Goal: Task Accomplishment & Management: Manage account settings

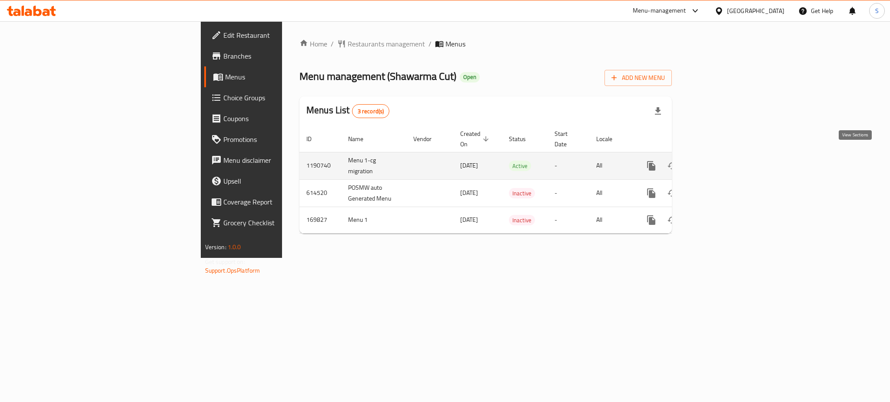
click at [719, 161] on icon "enhanced table" at bounding box center [713, 166] width 10 height 10
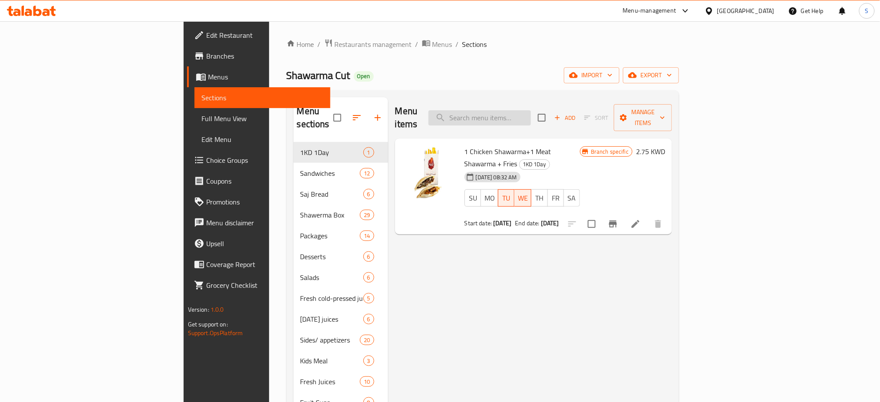
click at [531, 110] on input "search" at bounding box center [480, 117] width 103 height 15
paste input "Crispy Chicken"
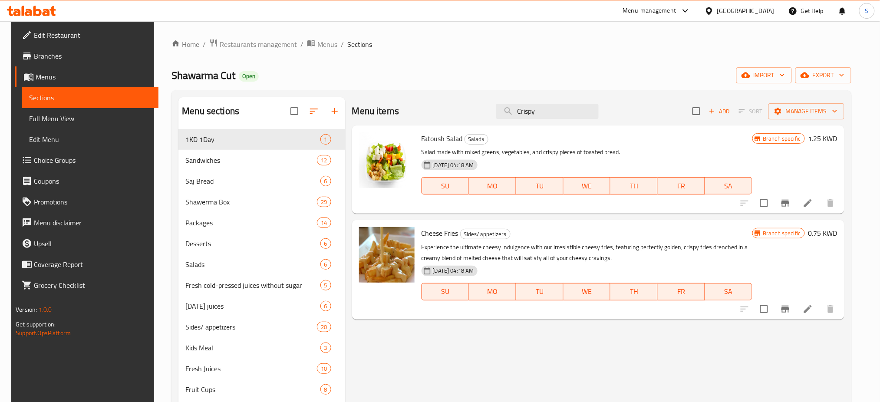
type input "Crispy"
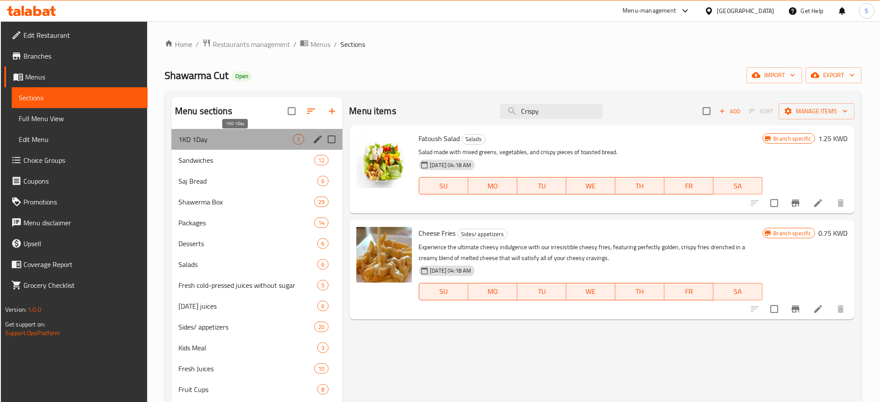
click at [225, 138] on span "1KD 1Day" at bounding box center [236, 139] width 115 height 10
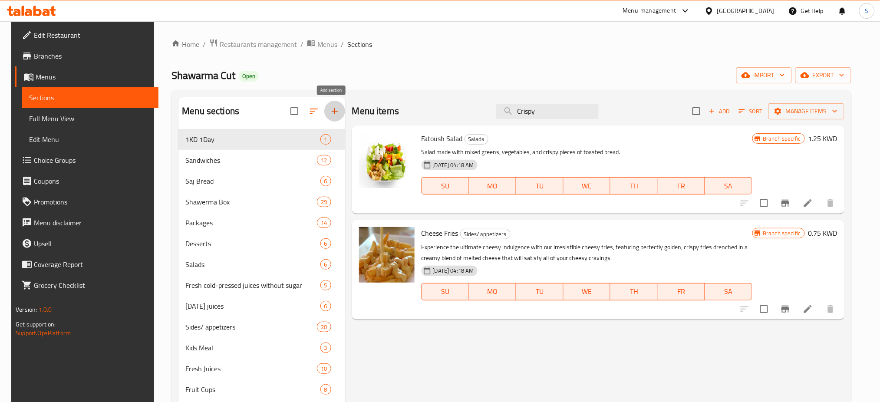
click at [334, 110] on icon "button" at bounding box center [335, 111] width 10 height 10
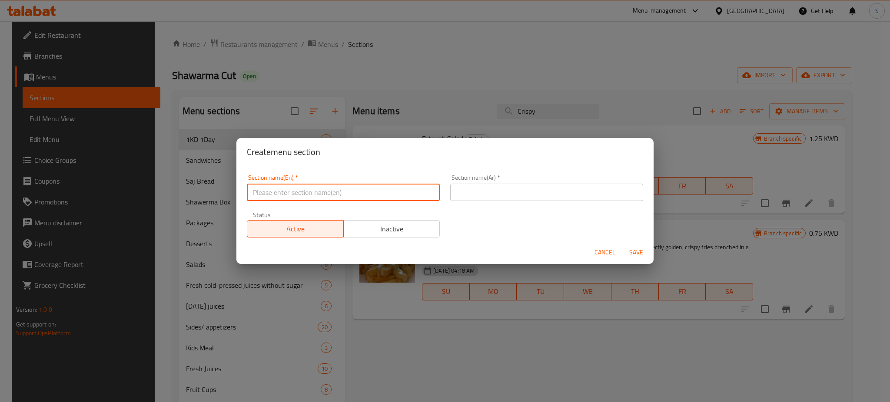
click at [315, 190] on input "text" at bounding box center [343, 192] width 193 height 17
paste input "Crispy Chicken"
type input "Crispy Chicken"
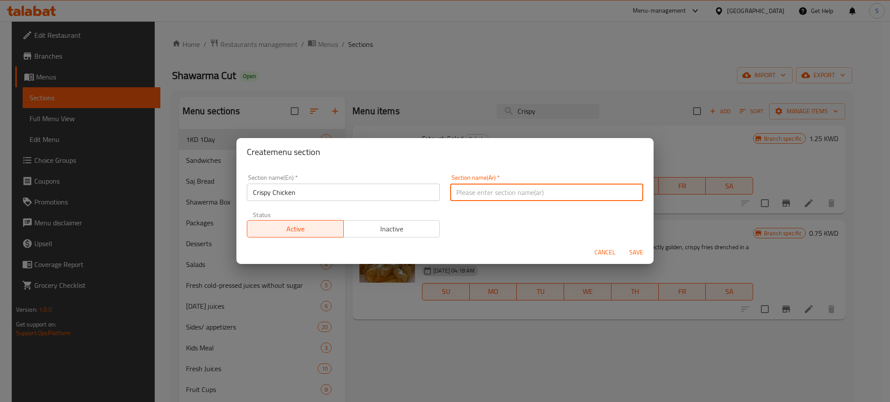
click at [462, 194] on input "text" at bounding box center [546, 192] width 193 height 17
paste input "دجاج مقرمش"
type input "دجاج مقرمش"
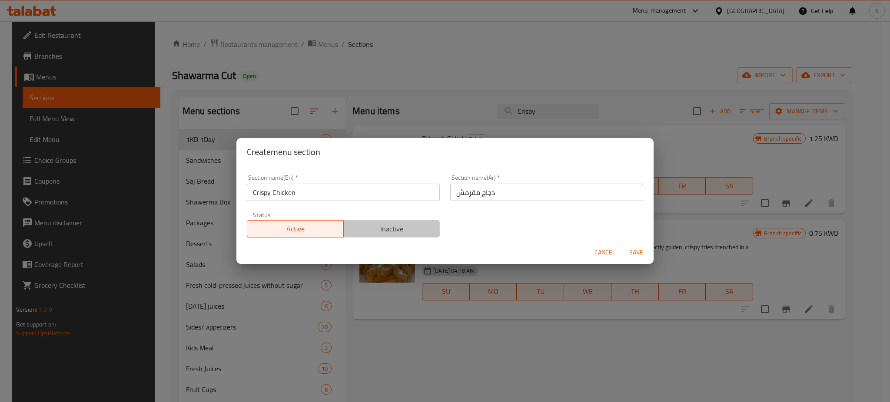
click at [404, 228] on span "Inactive" at bounding box center [391, 229] width 89 height 13
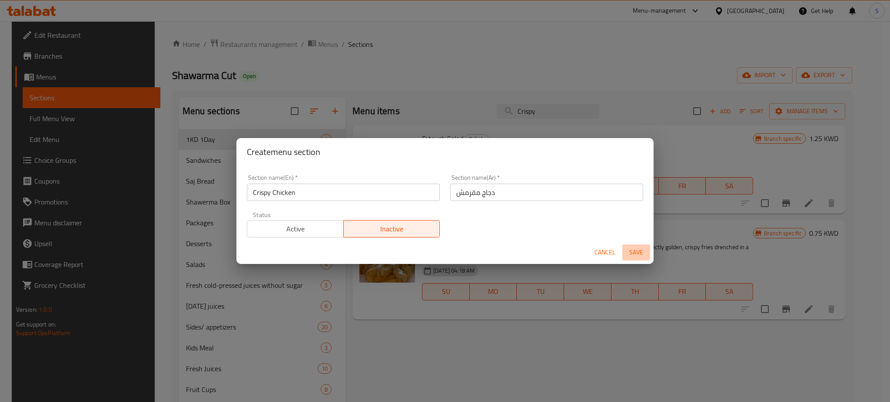
click at [639, 252] on span "Save" at bounding box center [636, 252] width 21 height 11
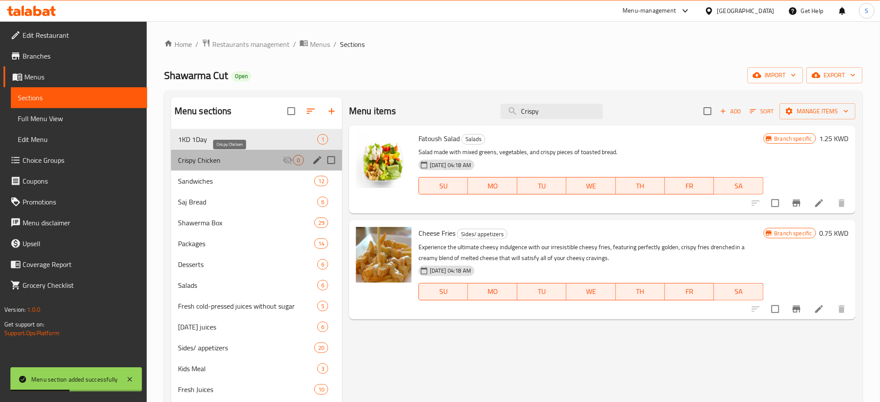
click at [231, 160] on span "Crispy Chicken" at bounding box center [230, 160] width 105 height 10
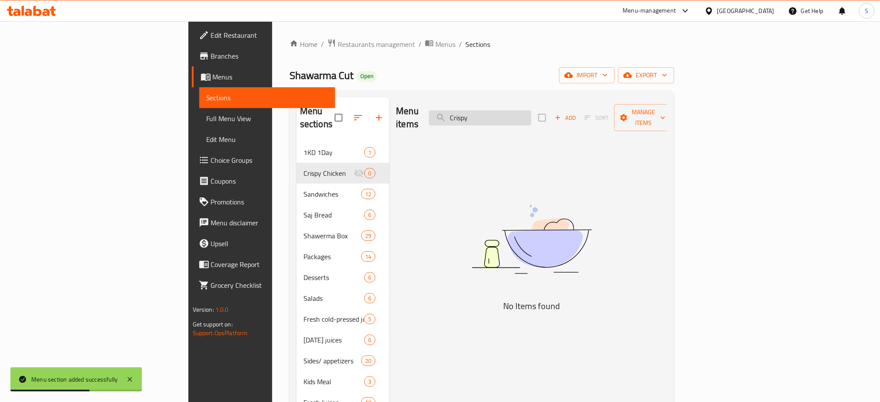
click at [532, 110] on input "Crispy" at bounding box center [480, 117] width 103 height 15
type input "C"
click at [562, 114] on icon "button" at bounding box center [558, 118] width 8 height 8
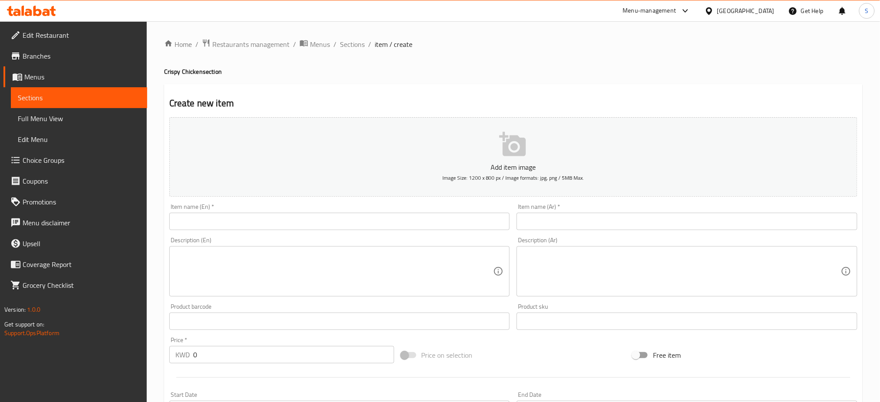
click at [205, 221] on input "text" at bounding box center [339, 221] width 341 height 17
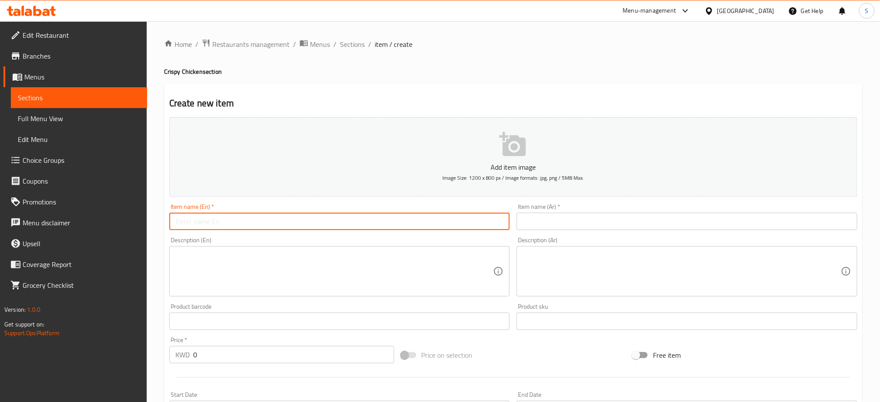
paste input "Chicken Pop"
type input "Chicken Pop"
click at [581, 227] on input "text" at bounding box center [687, 221] width 341 height 17
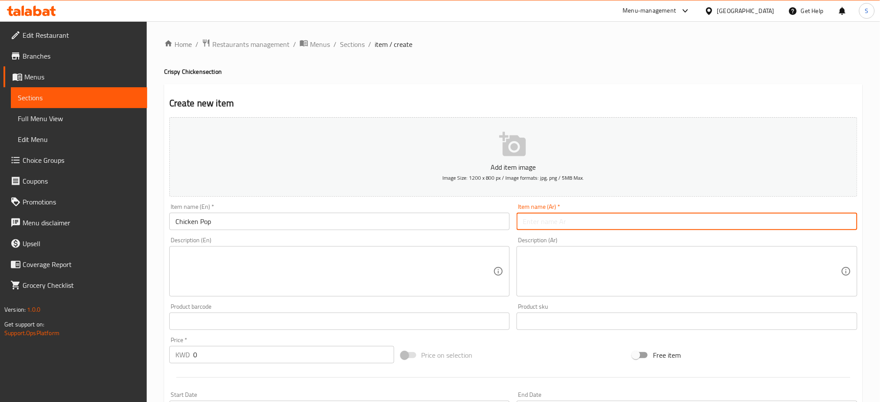
paste input "تشيكن بوب"
type input "تشيكن بوب"
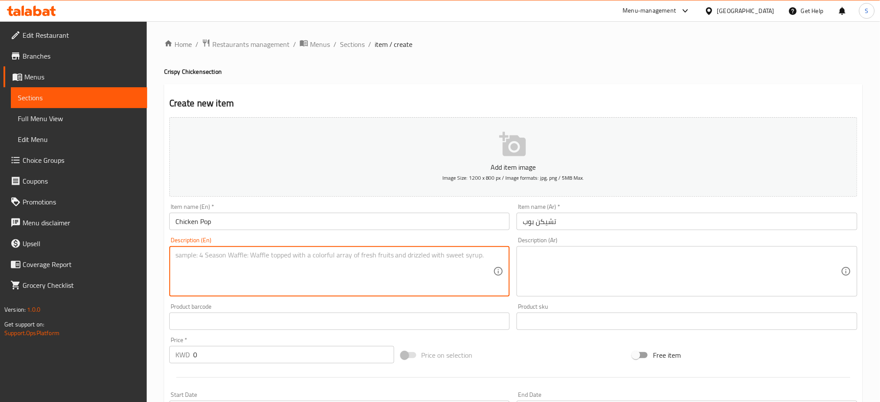
click at [222, 261] on textarea at bounding box center [334, 271] width 318 height 41
paste textarea "Crispy marinated chicken breast pieces"
type textarea "Crispy marinated chicken breast pieces"
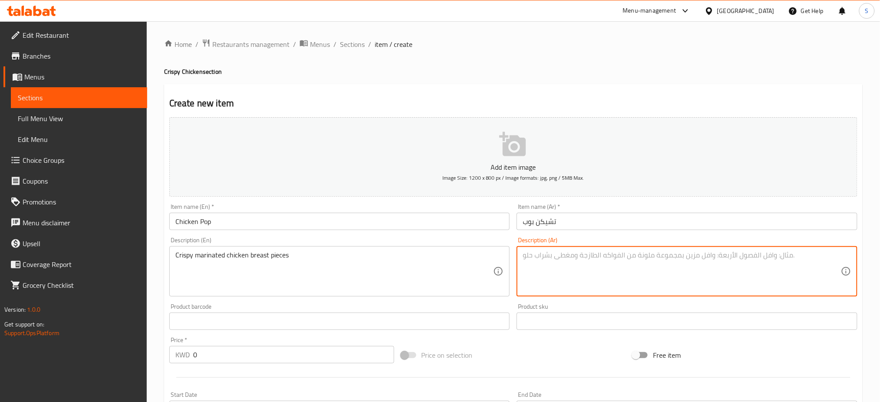
click at [580, 271] on textarea at bounding box center [682, 271] width 318 height 41
paste textarea "قطع من صدور الدجاج المتبلة و المقرمشة"
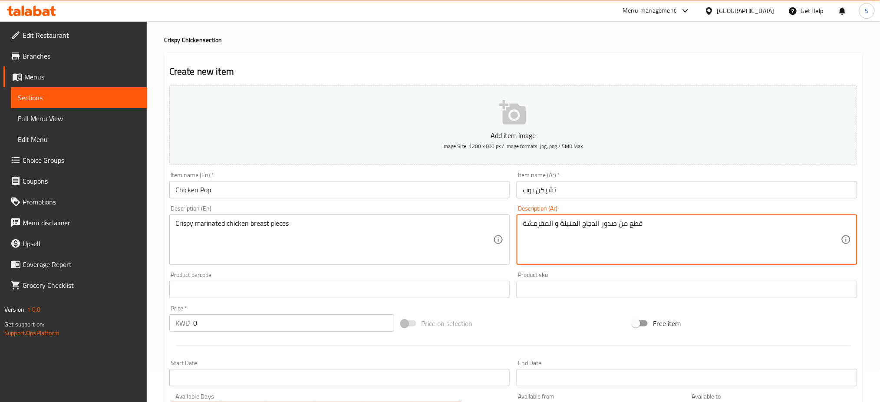
scroll to position [58, 0]
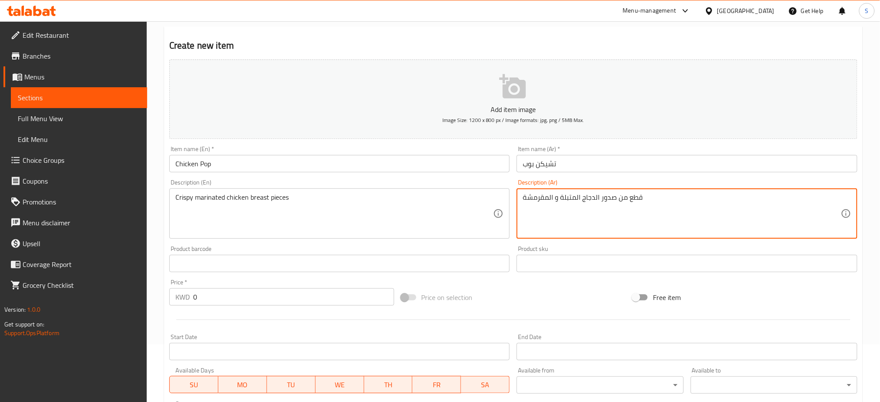
type textarea "قطع من صدور الدجاج المتبلة و المقرمشة"
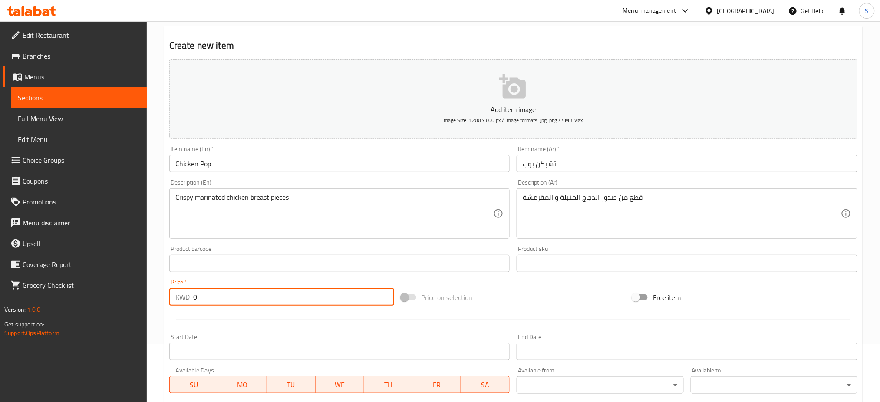
drag, startPoint x: 238, startPoint y: 300, endPoint x: 123, endPoint y: 287, distance: 115.4
click at [123, 287] on div "Edit Restaurant Branches Menus Sections Full Menu View Edit Menu Choice Groups …" at bounding box center [440, 260] width 880 height 592
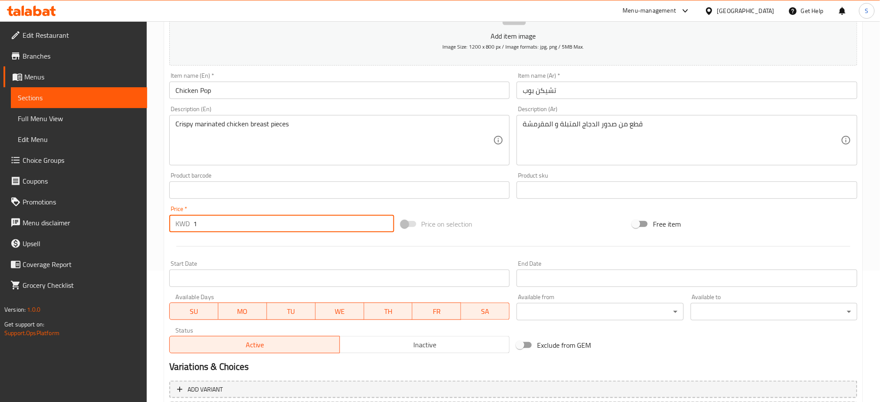
scroll to position [210, 0]
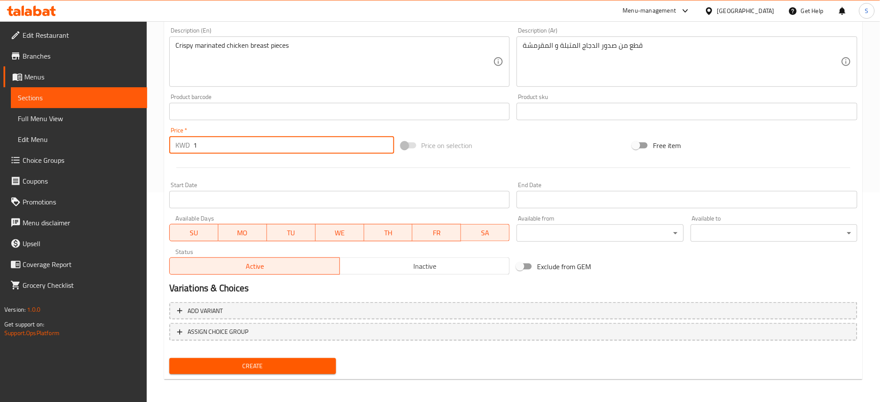
type input "1"
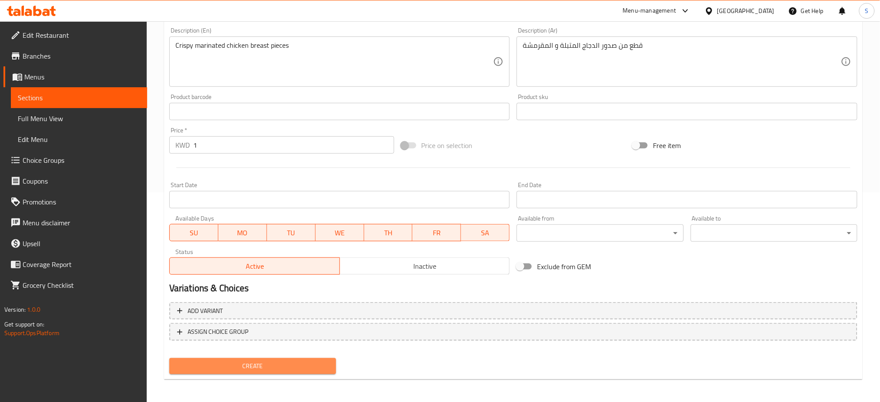
click at [304, 365] on span "Create" at bounding box center [252, 366] width 153 height 11
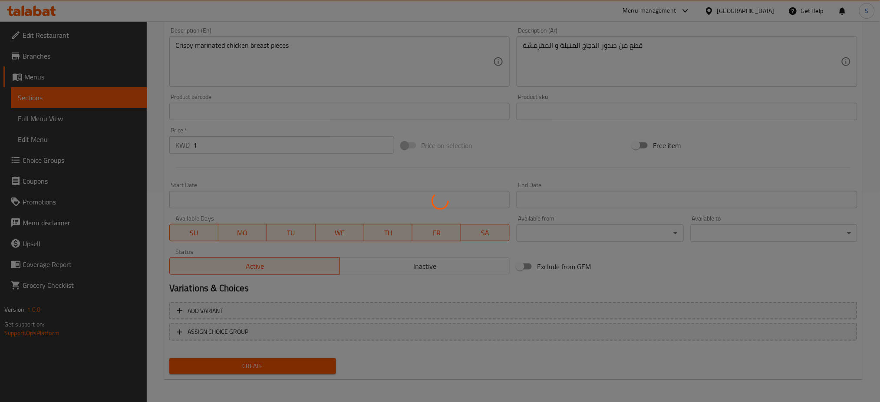
type input "0"
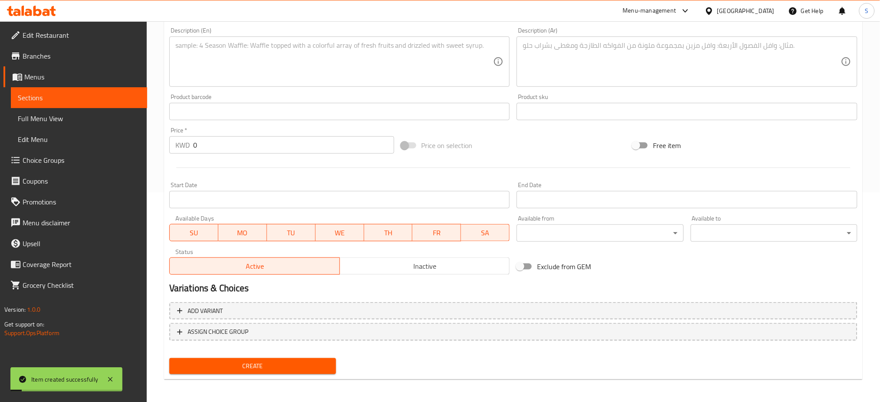
scroll to position [0, 0]
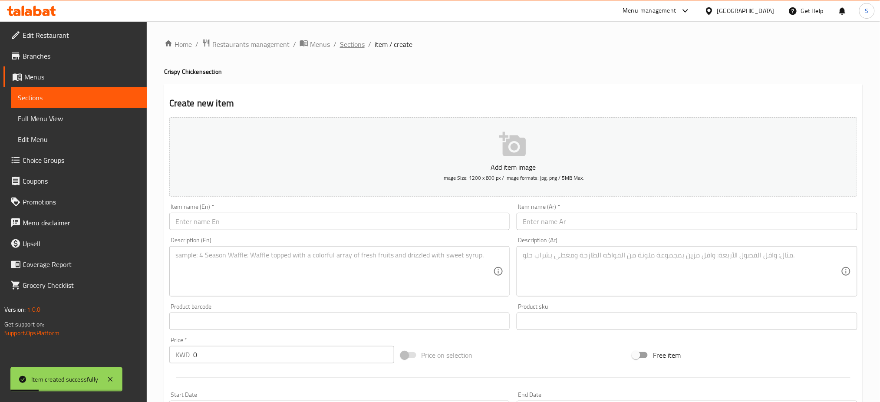
click at [347, 45] on span "Sections" at bounding box center [352, 44] width 25 height 10
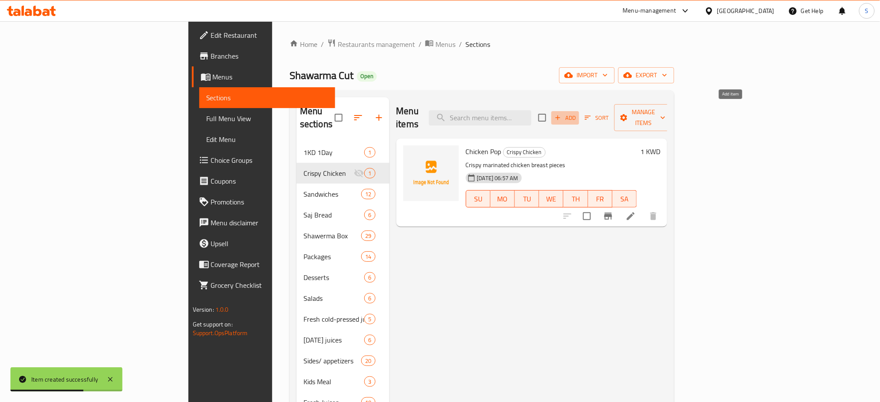
click at [562, 114] on icon "button" at bounding box center [558, 118] width 8 height 8
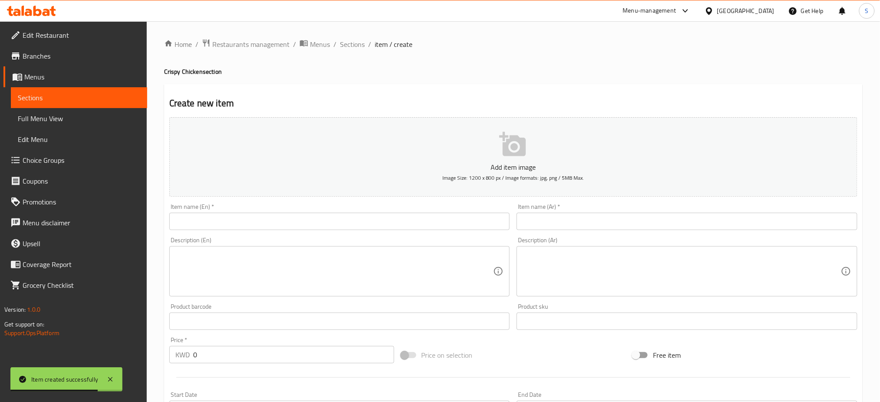
click at [212, 222] on input "text" at bounding box center [339, 221] width 341 height 17
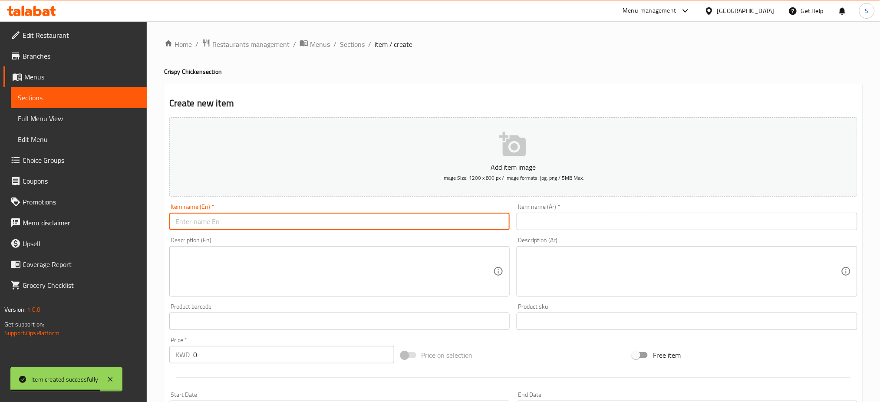
paste input "Crispy Chicken Cut"
type input "Crispy Chicken Cut"
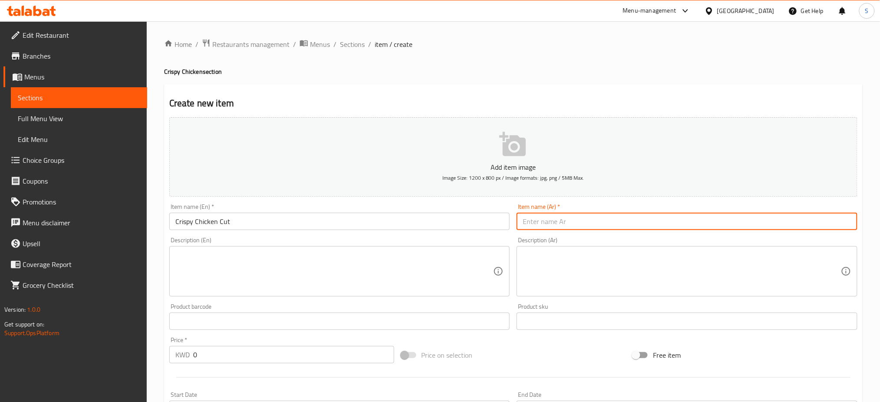
click at [586, 222] on input "text" at bounding box center [687, 221] width 341 height 17
paste input "كرسبى تشيكن كت"
type input "كرسبى تشيكن كت"
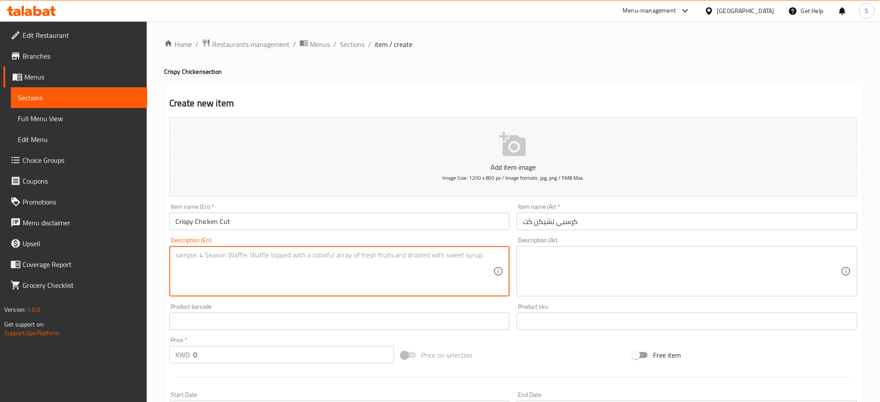
click at [300, 277] on textarea at bounding box center [334, 271] width 318 height 41
paste textarea ""French fries with crispy fried chicken pieces and pickled cucumber slices with…"
type textarea ""French fries with crispy fried chicken pieces and pickled cucumber slices with…"
click at [579, 261] on textarea at bounding box center [682, 271] width 318 height 41
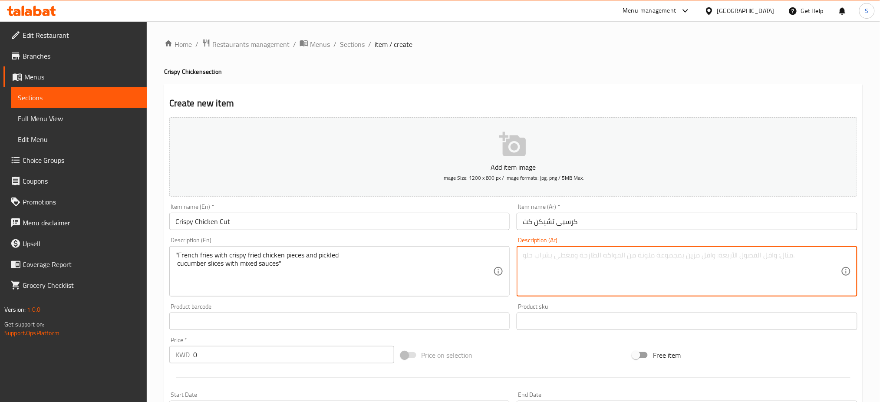
paste textarea ""بطاط مقلية مع قطع كرسبى الدجاج ا لمقلية و شرائح الخيار المخلل مع مكس الصوصات""
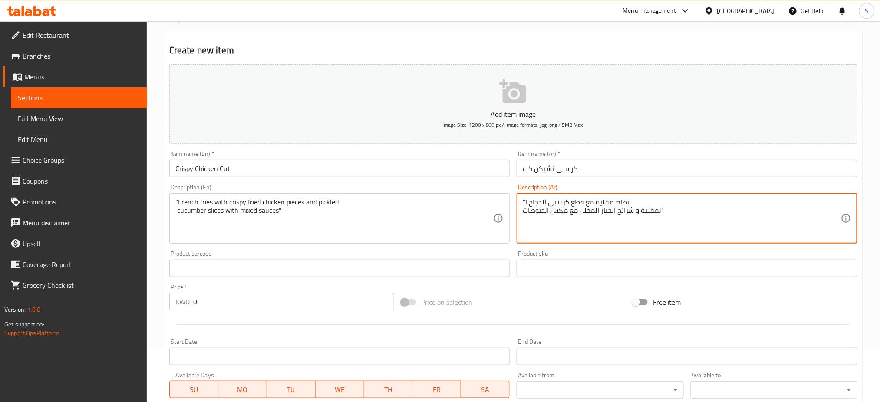
scroll to position [116, 0]
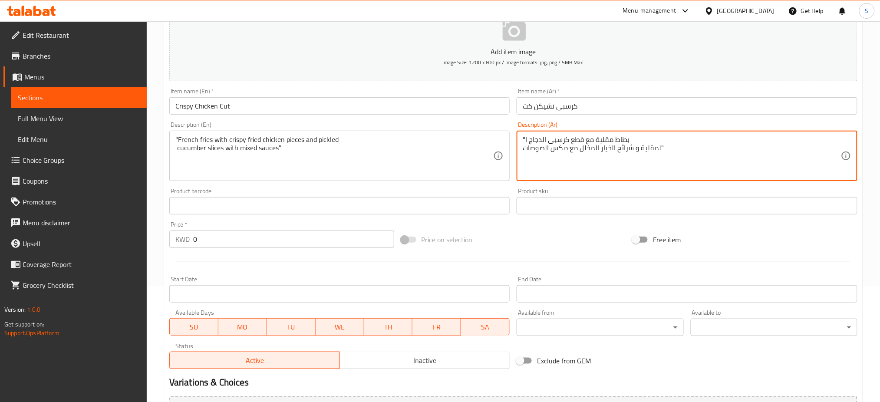
type textarea ""بطاط مقلية مع قطع كرسبى الدجاج ا لمقلية و شرائح الخيار المخلل مع مكس الصوصات""
drag, startPoint x: 238, startPoint y: 241, endPoint x: 91, endPoint y: 252, distance: 147.7
click at [119, 252] on div "Edit Restaurant Branches Menus Sections Full Menu View Edit Menu Choice Groups …" at bounding box center [440, 202] width 880 height 592
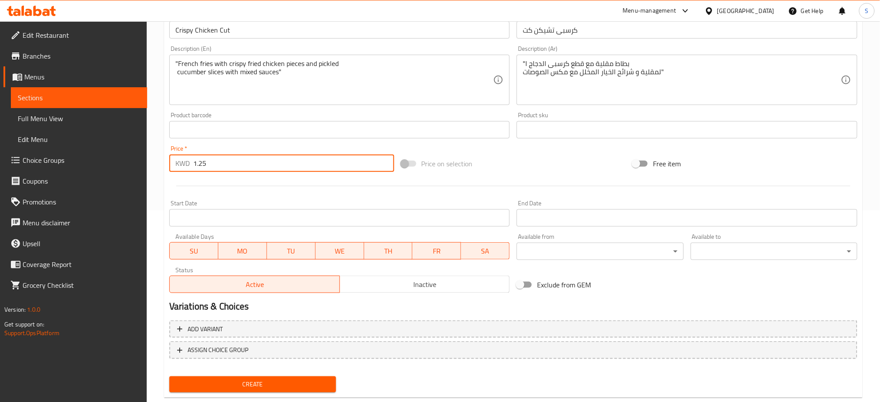
scroll to position [210, 0]
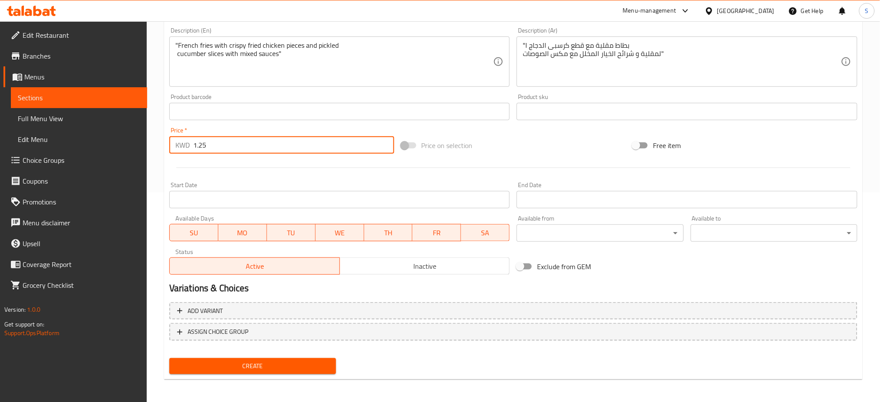
type input "1.25"
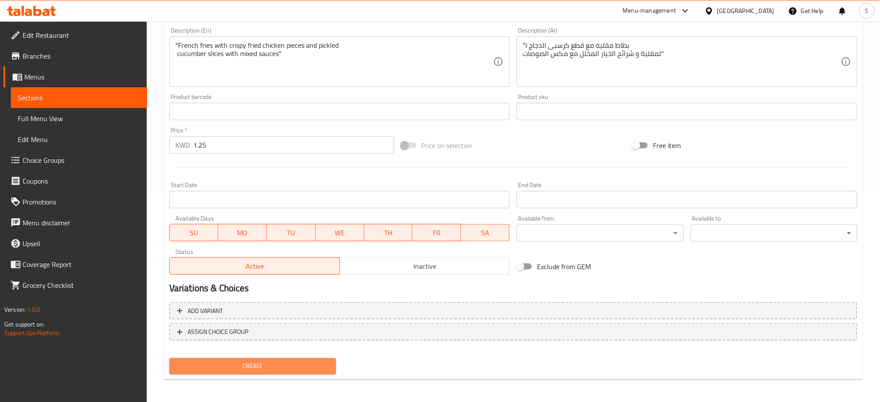
drag, startPoint x: 299, startPoint y: 366, endPoint x: 305, endPoint y: 365, distance: 6.1
click at [305, 365] on span "Create" at bounding box center [252, 366] width 153 height 11
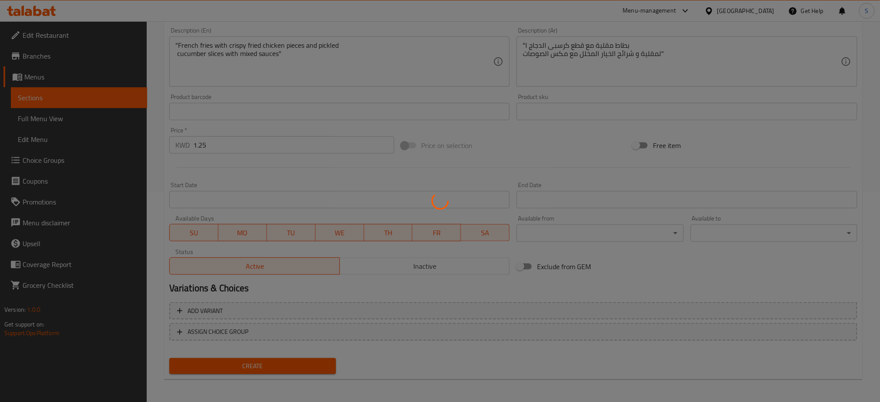
type input "0"
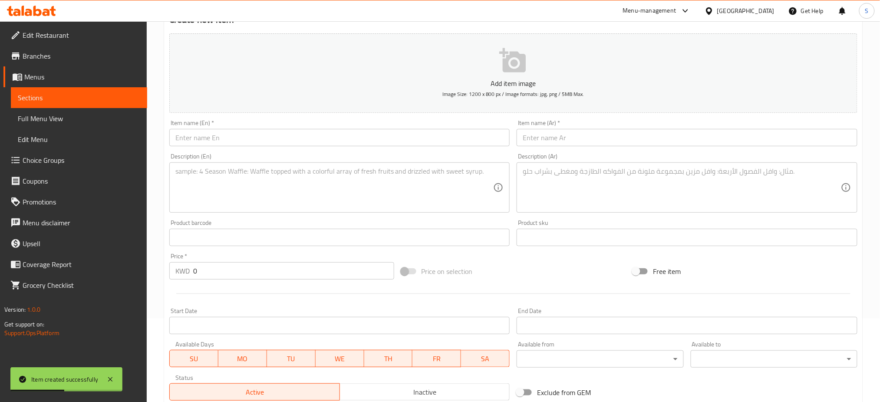
scroll to position [0, 0]
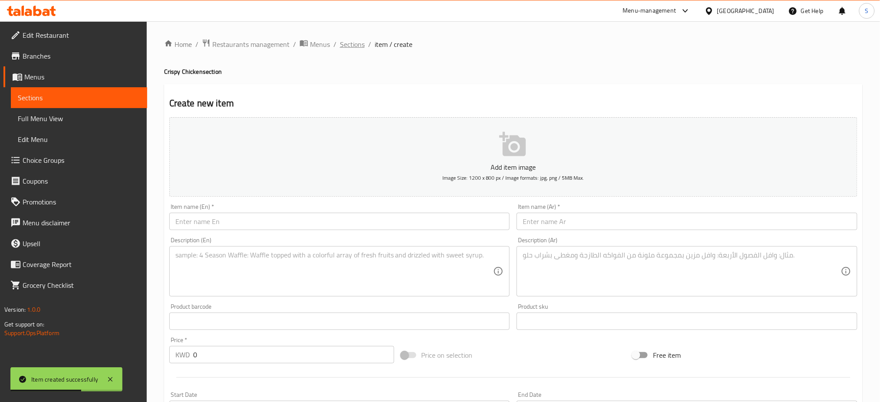
click at [355, 50] on span "Sections" at bounding box center [352, 44] width 25 height 10
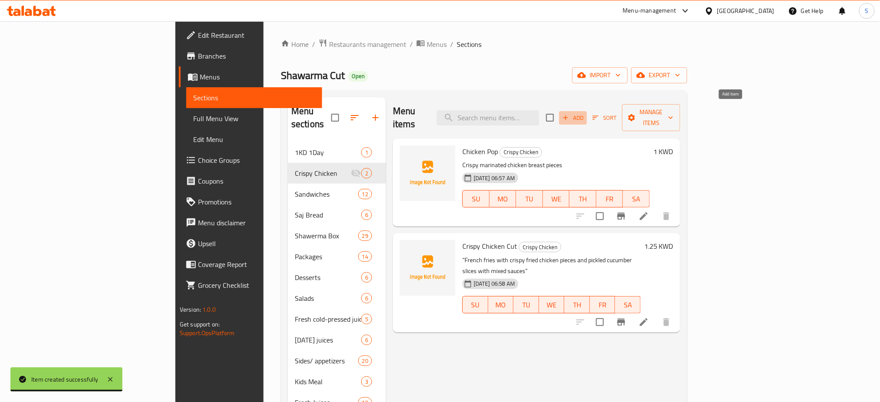
click at [570, 114] on icon "button" at bounding box center [566, 118] width 8 height 8
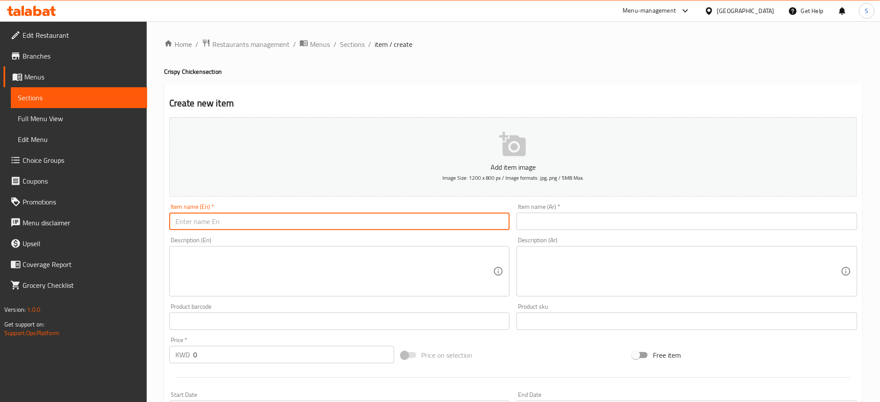
click at [219, 225] on input "text" at bounding box center [339, 221] width 341 height 17
paste input "Chicken wrap"
type input "Chicken wrap"
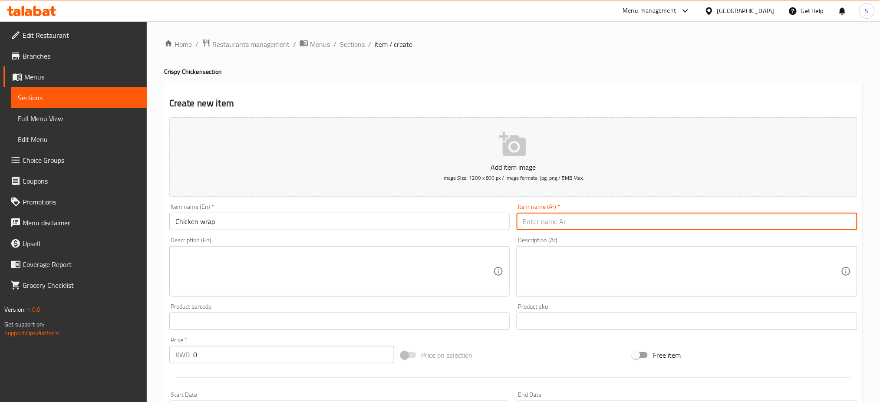
click at [575, 217] on input "text" at bounding box center [687, 221] width 341 height 17
paste input "راب تشيكن"
type input "راب تشيكن"
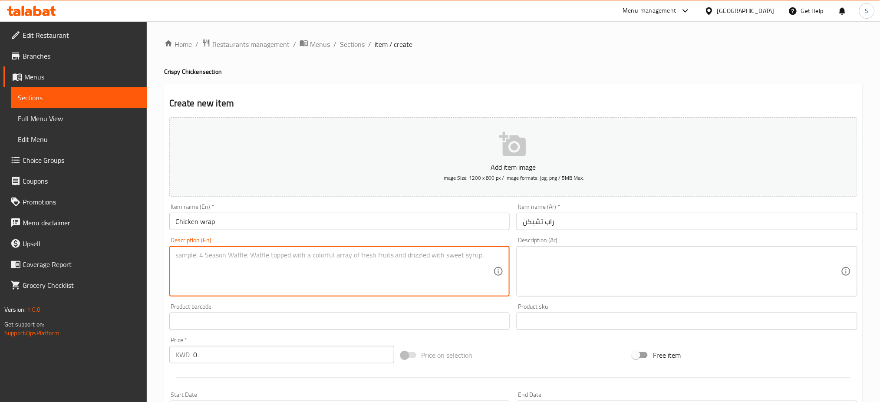
click at [217, 254] on textarea at bounding box center [334, 271] width 318 height 41
paste textarea "Tortilla bread with crispy chicken breast, iceberg lettuce, American cheese sli…"
type textarea "Tortilla bread with crispy chicken breast, iceberg lettuce, American cheese sli…"
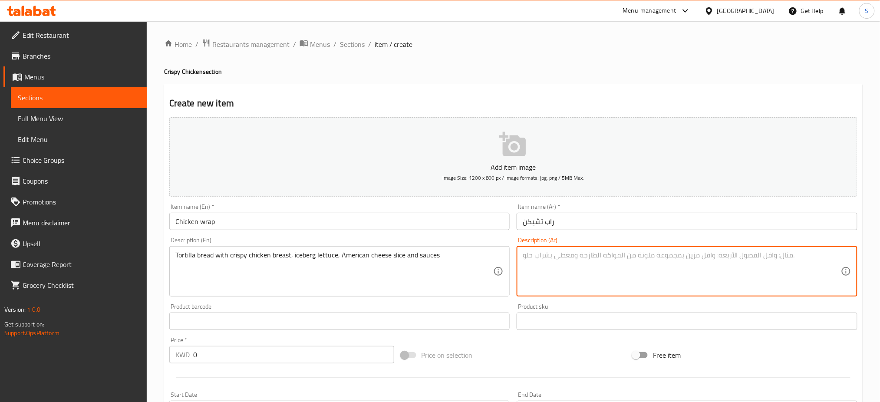
click at [570, 272] on textarea at bounding box center [682, 271] width 318 height 41
paste textarea ""خبز التورتيلا مع صدر دجاج كرسبى مع خس ايزبيرج و شريحة الجبن الامريكى والصوصات""
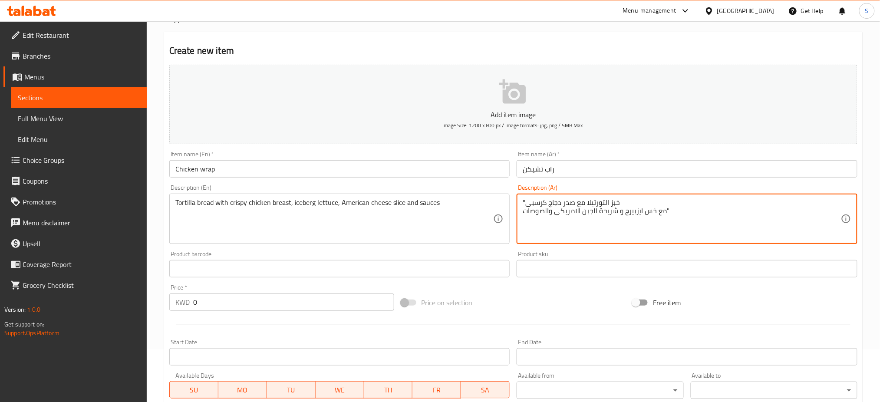
scroll to position [116, 0]
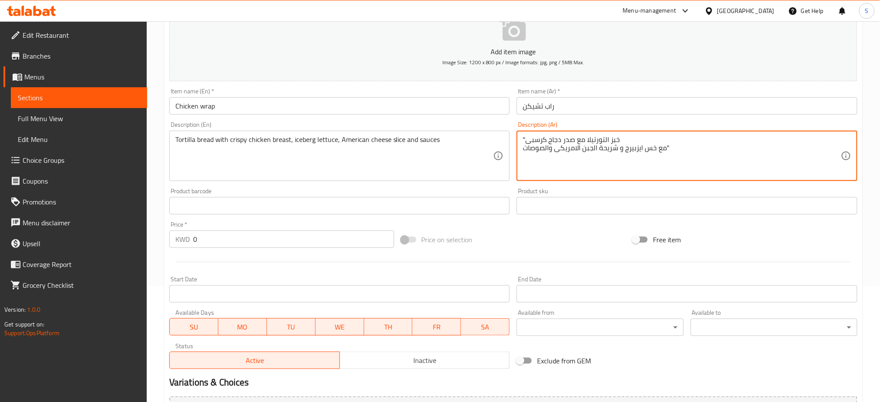
type textarea ""خبز التورتيلا مع صدر دجاج كرسبى مع خس ايزبيرج و شريحة الجبن الامريكى والصوصات""
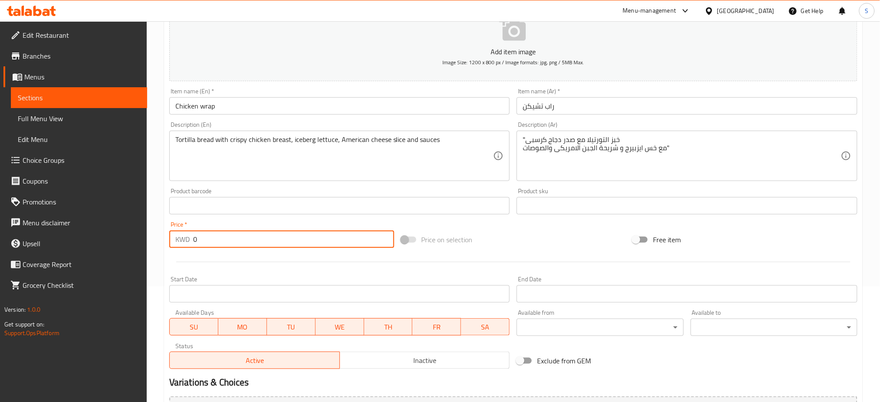
drag, startPoint x: 241, startPoint y: 242, endPoint x: 101, endPoint y: 245, distance: 139.9
click at [100, 228] on div "Edit Restaurant Branches Menus Sections Full Menu View Edit Menu Choice Groups …" at bounding box center [440, 202] width 880 height 592
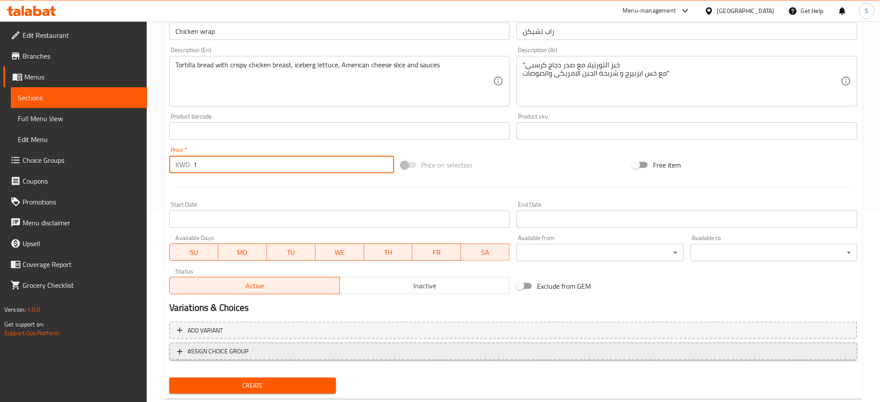
scroll to position [210, 0]
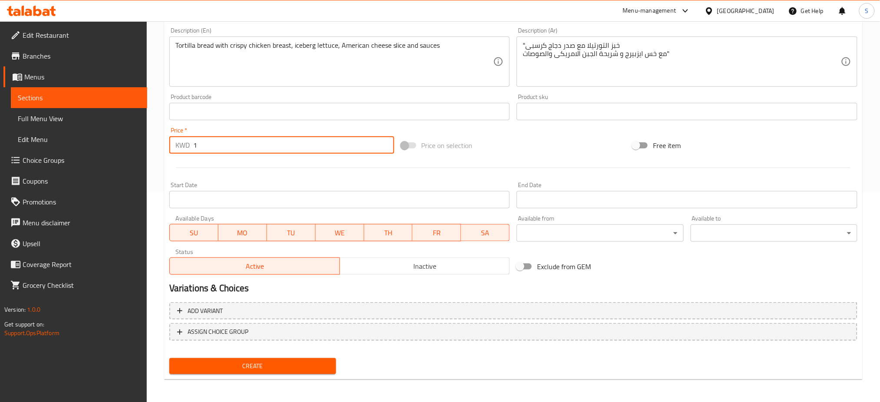
type input "1"
click at [318, 363] on span "Create" at bounding box center [252, 366] width 153 height 11
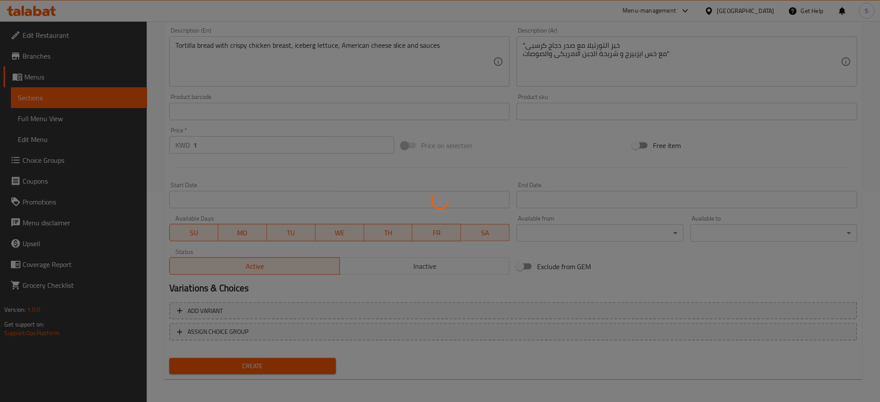
type input "0"
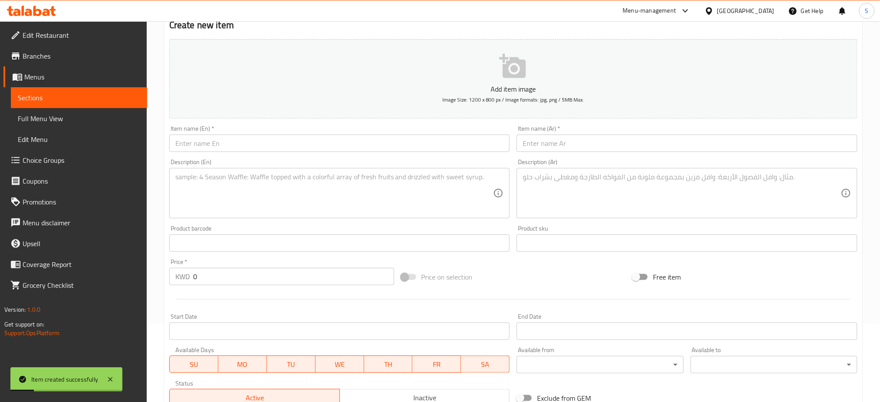
scroll to position [0, 0]
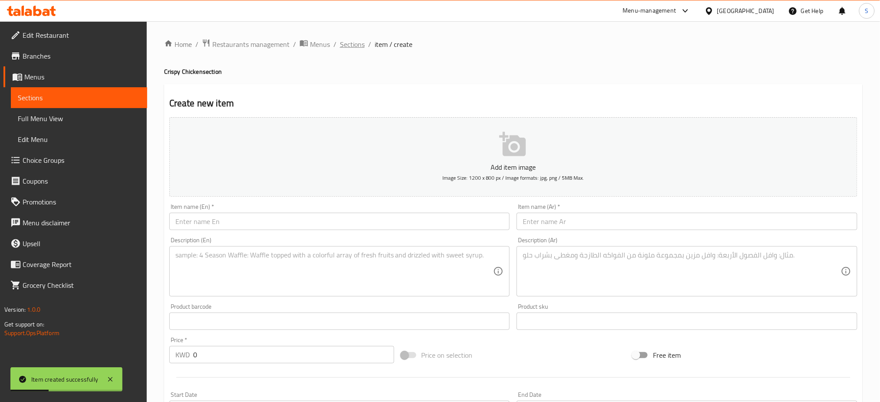
click at [356, 42] on span "Sections" at bounding box center [352, 44] width 25 height 10
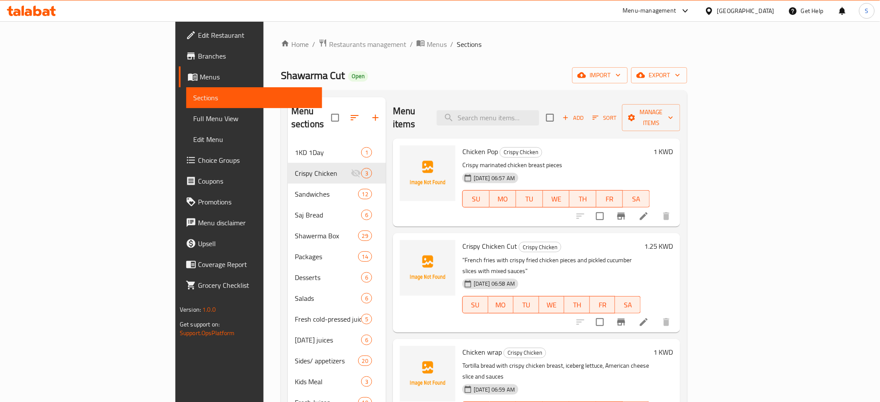
click at [674, 346] on h6 "1 KWD" at bounding box center [664, 352] width 20 height 12
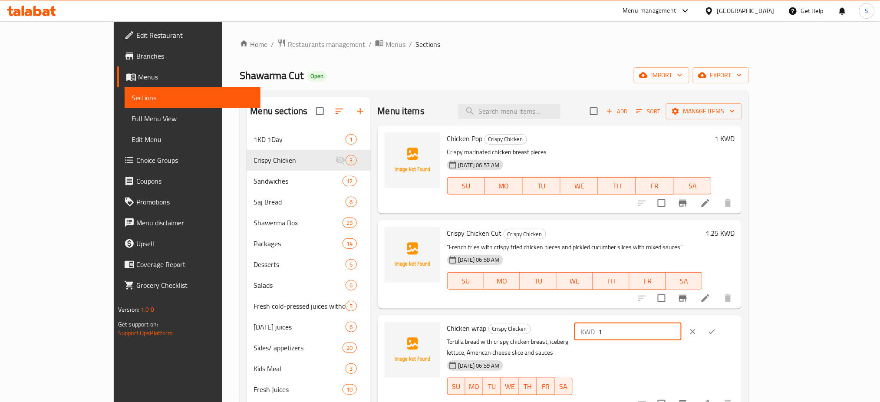
click at [682, 334] on input "1" at bounding box center [640, 331] width 83 height 17
type input "1.15"
click at [717, 331] on icon "ok" at bounding box center [712, 332] width 9 height 9
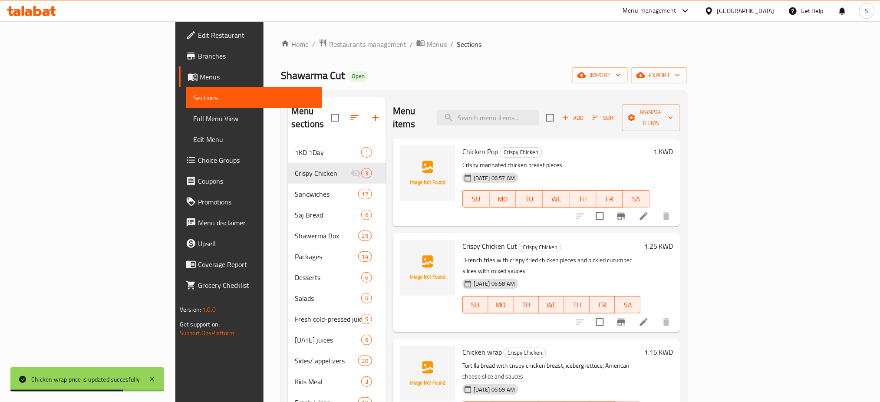
click at [674, 146] on h6 "1 KWD" at bounding box center [664, 152] width 20 height 12
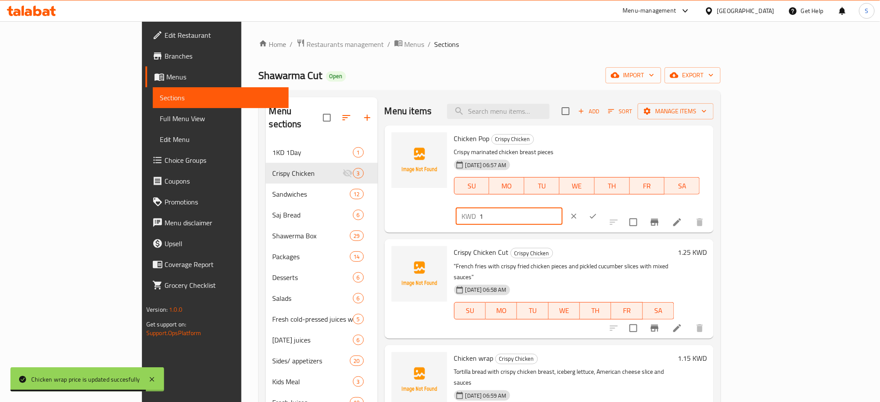
click at [563, 208] on input "1" at bounding box center [521, 216] width 83 height 17
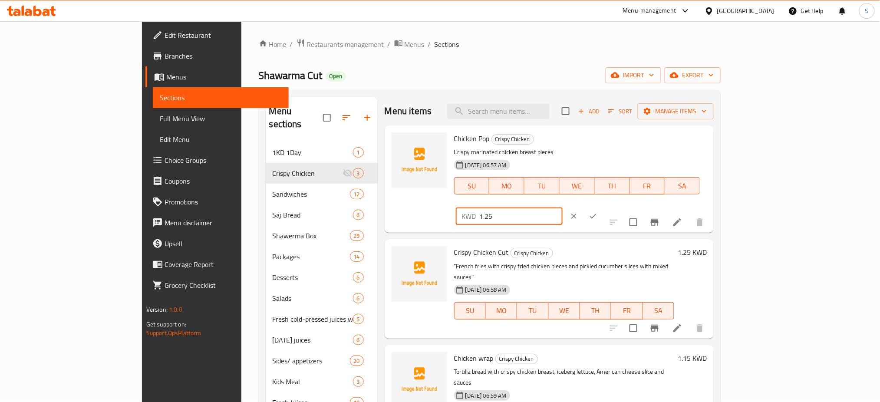
type input "1.25"
click at [598, 212] on icon "ok" at bounding box center [593, 216] width 9 height 9
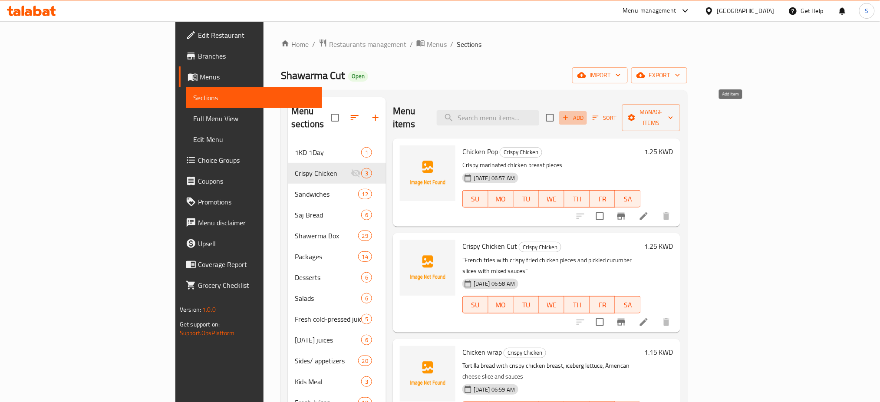
click at [570, 114] on icon "button" at bounding box center [566, 118] width 8 height 8
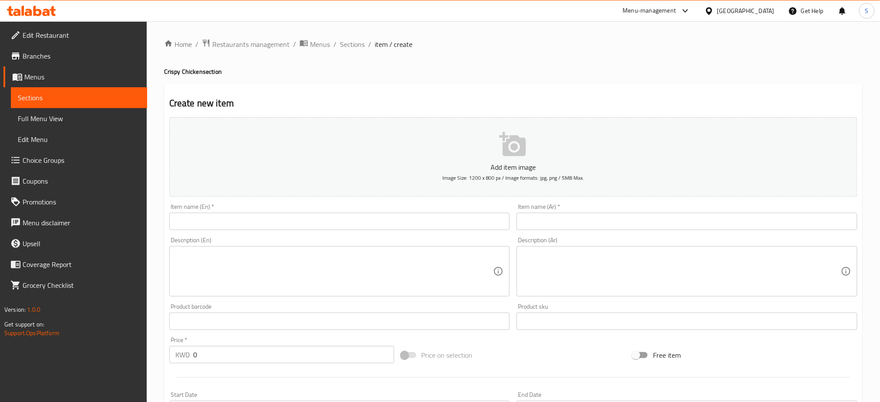
click at [212, 222] on input "text" at bounding box center [339, 221] width 341 height 17
paste input "Chicken croissant"
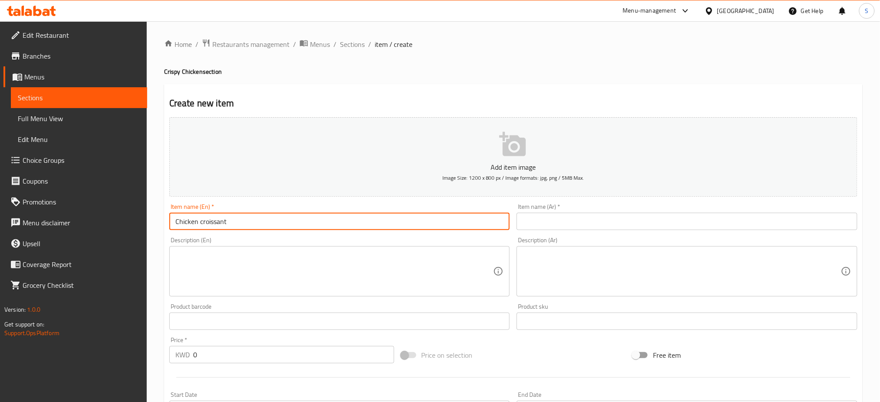
type input "Chicken croissant"
click at [547, 222] on input "text" at bounding box center [687, 221] width 341 height 17
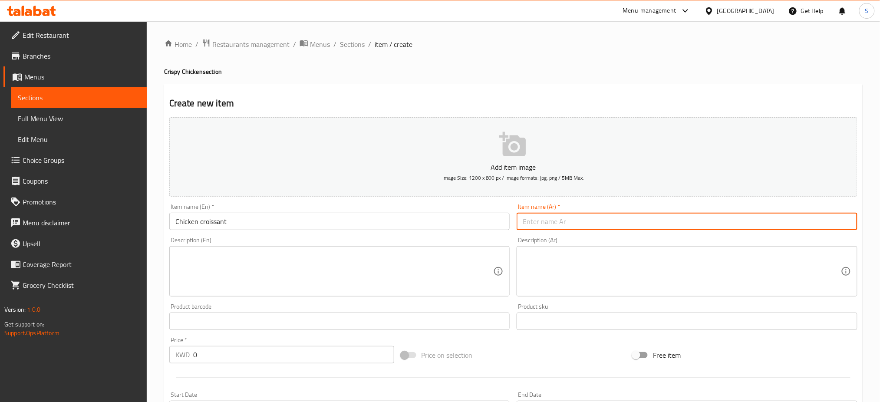
paste input "كرواسون تشيكن"
type input "كرواسون تشيكن"
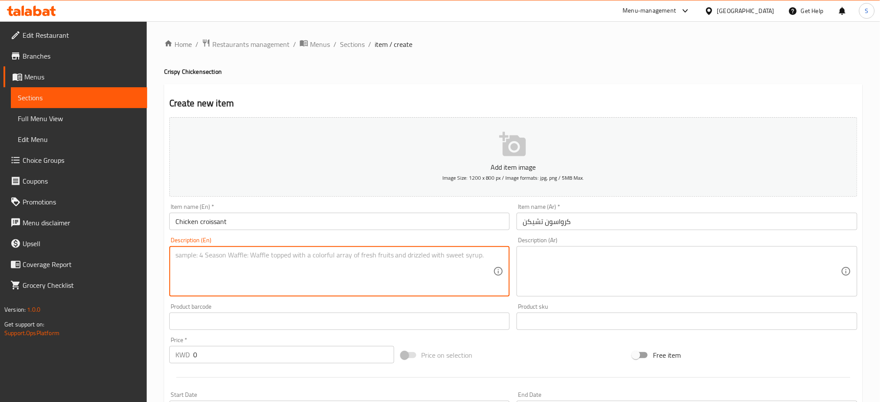
click at [302, 271] on textarea at bounding box center [334, 271] width 318 height 41
paste textarea "French bread, crispy chicken breast, a slice of American cheese, and special sa…"
type textarea "French bread, crispy chicken breast, a slice of American cheese, and special sa…"
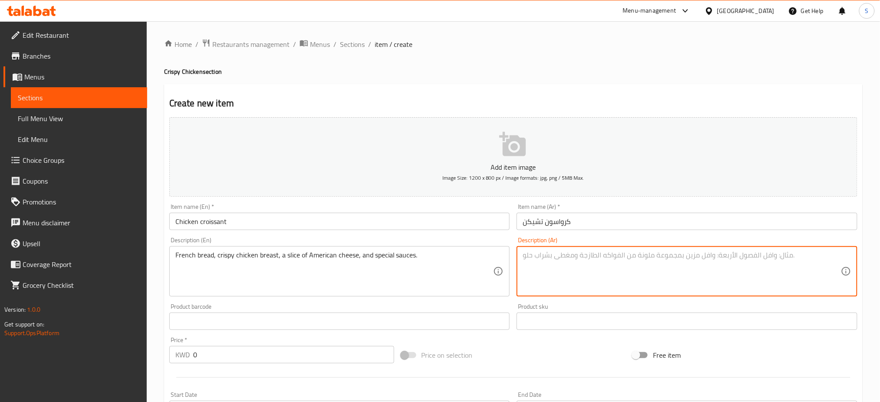
click at [589, 255] on textarea at bounding box center [682, 271] width 318 height 41
paste textarea "خبز الباتية الفرنسى صدر دجاج مقرمش ,شريحة جبن امريكى , الصوصات المميزة"
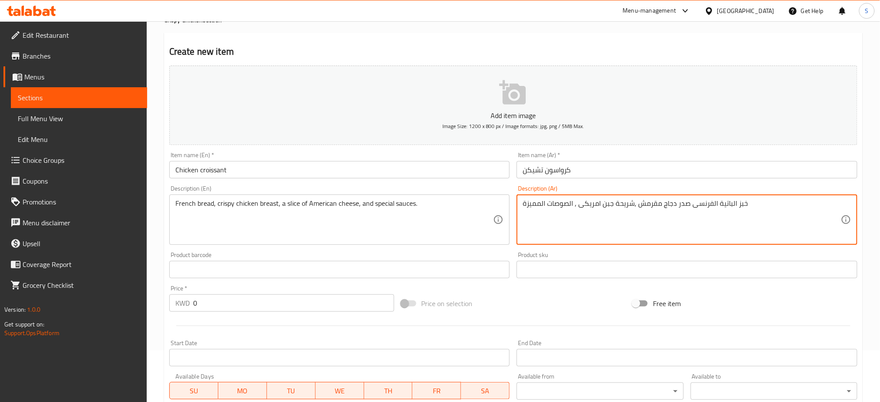
scroll to position [116, 0]
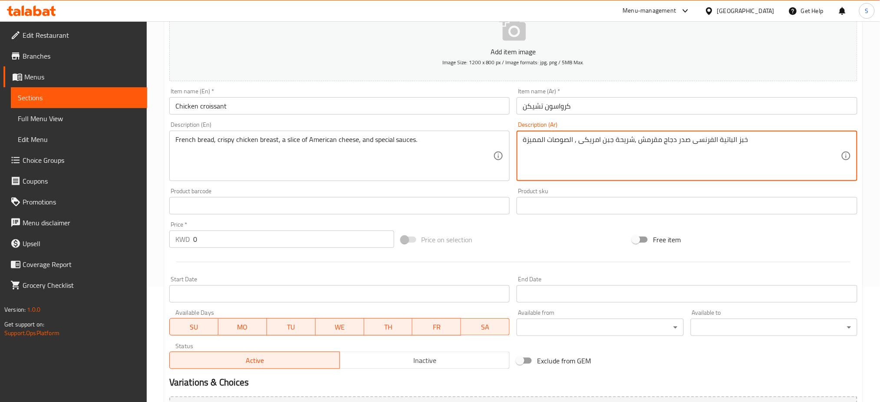
type textarea "خبز الباتية الفرنسى صدر دجاج مقرمش ,شريحة جبن امريكى , الصوصات المميزة"
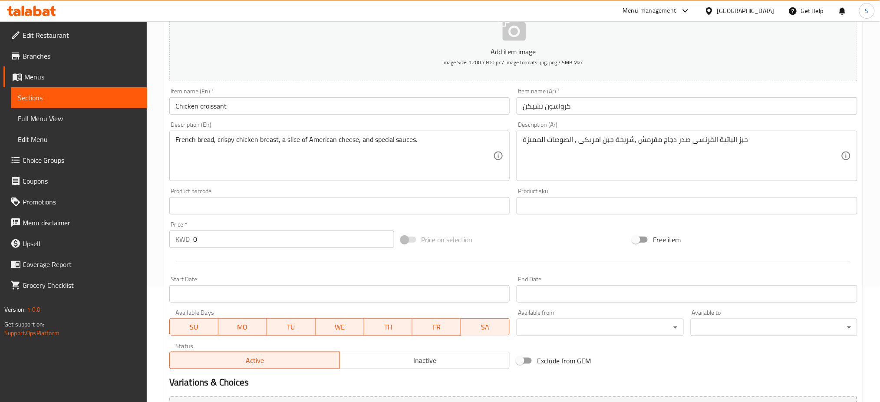
click at [237, 249] on div "Price   * KWD 0 Price *" at bounding box center [282, 234] width 232 height 33
click at [239, 239] on input "0" at bounding box center [293, 239] width 201 height 17
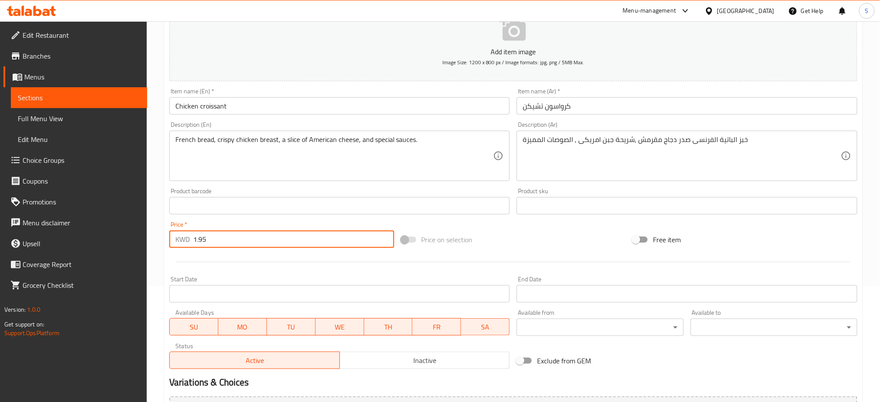
type input "1.95"
click at [569, 242] on div "Price on selection" at bounding box center [514, 239] width 232 height 23
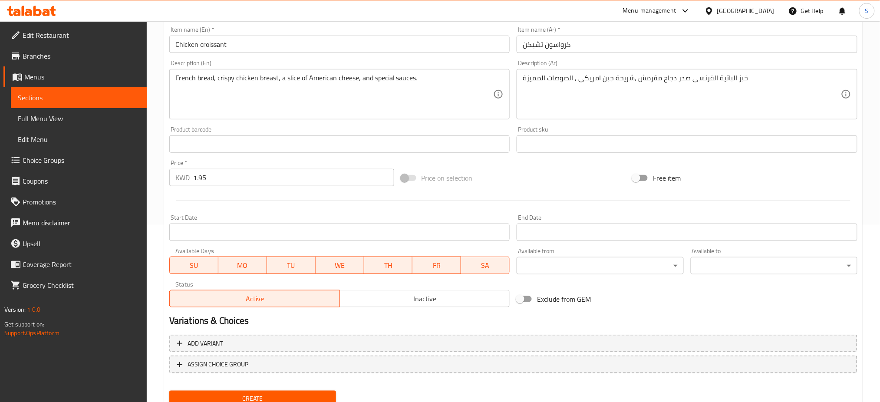
scroll to position [210, 0]
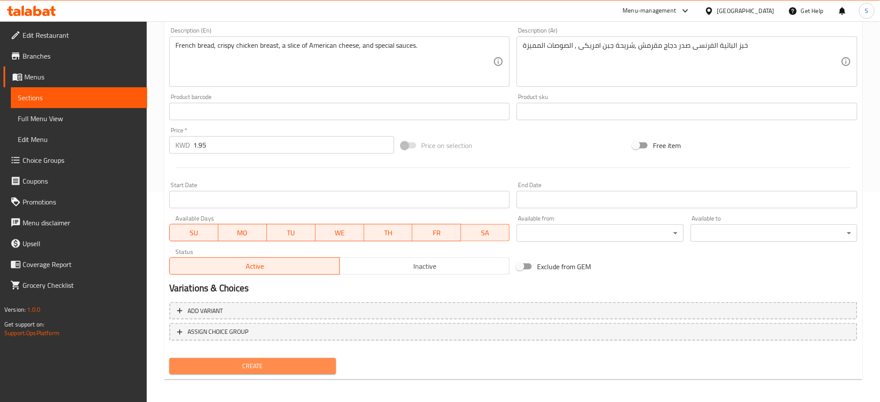
click at [326, 361] on span "Create" at bounding box center [252, 366] width 153 height 11
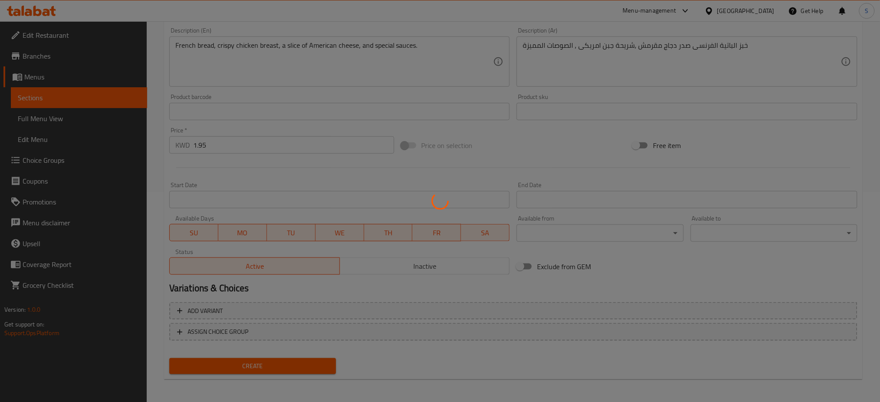
type input "0"
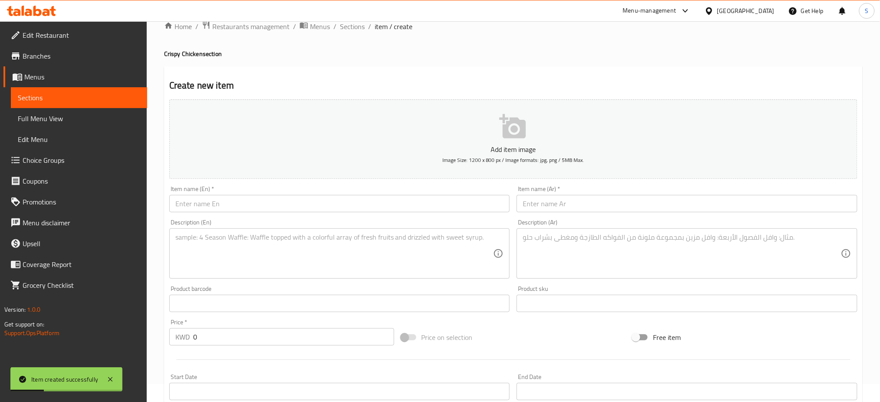
scroll to position [0, 0]
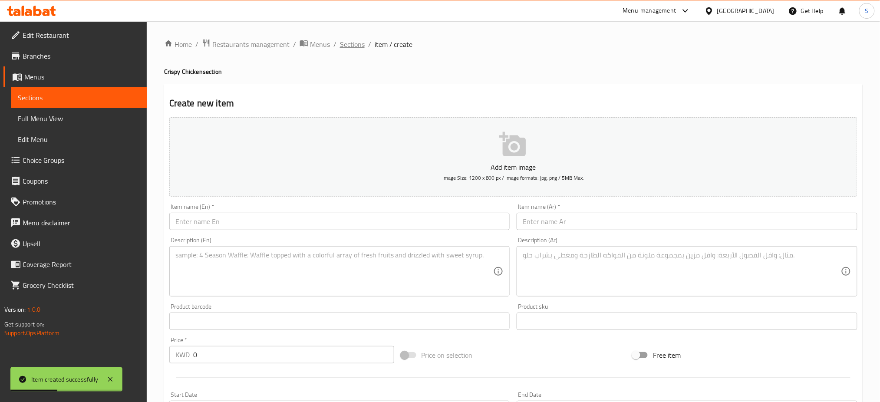
click at [351, 39] on span "Sections" at bounding box center [352, 44] width 25 height 10
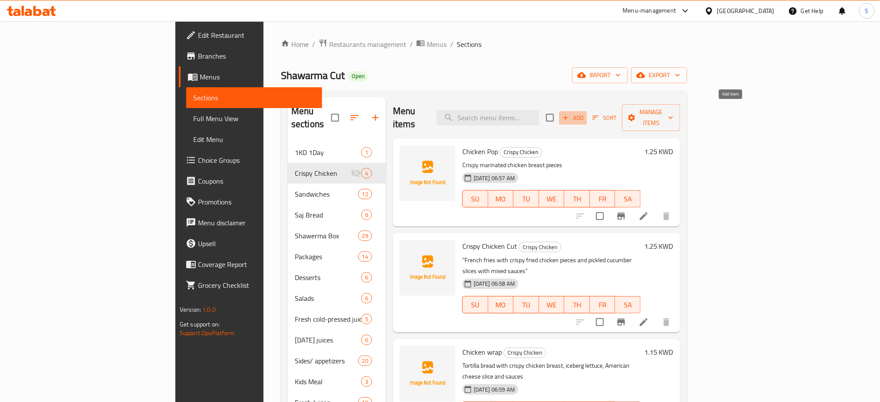
click at [585, 113] on span "Add" at bounding box center [573, 118] width 23 height 10
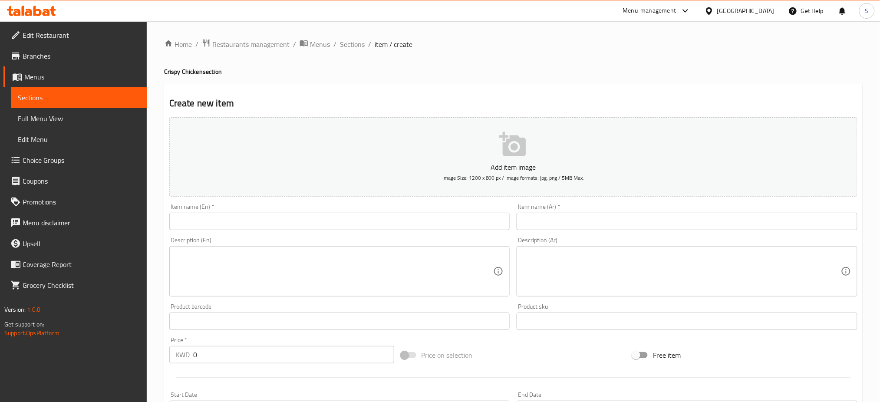
click at [281, 225] on input "text" at bounding box center [339, 221] width 341 height 17
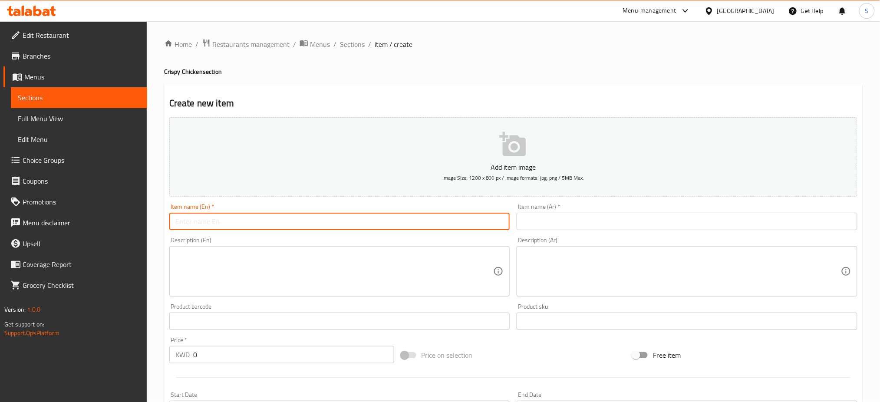
paste input "Classic fillet"
type input "Classic fillet"
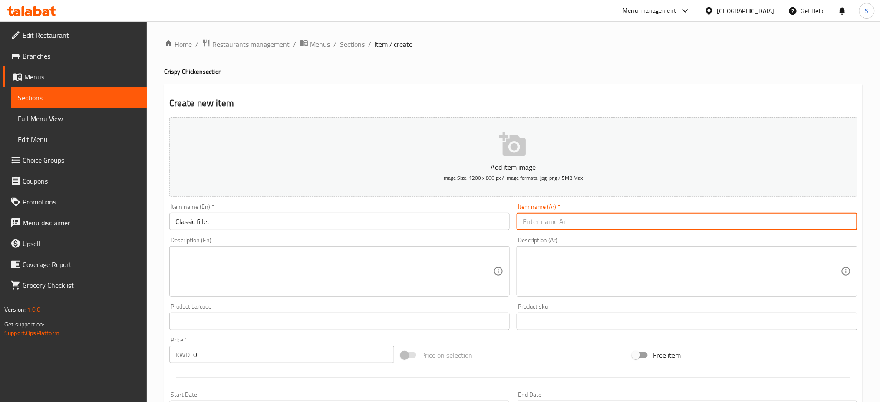
click at [557, 223] on input "text" at bounding box center [687, 221] width 341 height 17
paste input "كلاسيك فيلية"
type input "كلاسيك فيلية"
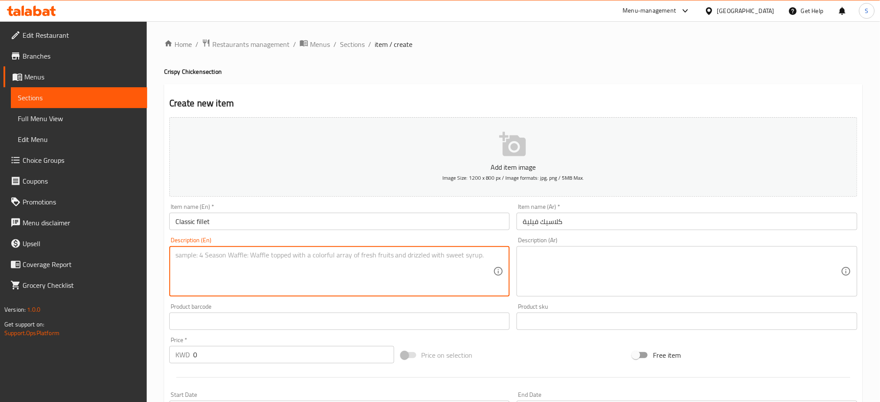
click at [235, 258] on textarea at bounding box center [334, 271] width 318 height 41
paste textarea "Fresh brioche bunCrispy chicken breast, iceberg lettuce, American cheese slice,…"
type textarea "Fresh brioche bunCrispy chicken breast, iceberg lettuce, American cheese slice,…"
click at [619, 270] on textarea at bounding box center [682, 271] width 318 height 41
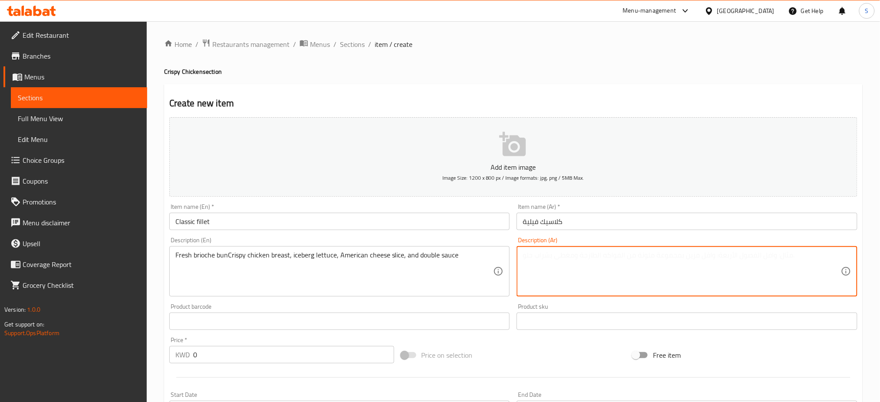
paste textarea "بز البريوش الطازج صدر دجاج مقرمش,خس ايزبيرج ,شريحة الجبن الامريكى مع دبل صوص"
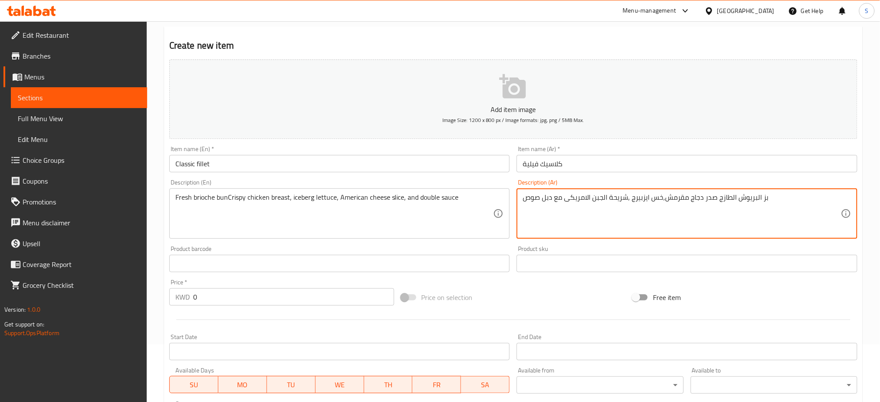
type textarea "بز البريوش الطازج صدر دجاج مقرمش,خس ايزبيرج ,شريحة الجبن الامريكى مع دبل صوص"
click at [234, 295] on input "0" at bounding box center [293, 296] width 201 height 17
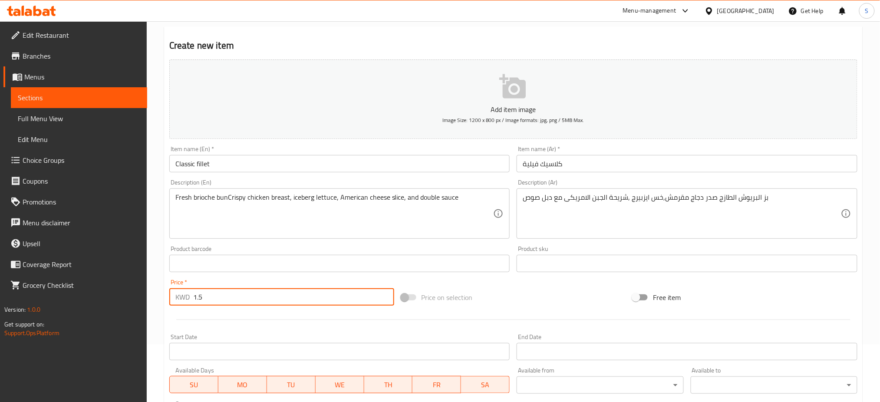
type input "1.5"
click at [566, 292] on div "Price on selection" at bounding box center [514, 297] width 232 height 23
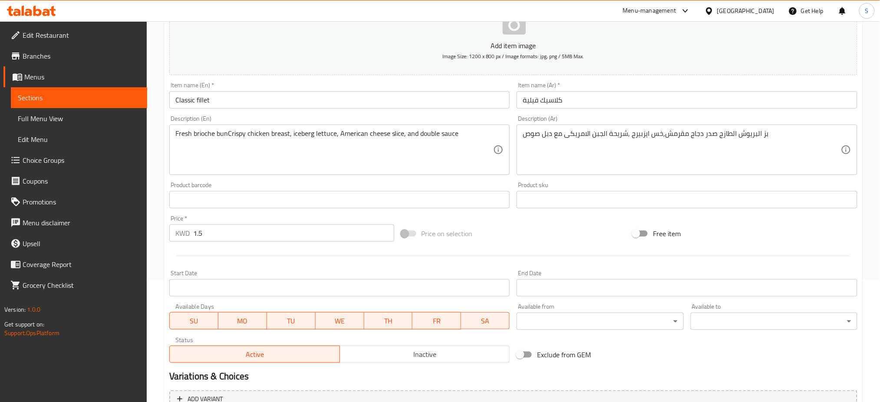
scroll to position [210, 0]
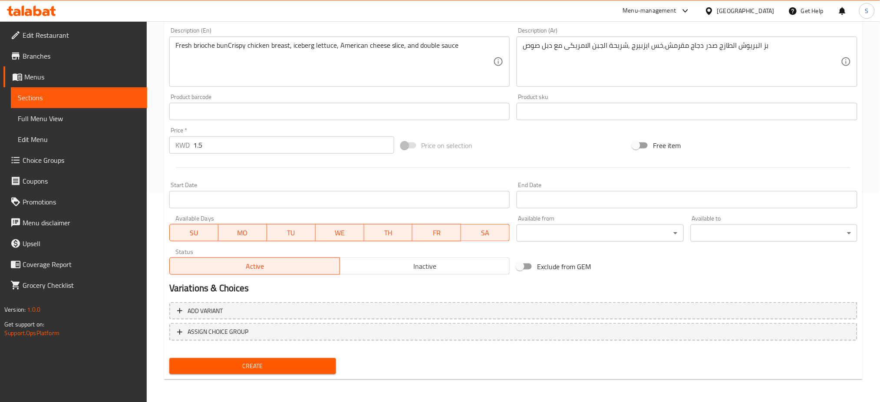
click at [307, 367] on span "Create" at bounding box center [252, 366] width 153 height 11
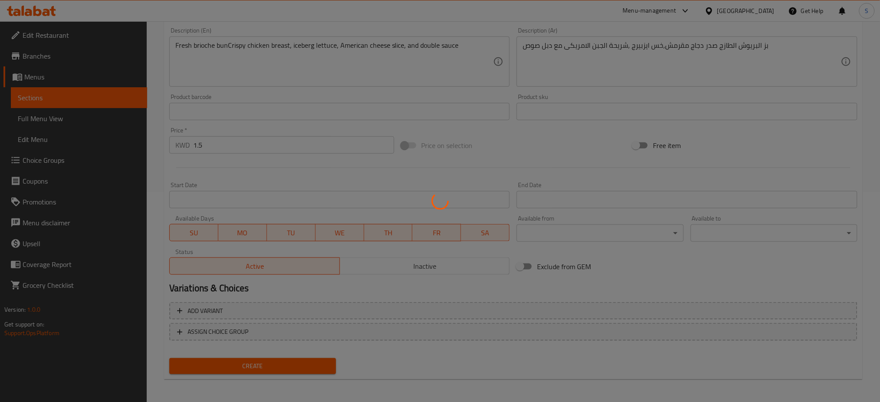
type input "0"
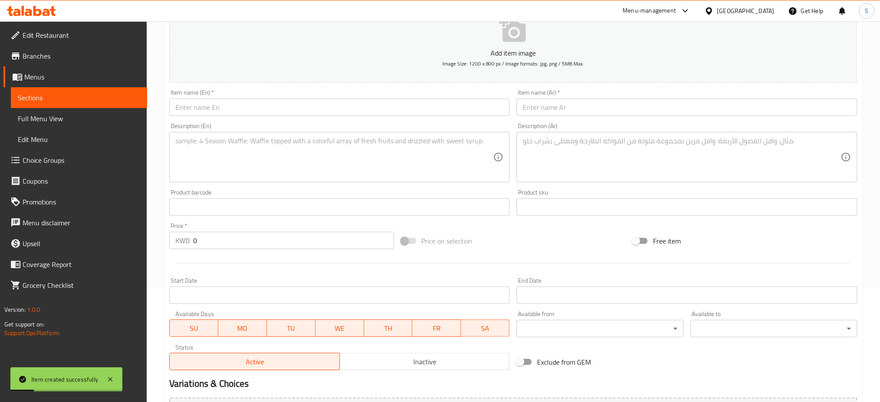
scroll to position [0, 0]
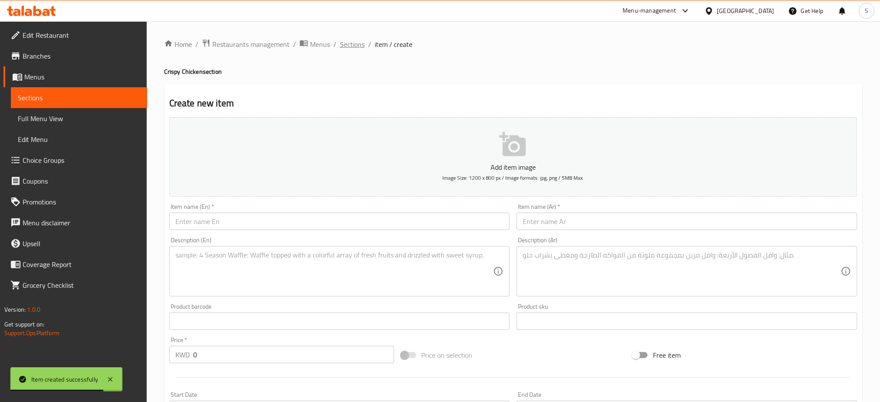
click at [353, 43] on span "Sections" at bounding box center [352, 44] width 25 height 10
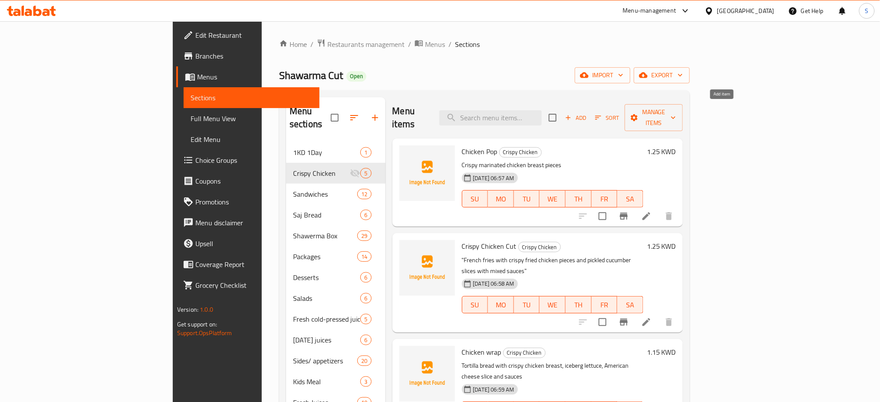
click at [588, 113] on span "Add" at bounding box center [575, 118] width 23 height 10
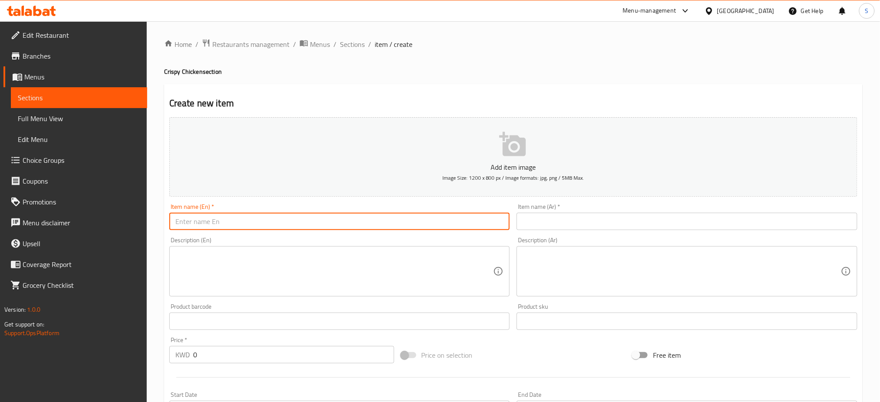
click at [263, 228] on input "text" at bounding box center [339, 221] width 341 height 17
paste input "Chicken wrap meal"
type input "Chicken wrap meal"
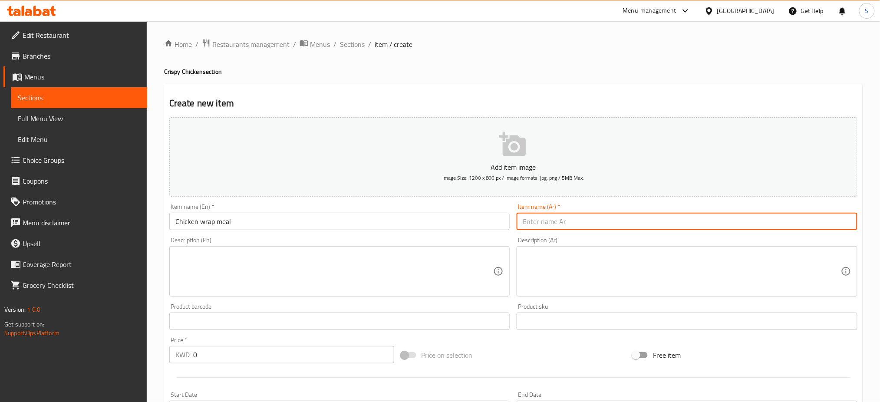
click at [553, 217] on input "text" at bounding box center [687, 221] width 341 height 17
paste input "قطع صدور دجاج مقرمشة"
type input "قطع صدور دجاج مقرمشة"
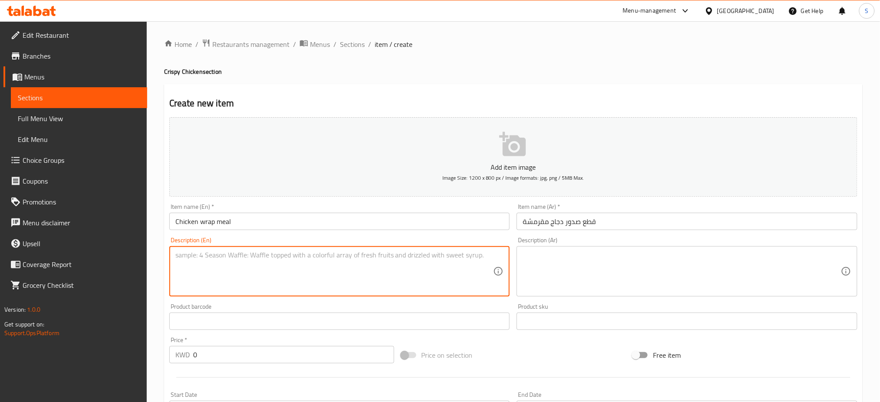
click at [287, 264] on textarea at bounding box center [334, 271] width 318 height 41
paste textarea "3 crispy chicken breast pieces, fried, served with bread, potatoes, and delicio…"
type textarea "3 crispy chicken breast pieces, fried, served with bread, potatoes, and delicio…"
click at [587, 260] on textarea at bounding box center [682, 271] width 318 height 41
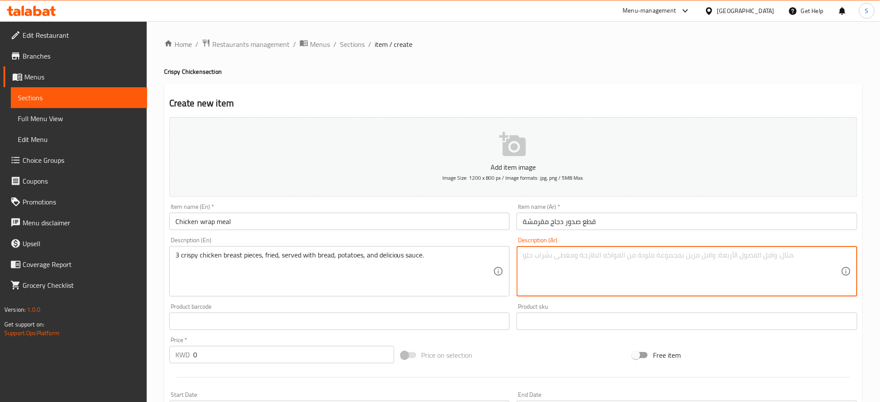
paste textarea "طع كرسبى صدور دجاج3 مقلية , تقدم مع الخبز والبطاط والصوص اللذيذ"
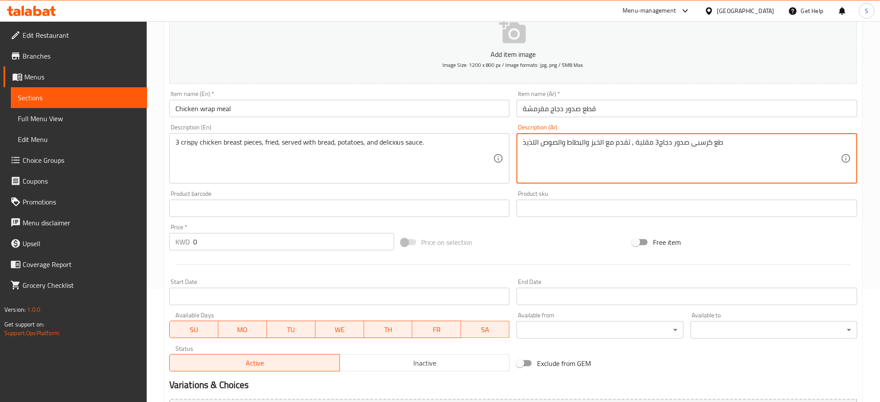
scroll to position [116, 0]
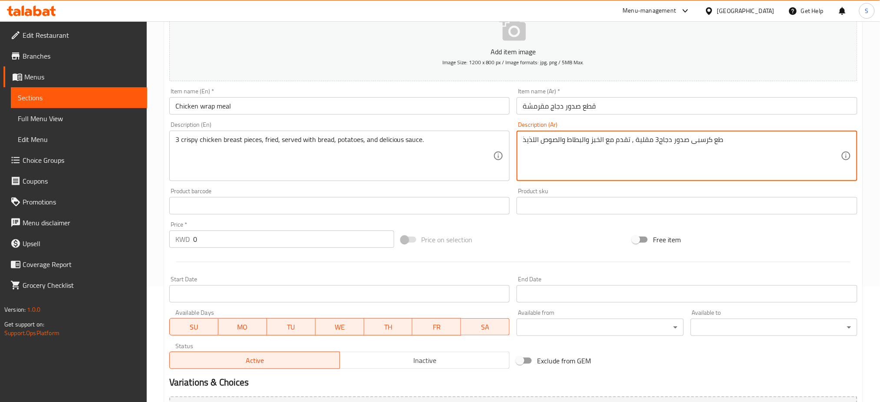
type textarea "طع كرسبى صدور دجاج3 مقلية , تقدم مع الخبز والبطاط والصوص اللذيذ"
drag, startPoint x: 251, startPoint y: 237, endPoint x: 149, endPoint y: 224, distance: 102.5
click at [158, 224] on div "Home / Restaurants management / Menus / Sections / item / create Crispy Chicken…" at bounding box center [514, 202] width 734 height 592
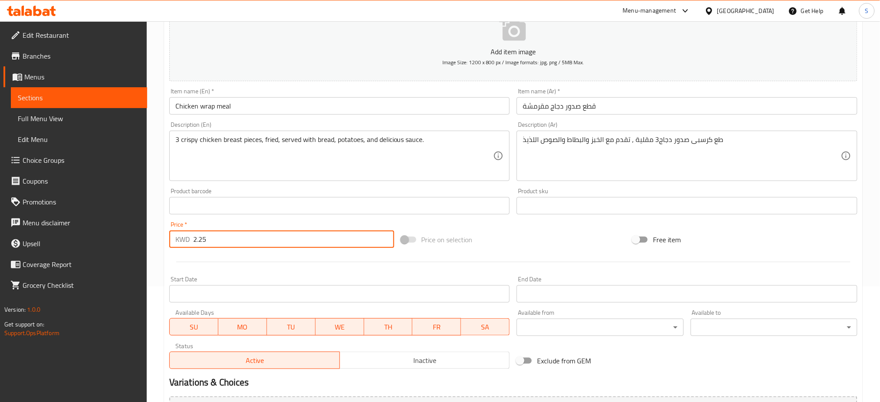
type input "0"
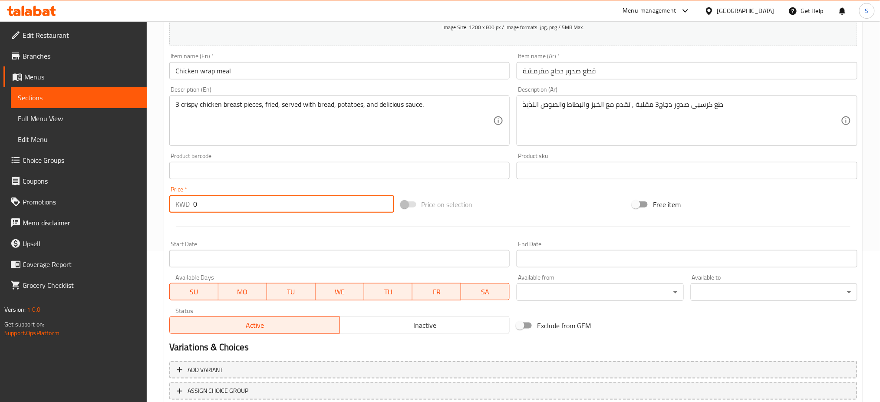
scroll to position [210, 0]
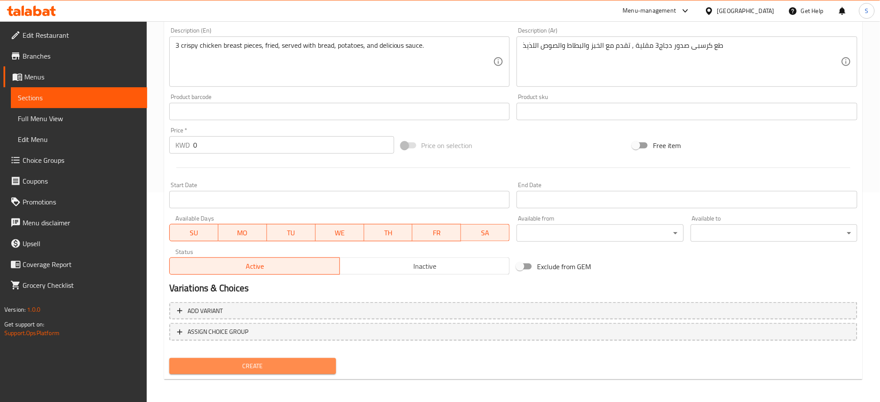
click at [285, 368] on span "Create" at bounding box center [252, 366] width 153 height 11
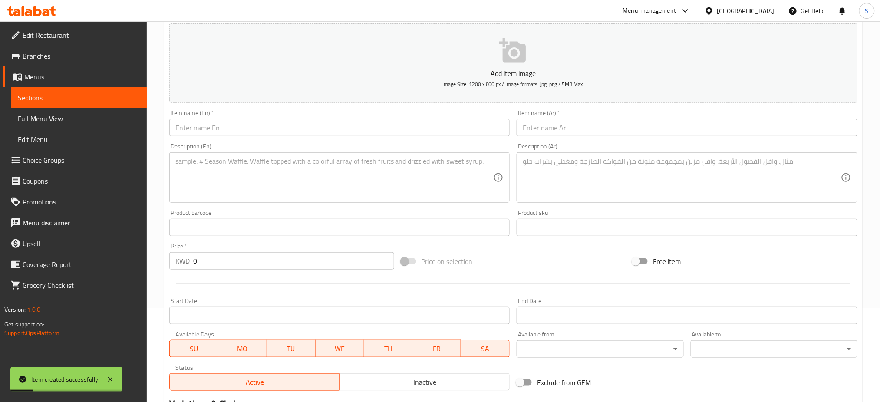
scroll to position [0, 0]
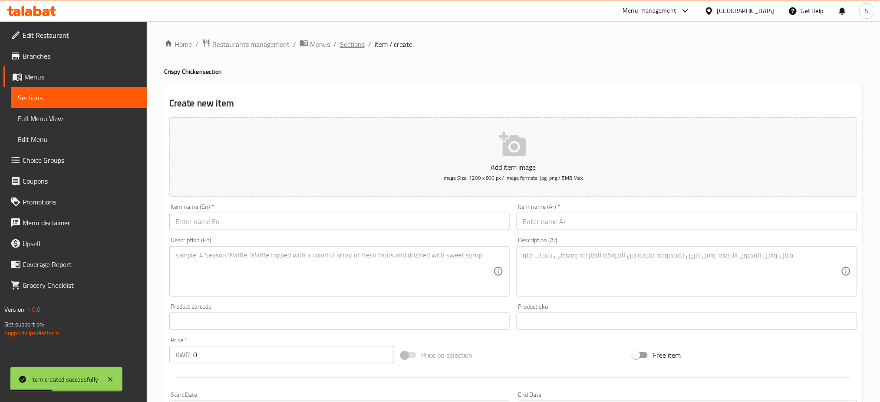
click at [348, 48] on span "Sections" at bounding box center [352, 44] width 25 height 10
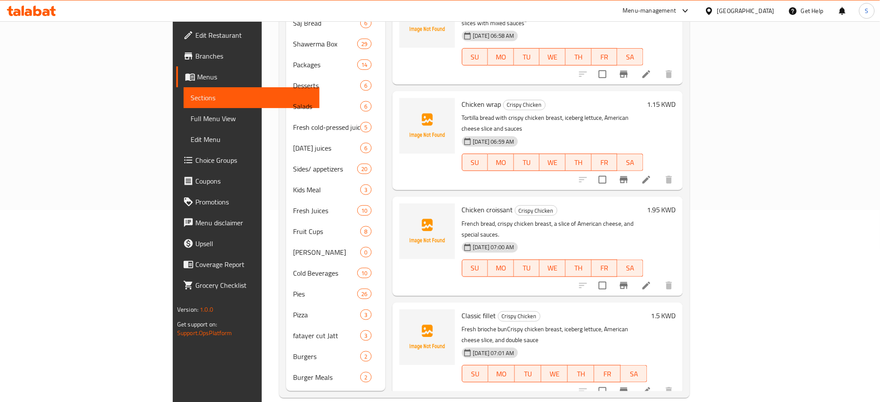
scroll to position [118, 0]
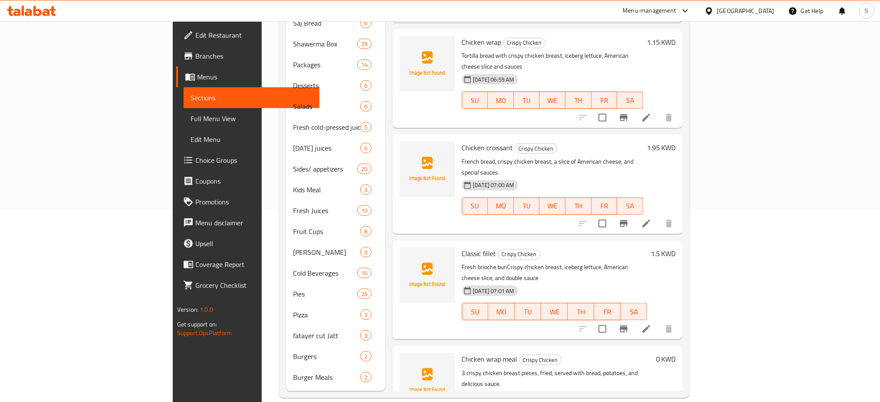
click at [676, 353] on h6 "0 KWD" at bounding box center [666, 359] width 20 height 12
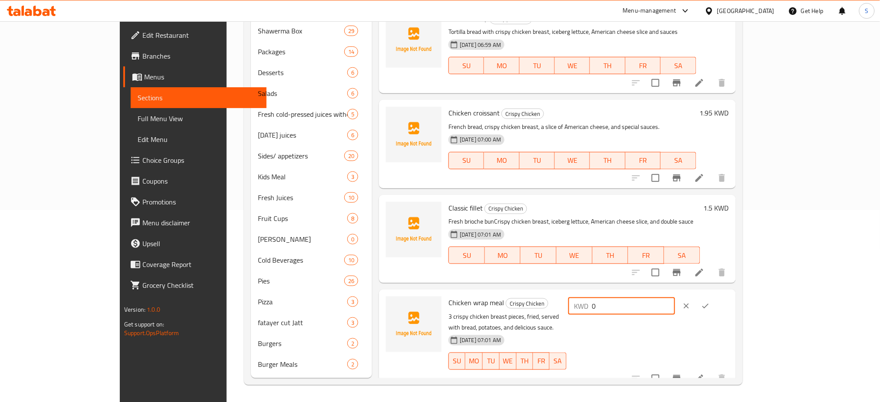
click at [676, 308] on input "0" at bounding box center [633, 306] width 83 height 17
type input "1.75"
click at [710, 306] on icon "ok" at bounding box center [706, 306] width 9 height 9
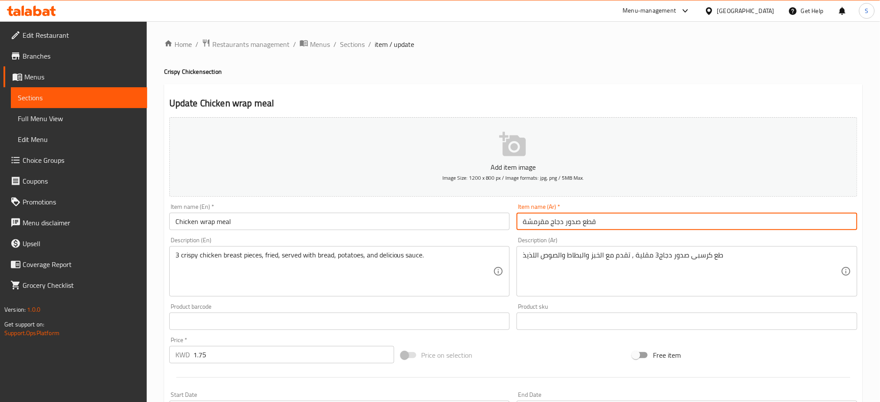
drag, startPoint x: 633, startPoint y: 219, endPoint x: 468, endPoint y: 236, distance: 165.5
click at [468, 236] on div "Add item image Image Size: 1200 x 800 px / Image formats: jpg, png / 5MB Max. I…" at bounding box center [513, 301] width 695 height 374
paste input "جبة راب دجاج"
type input "وجبة راب دجاج"
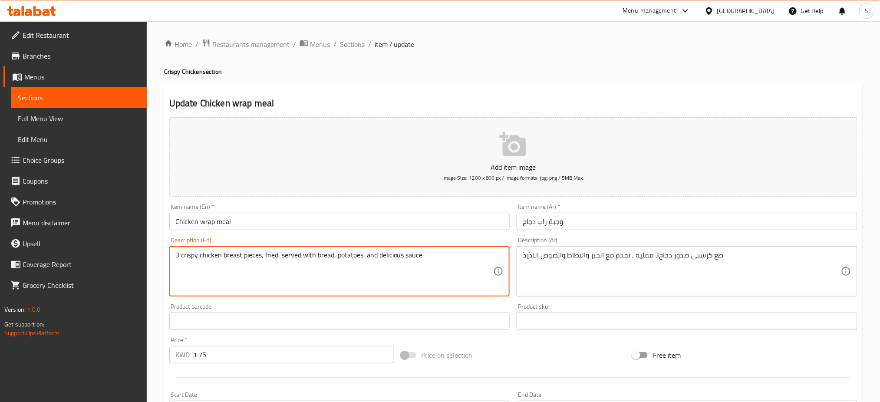
drag, startPoint x: 316, startPoint y: 255, endPoint x: 63, endPoint y: 229, distance: 254.6
paste textarea "Chicken wrap sandwich with potatoes and special sauces"
type textarea "Chicken wrap sandwich with potatoes and special sauces"
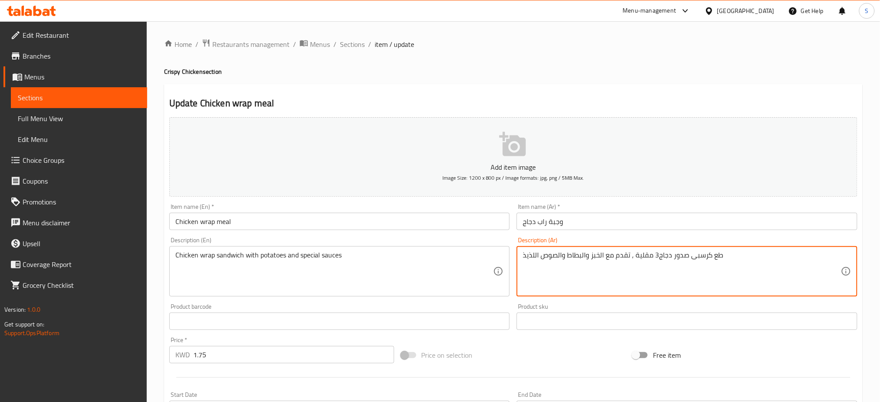
click at [615, 251] on textarea "طع كرسبى صدور دجاج3 مقلية , تقدم مع الخبز والبطاط والصوص اللذيذ" at bounding box center [682, 271] width 318 height 41
paste textarea "اندويتش راب دجاج مع البطاط والصوصات الخاصة"
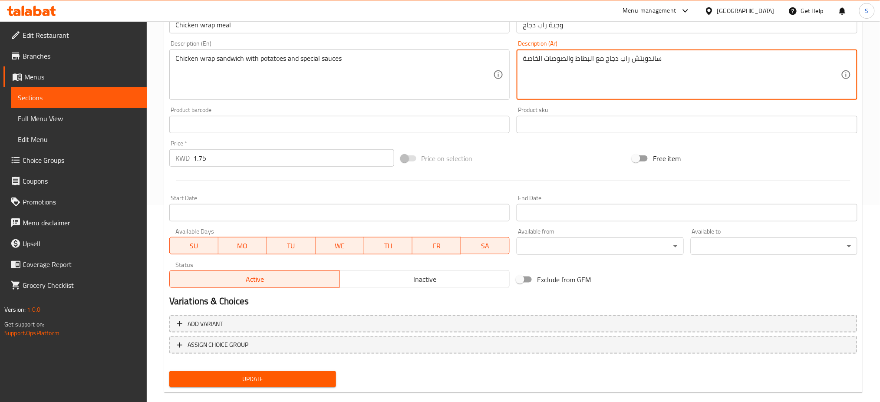
scroll to position [210, 0]
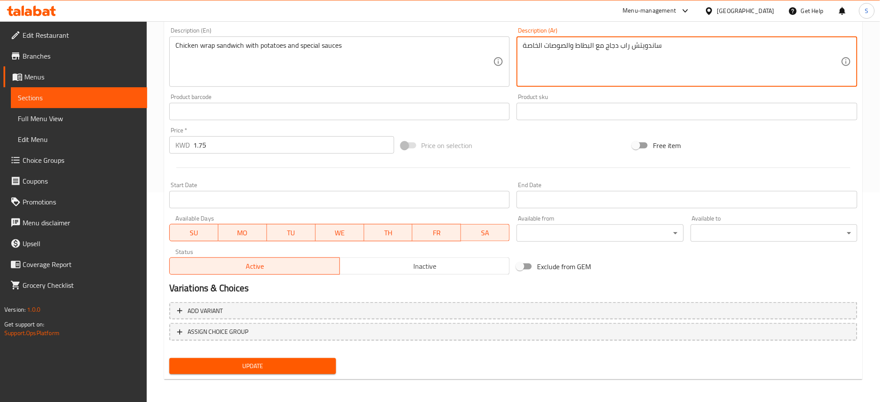
type textarea "ساندويتش راب دجاج مع البطاط والصوصات الخاصة"
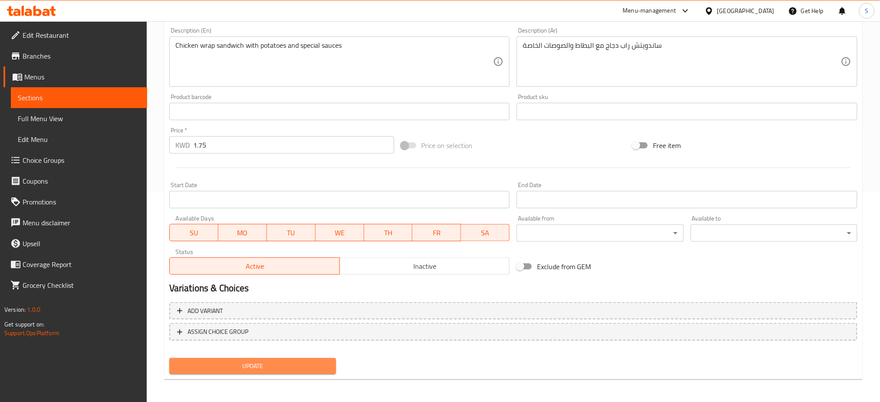
click at [323, 361] on span "Update" at bounding box center [252, 366] width 153 height 11
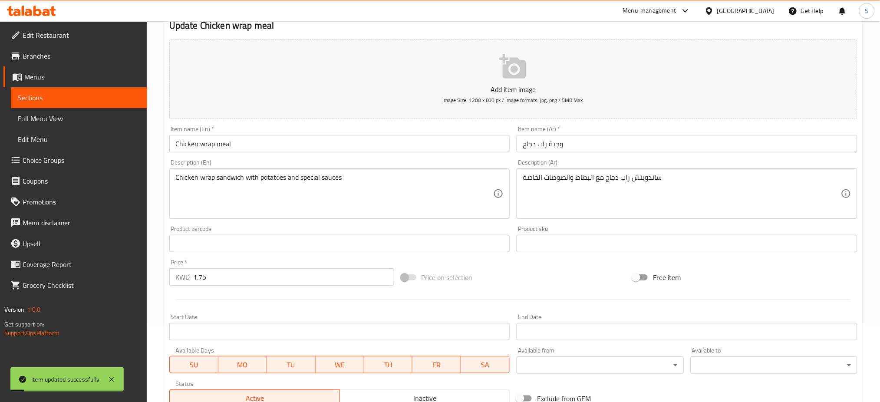
scroll to position [0, 0]
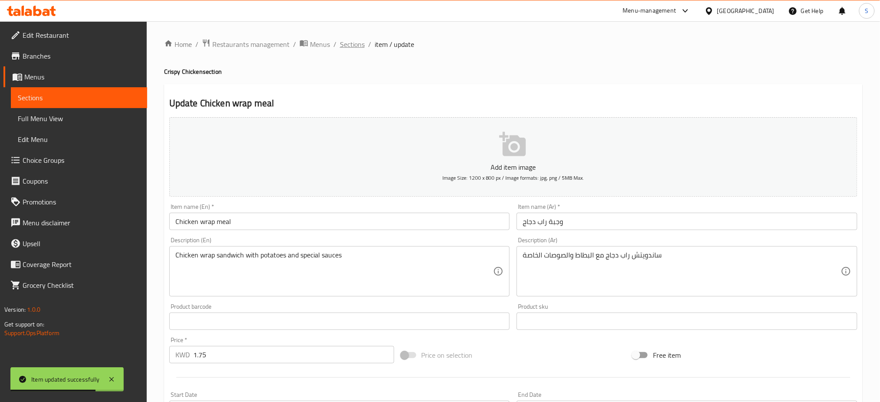
click at [355, 46] on span "Sections" at bounding box center [352, 44] width 25 height 10
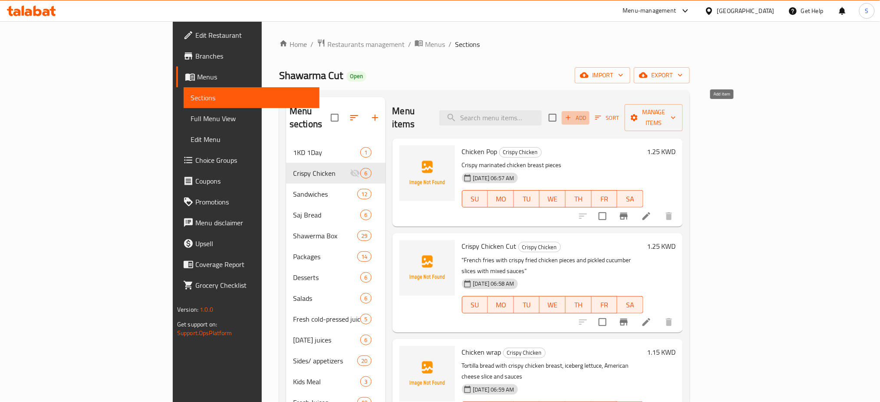
click at [588, 114] on span "Add" at bounding box center [575, 118] width 23 height 10
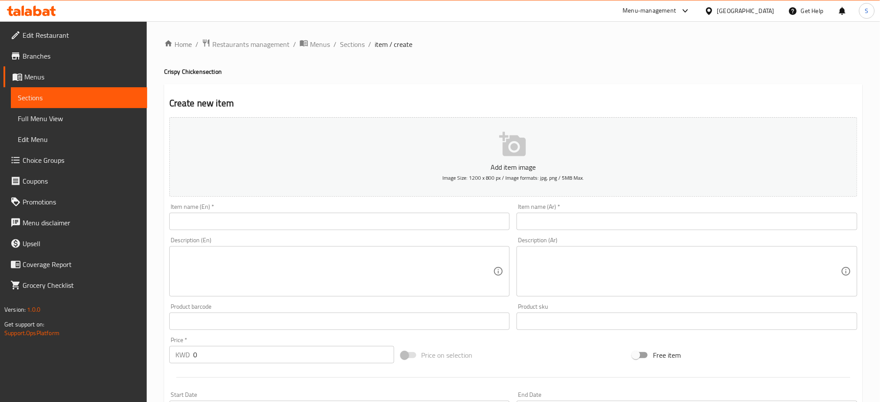
click at [227, 218] on input "text" at bounding box center [339, 221] width 341 height 17
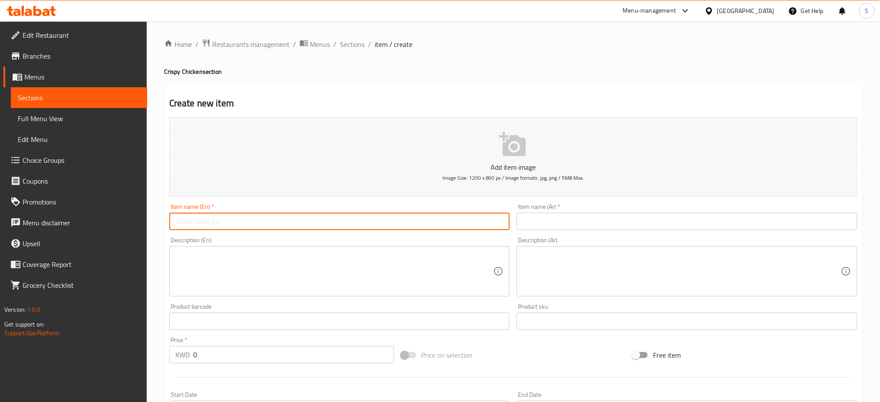
paste input "Crispy chicken breast pieces"
type input "Crispy chicken breast pieces"
click at [579, 221] on input "text" at bounding box center [687, 221] width 341 height 17
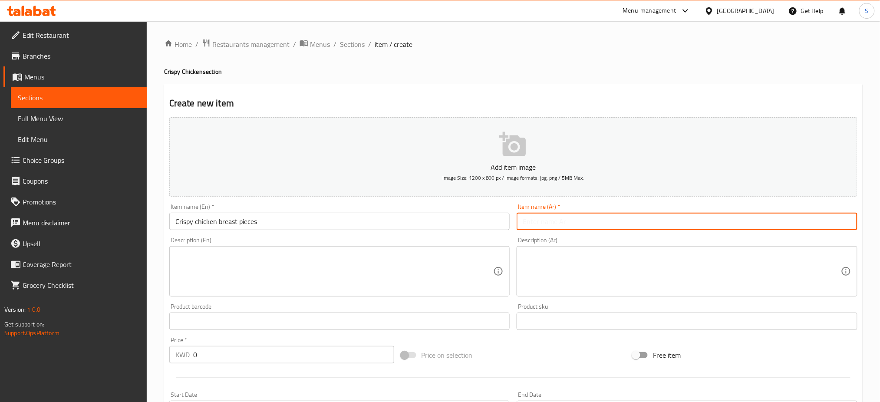
paste input "قطع صدور دجاج مقرمشة"
type input "قطع صدور دجاج مقرمشة"
click at [252, 264] on textarea at bounding box center [334, 271] width 318 height 41
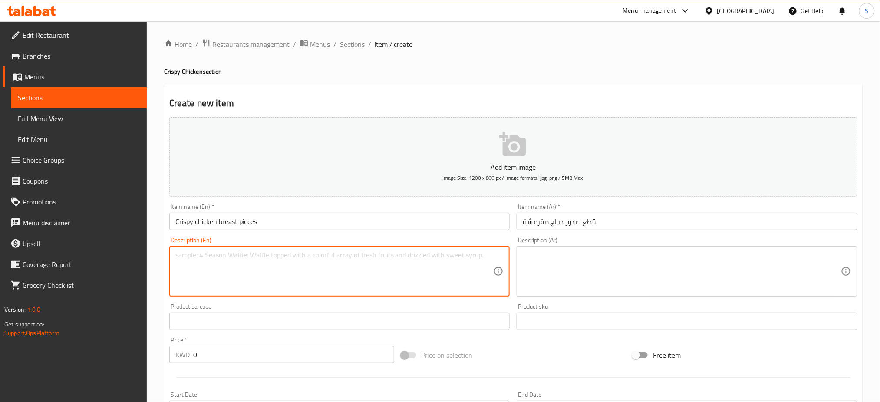
paste textarea "3 crispy chicken breast pieces, fried, served with bread, potatoes, and delicio…"
type textarea "3 crispy chicken breast pieces, fried, served with bread, potatoes, and delicio…"
click at [664, 271] on textarea at bounding box center [682, 271] width 318 height 41
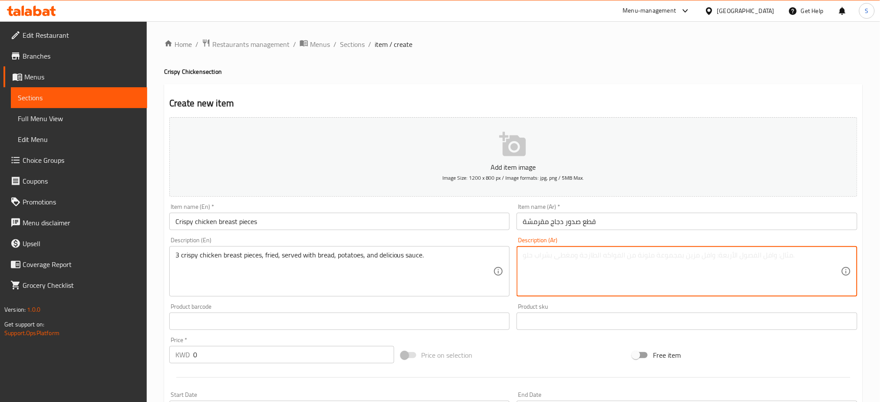
paste textarea "طع كرسبى صدور دجاج3 مقلية , تقدم مع الخبز والبطاط والصوص اللذيذ"
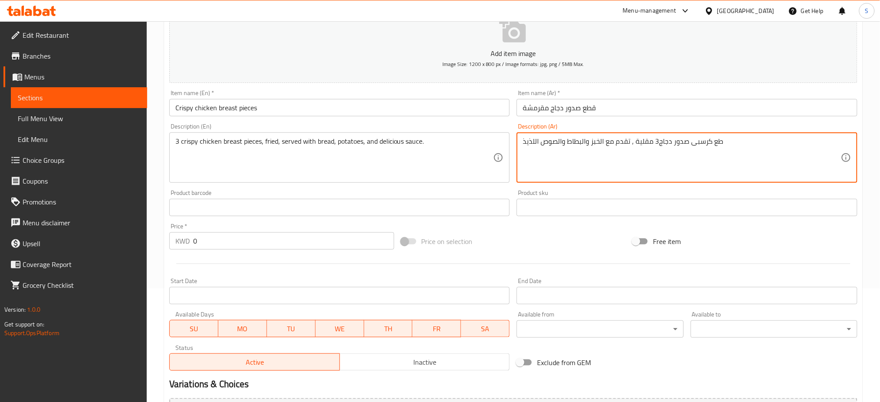
scroll to position [116, 0]
type textarea "طع كرسبى صدور دجاج3 مقلية , تقدم مع الخبز والبطاط والصوص اللذيذ"
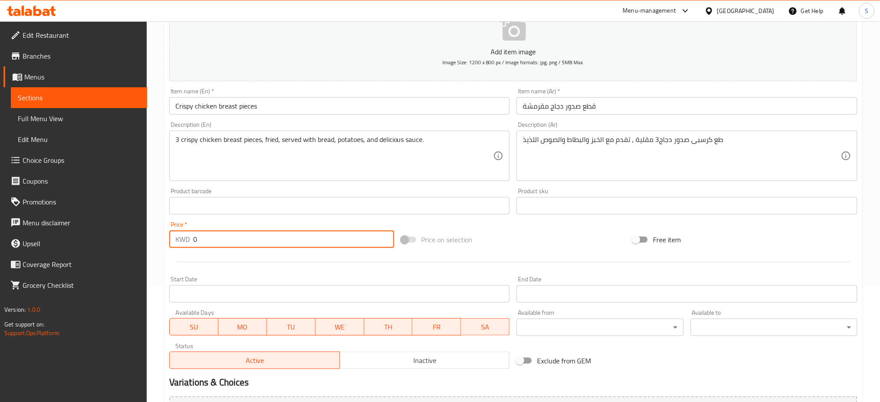
drag, startPoint x: 220, startPoint y: 239, endPoint x: 149, endPoint y: 226, distance: 72.0
click at [159, 232] on div "Home / Restaurants management / Menus / Sections / item / create Crispy Chicken…" at bounding box center [514, 202] width 734 height 592
type input "2.25"
click at [568, 232] on div "Price on selection" at bounding box center [514, 239] width 232 height 23
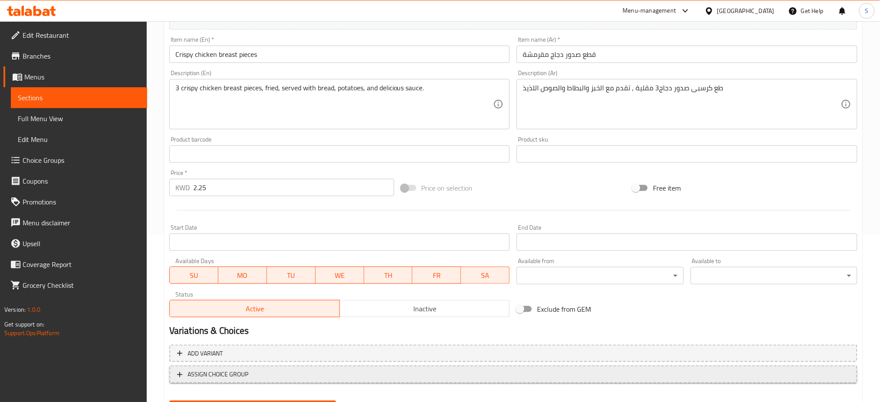
scroll to position [210, 0]
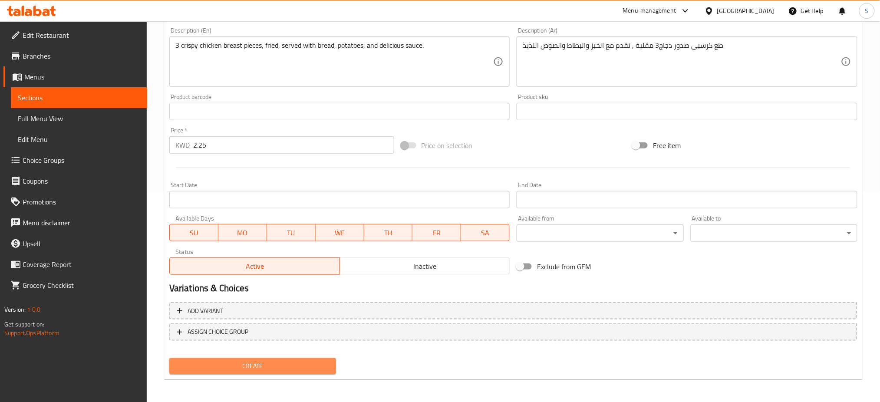
click at [321, 367] on span "Create" at bounding box center [252, 366] width 153 height 11
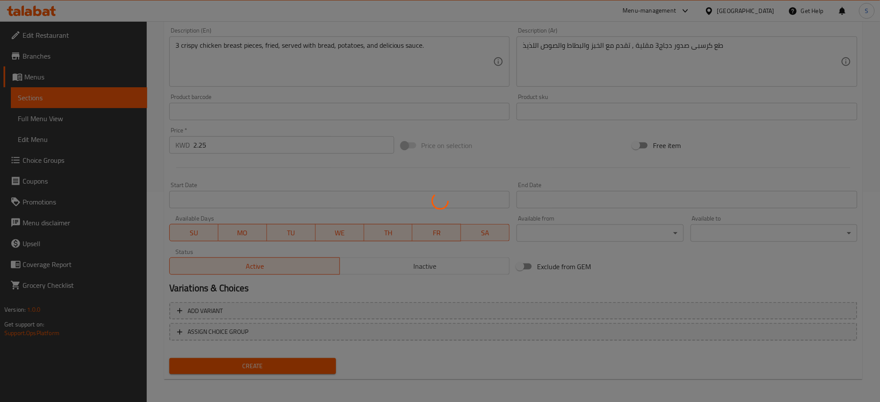
type input "0"
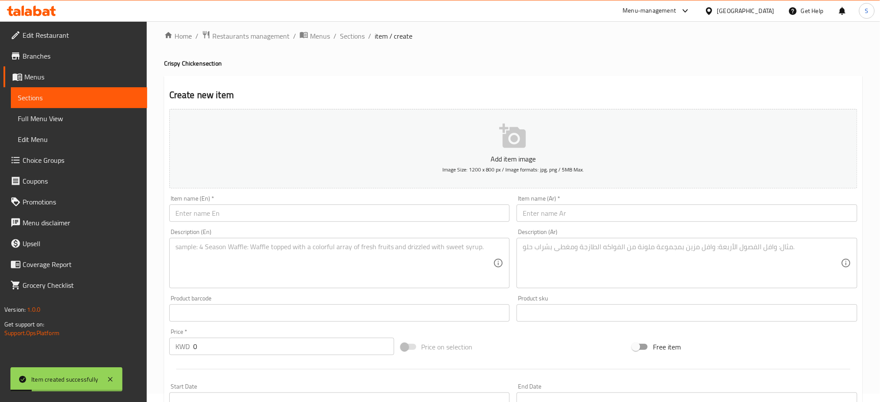
scroll to position [0, 0]
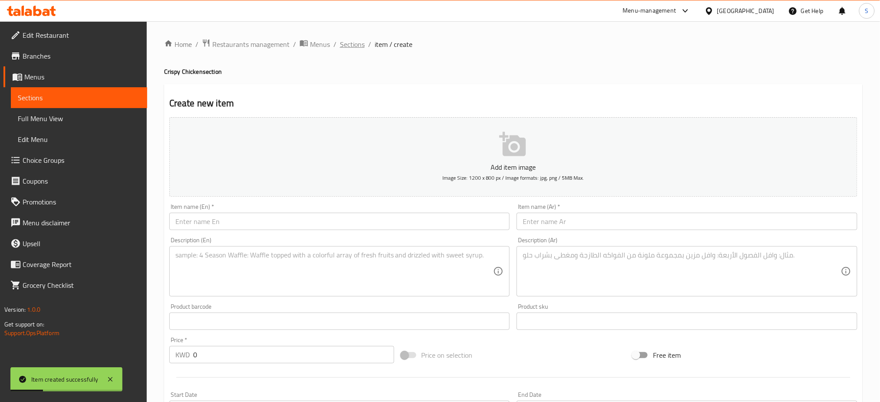
click at [354, 45] on span "Sections" at bounding box center [352, 44] width 25 height 10
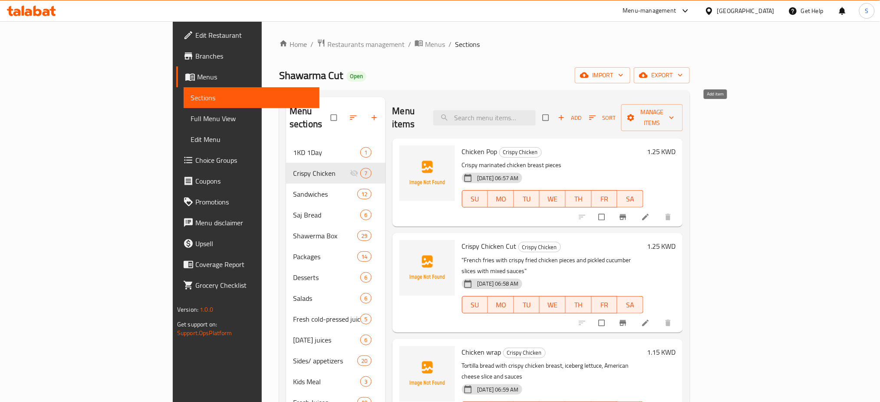
click at [568, 113] on span "button" at bounding box center [562, 117] width 10 height 9
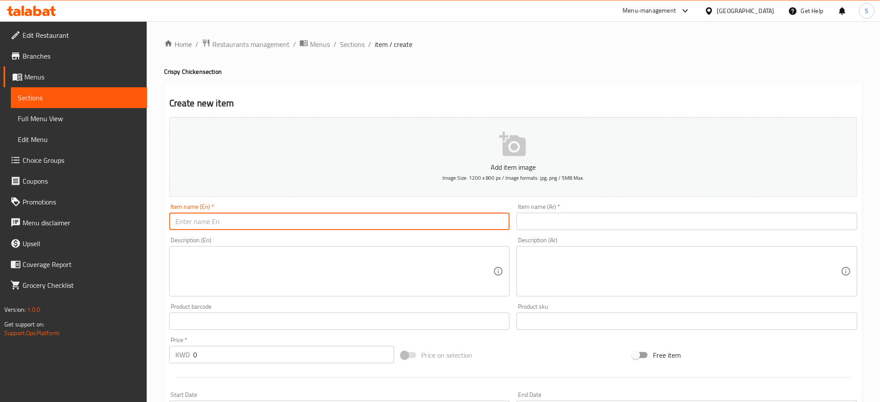
click at [227, 228] on input "text" at bounding box center [339, 221] width 341 height 17
paste input ""Grilled chicken wings with buffalo sauce""
click at [178, 222] on input ""Grilled chicken wings with buffalo sauce"" at bounding box center [339, 221] width 341 height 17
click at [321, 223] on input "Grilled chicken wings with buffalo sauce"" at bounding box center [339, 221] width 341 height 17
type input "Grilled chicken wings with buffalo sauce"
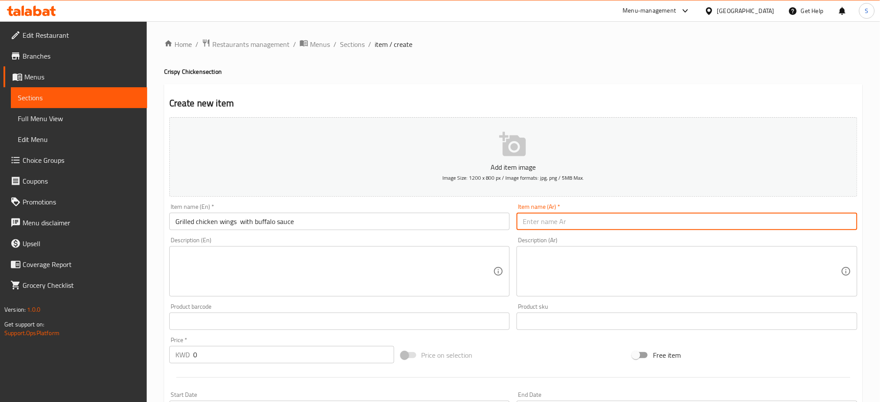
click at [587, 214] on input "text" at bounding box center [687, 221] width 341 height 17
paste input ""اجنحة دجاج مشوية مع صوص البافلو""
click at [524, 220] on input ""اجنحة دجاج مشوية مع صوص البافلو"" at bounding box center [687, 221] width 341 height 17
click at [526, 220] on input ""اجنحة دجاج مشوية مع صوص البافلو"" at bounding box center [687, 221] width 341 height 17
click at [657, 223] on input "اجنحة دجاج مشوية مع صوص البافلو"" at bounding box center [687, 221] width 341 height 17
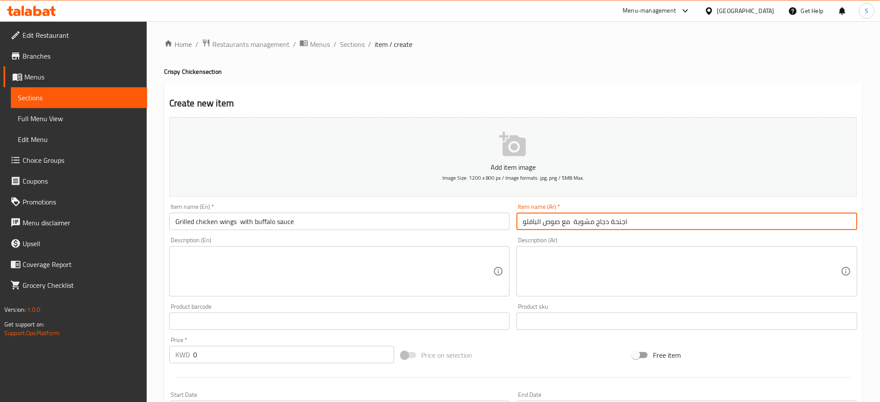
type input "اجنحة دجاج مشوية مع صوص البافلو"
click at [317, 257] on textarea at bounding box center [334, 271] width 318 height 41
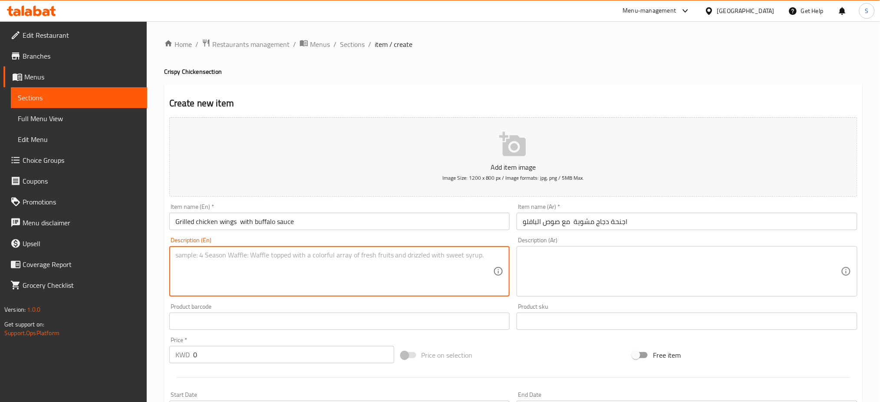
paste textarea "Grilled chicken wings with delicious buffalo sauce"
type textarea "Grilled chicken wings with delicious buffalo sauce"
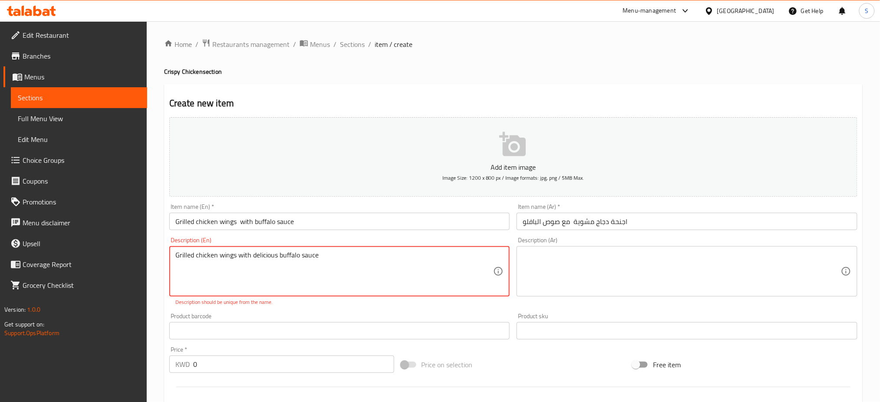
click at [641, 273] on textarea at bounding box center [682, 271] width 318 height 41
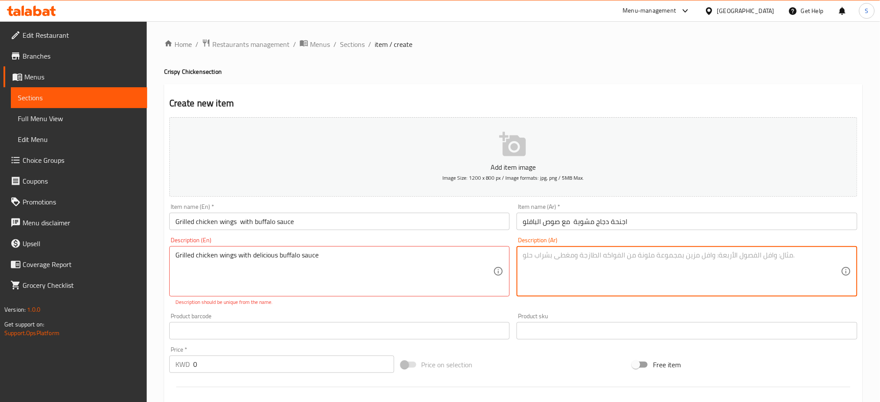
paste textarea "اجنحة دجاج مشوية مع صوص البافلو اللذيذ"
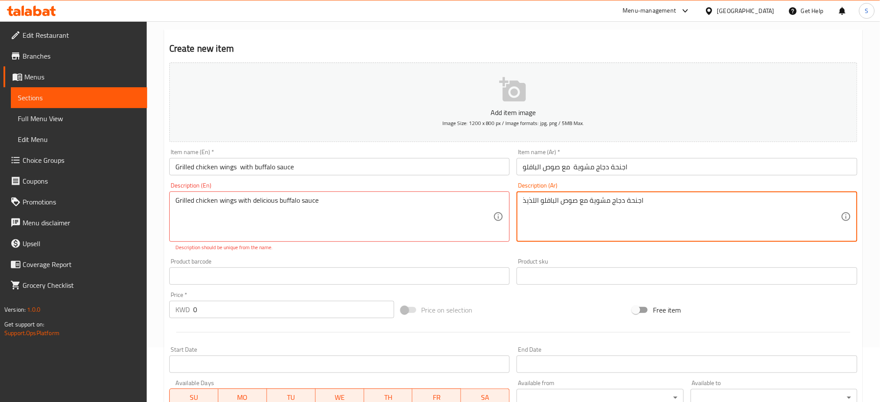
scroll to position [58, 0]
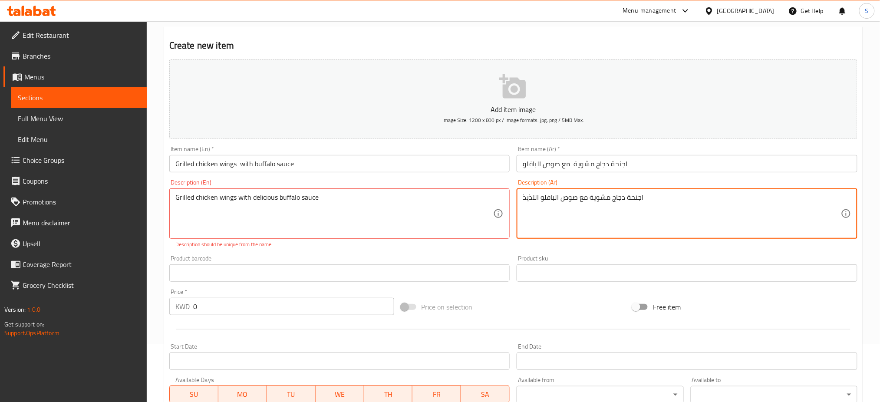
type textarea "اجنحة دجاج مشوية مع صوص البافلو اللذيذ"
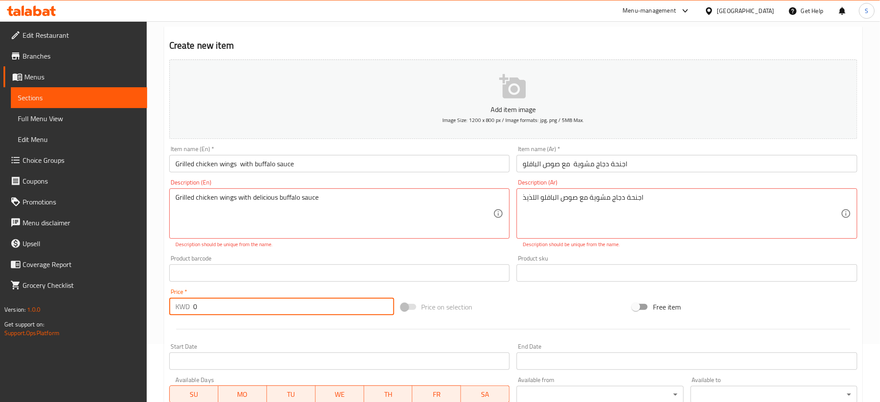
drag, startPoint x: 262, startPoint y: 305, endPoint x: 7, endPoint y: 270, distance: 257.5
click at [46, 277] on div "Edit Restaurant Branches Menus Sections Full Menu View Edit Menu Choice Groups …" at bounding box center [440, 265] width 880 height 602
type input "1.25"
type textarea "Grilled chicken wings with delicious buffalo sauces."
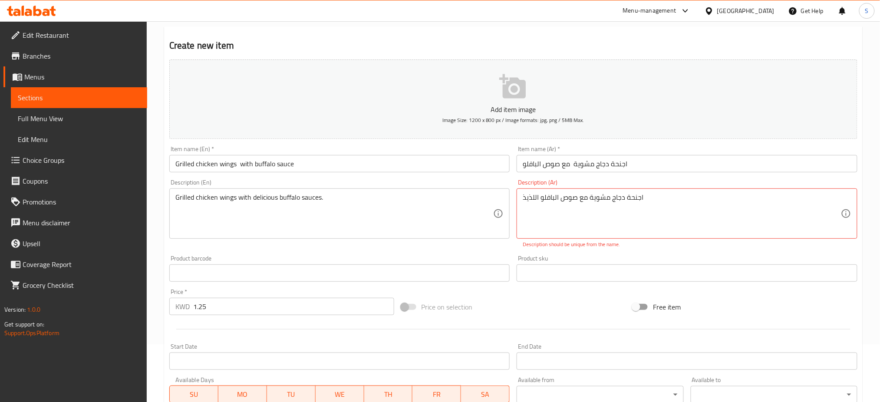
click at [870, 272] on div "Home / Restaurants management / Menus / Sections / item / create Crispy Chicken…" at bounding box center [514, 265] width 734 height 602
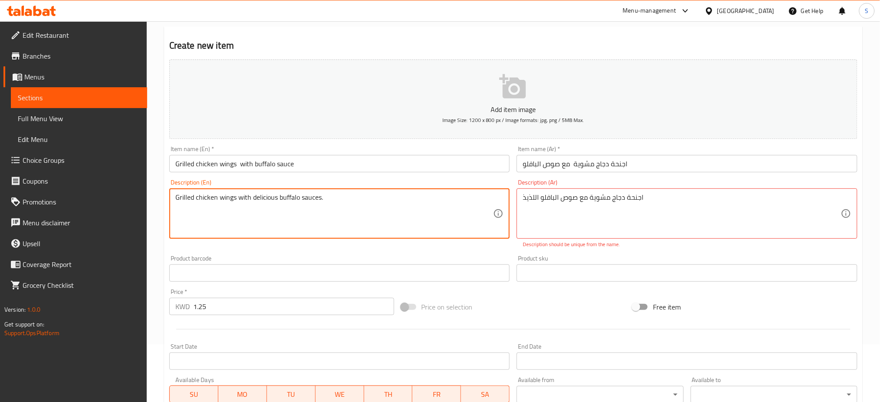
click at [849, 309] on div "Free item" at bounding box center [745, 306] width 232 height 23
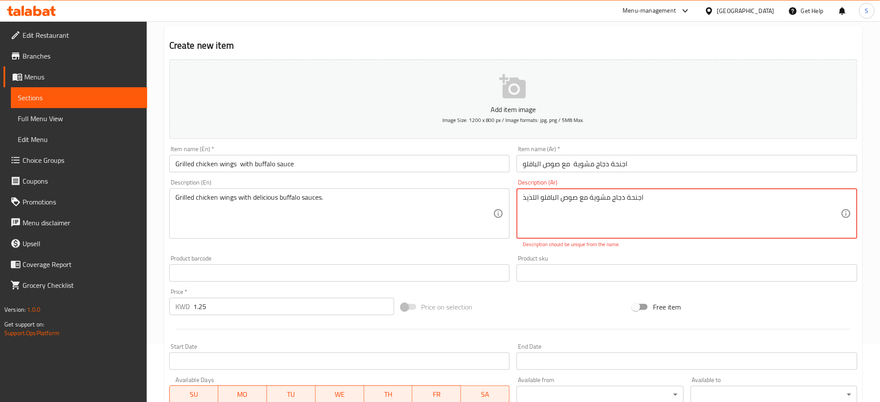
drag, startPoint x: 647, startPoint y: 199, endPoint x: 889, endPoint y: 242, distance: 245.3
type textarea "اجنحة دجاج مشوية مع صوص البافلو اللذيذ."
click at [878, 310] on div "Home / Restaurants management / Menus / Sections / item / create Crispy Chicken…" at bounding box center [514, 265] width 734 height 602
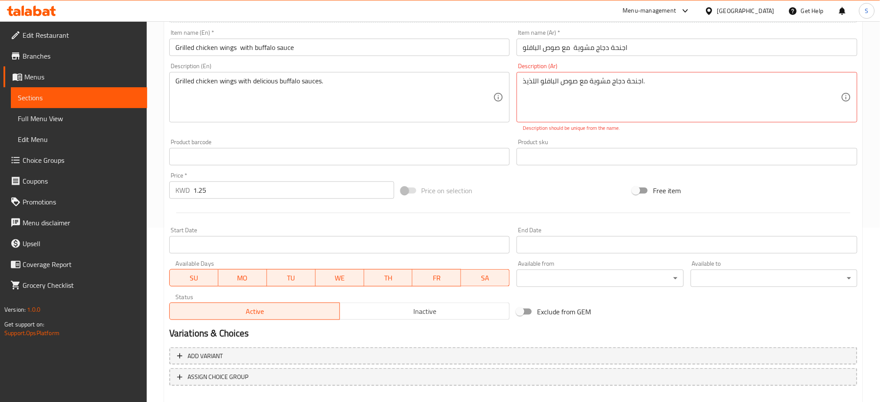
scroll to position [161, 0]
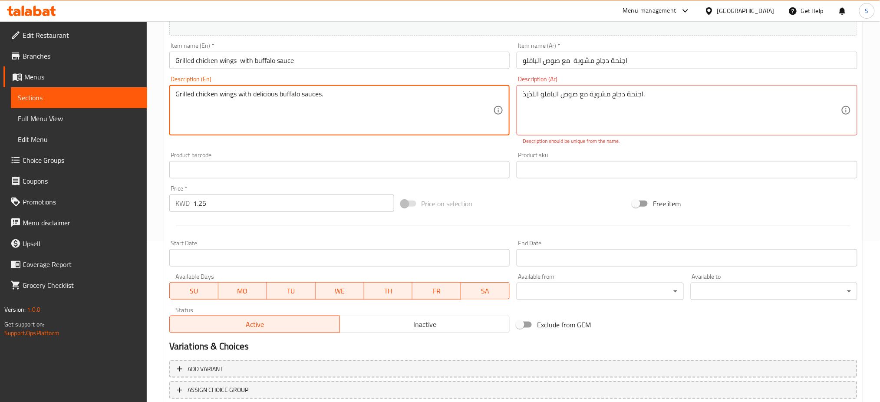
drag, startPoint x: 355, startPoint y: 96, endPoint x: 52, endPoint y: 93, distance: 303.2
click at [52, 93] on div "Edit Restaurant Branches Menus Sections Full Menu View Edit Menu Choice Groups …" at bounding box center [440, 161] width 880 height 602
type textarea "."
drag, startPoint x: 677, startPoint y: 94, endPoint x: 672, endPoint y: 100, distance: 7.1
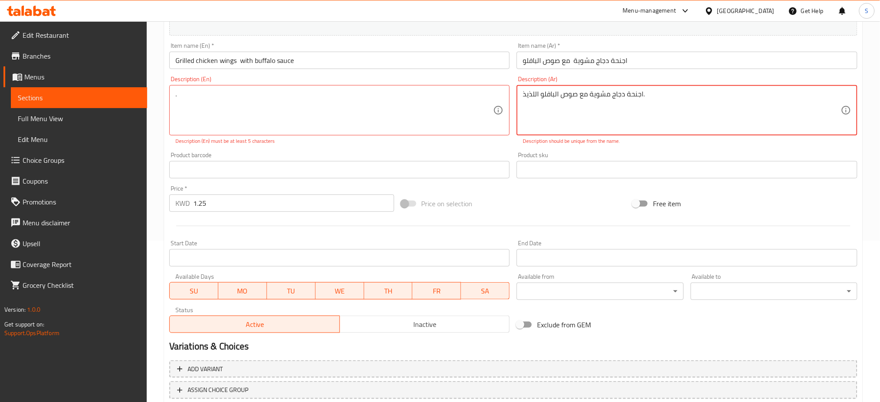
drag, startPoint x: 720, startPoint y: 107, endPoint x: 309, endPoint y: 61, distance: 413.0
click at [309, 61] on div "Add item image Image Size: 1200 x 800 px / Image formats: jpg, png / 5MB Max. I…" at bounding box center [513, 145] width 695 height 384
type textarea "."
click at [844, 201] on div "Free item" at bounding box center [745, 203] width 232 height 23
drag, startPoint x: 299, startPoint y: 98, endPoint x: 1, endPoint y: 93, distance: 298.4
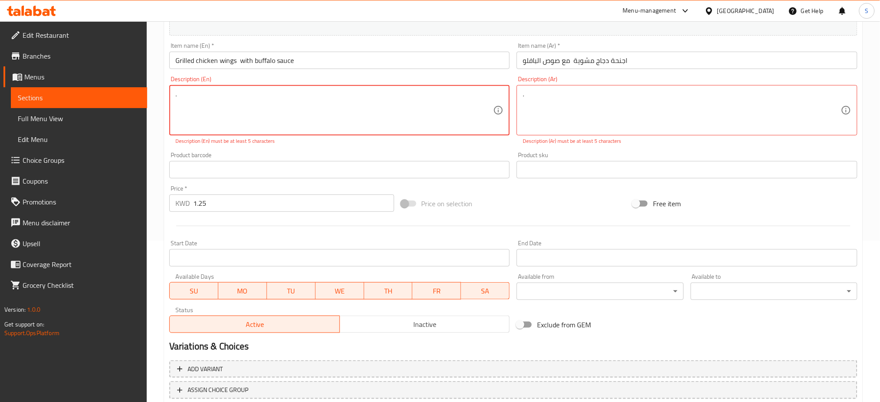
click at [0, 93] on div "Edit Restaurant Branches Menus Sections Full Menu View Edit Menu Choice Groups …" at bounding box center [440, 161] width 880 height 602
paste textarea "Grilled chicken wings with delicious buffalo sauce"
type textarea "Grilled chicken wings with delicious buffalo sauce"
drag, startPoint x: 557, startPoint y: 103, endPoint x: 450, endPoint y: 96, distance: 106.6
paste textarea "اجنحة دجاج مشوية مع صوص البافلو اللذيذ"
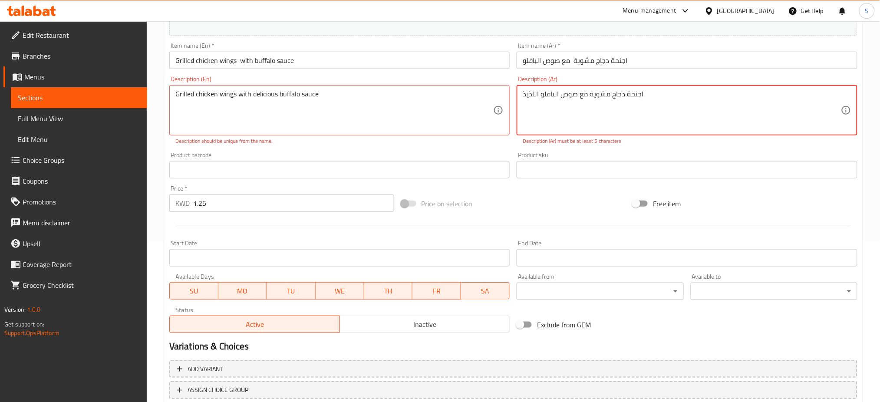
type textarea "اجنحة دجاج مشوية مع صوص البافلو اللذيذ"
click at [768, 143] on p "Description (Ar) must be at least 5 characters" at bounding box center [687, 141] width 329 height 8
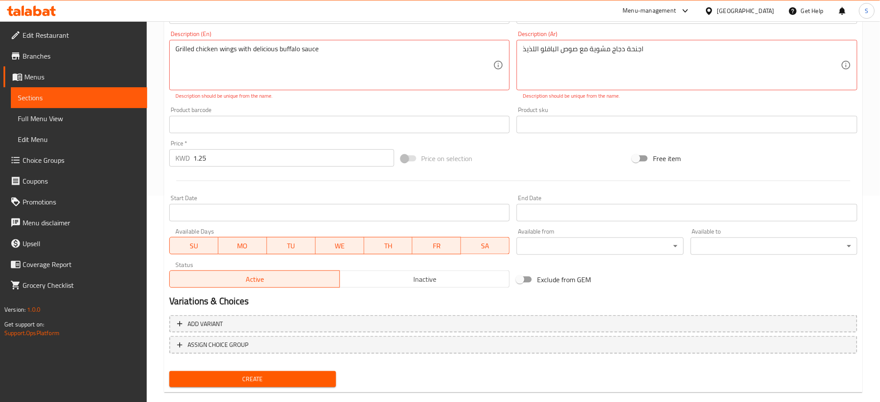
scroll to position [219, 0]
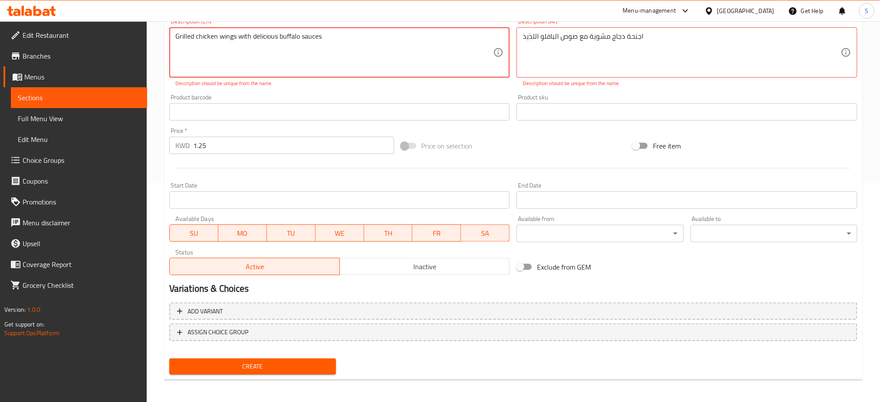
type textarea "Grilled chicken wings with delicious buffalo sauces"
click at [751, 163] on div at bounding box center [513, 168] width 695 height 21
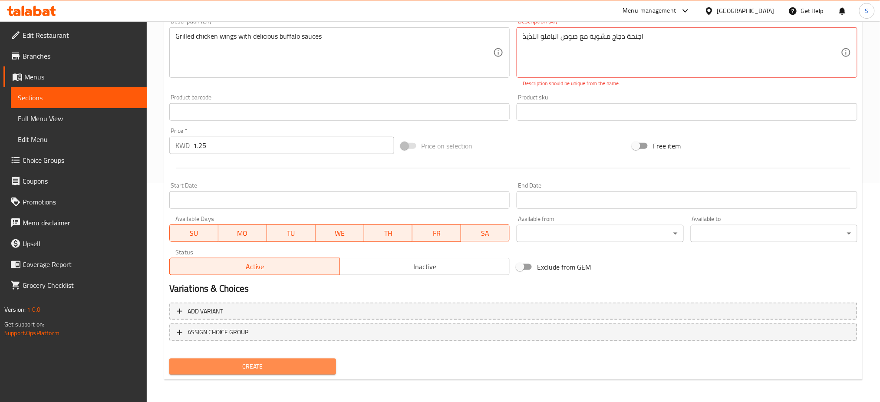
click at [314, 364] on span "Create" at bounding box center [252, 366] width 153 height 11
click at [721, 265] on div "Exclude from GEM" at bounding box center [629, 266] width 232 height 23
click at [313, 365] on span "Create" at bounding box center [252, 366] width 153 height 11
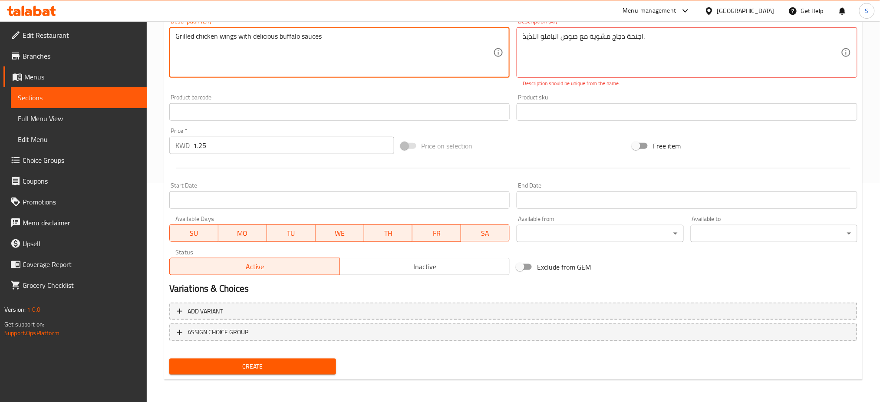
drag, startPoint x: 344, startPoint y: 36, endPoint x: 170, endPoint y: 30, distance: 173.8
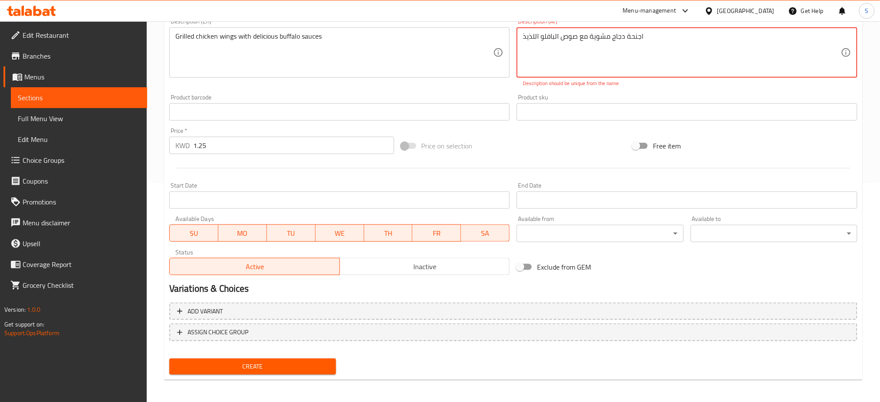
type textarea "اجنحة دجاج مشوية مع صوص البافلو اللذيذ"
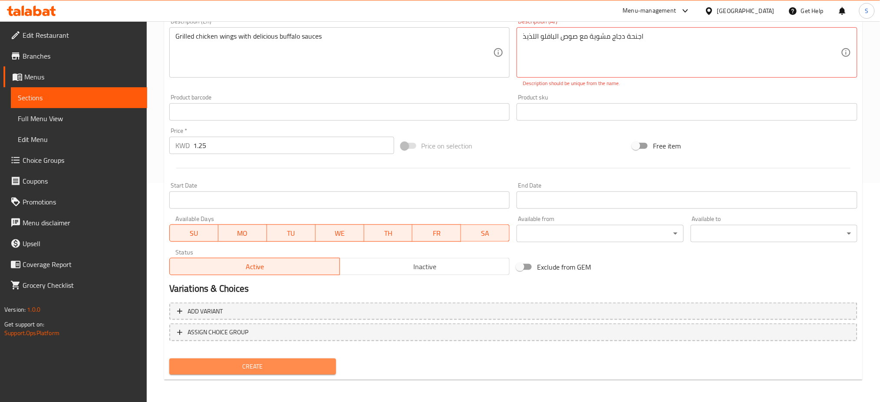
drag, startPoint x: 323, startPoint y: 361, endPoint x: 327, endPoint y: 360, distance: 4.4
click at [327, 361] on span "Create" at bounding box center [252, 366] width 153 height 11
click at [322, 369] on span "Create" at bounding box center [252, 366] width 153 height 11
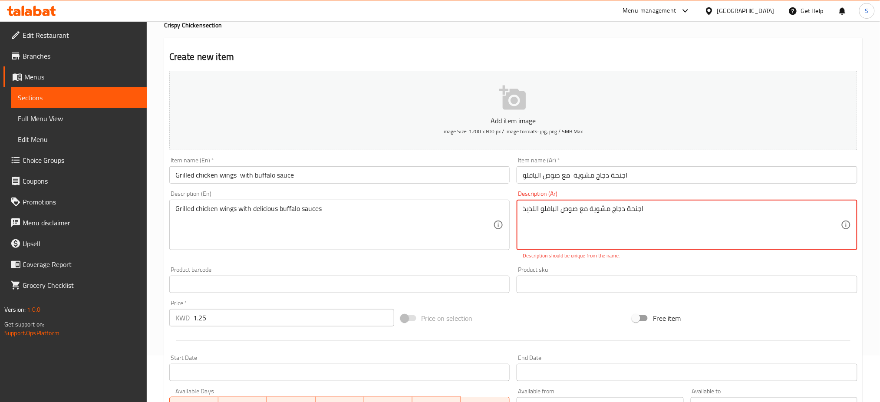
scroll to position [0, 0]
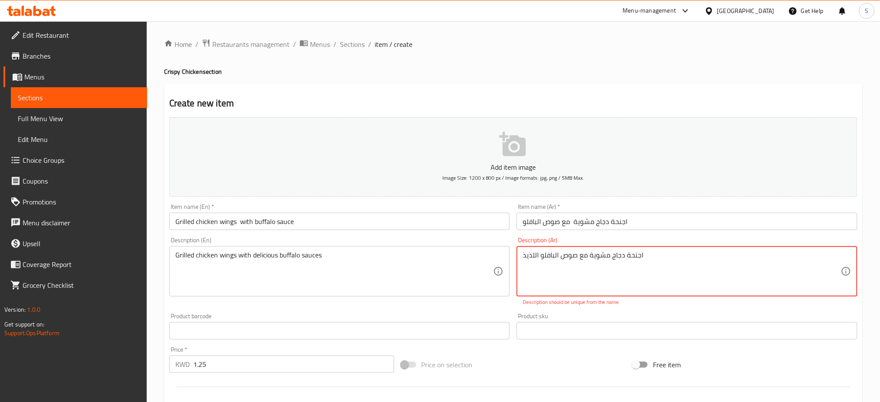
click at [255, 222] on input "Grilled chicken wings with buffalo sauce" at bounding box center [339, 221] width 341 height 17
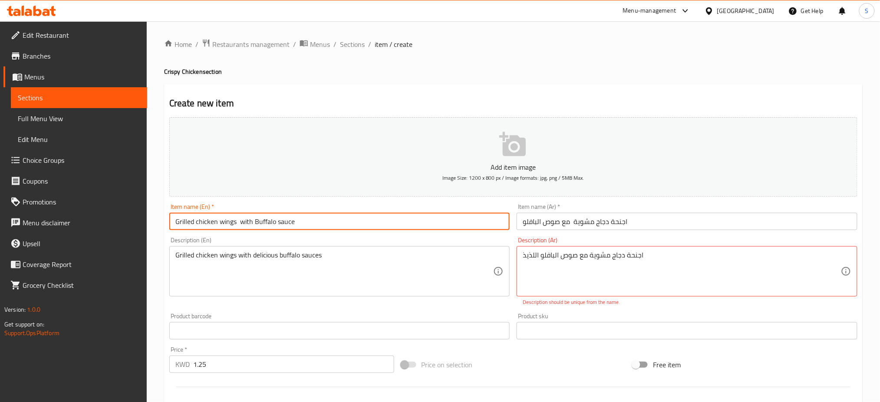
click at [280, 220] on input "Grilled chicken wings with Buffalo sauce" at bounding box center [339, 221] width 341 height 17
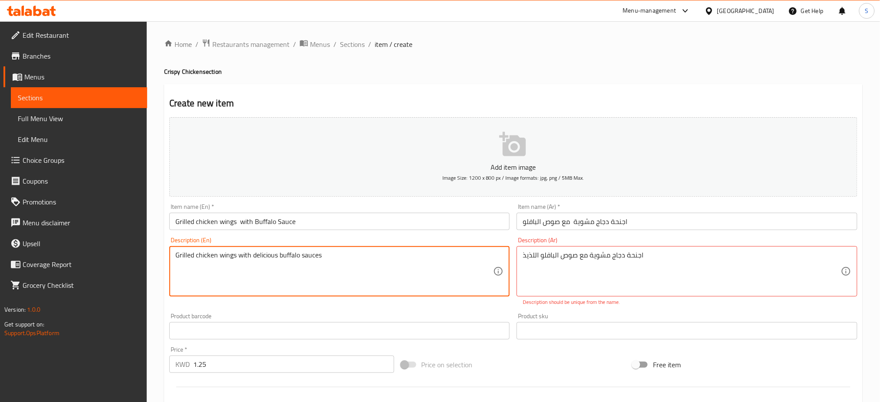
click at [731, 313] on div "Product sku Product sku" at bounding box center [687, 326] width 341 height 26
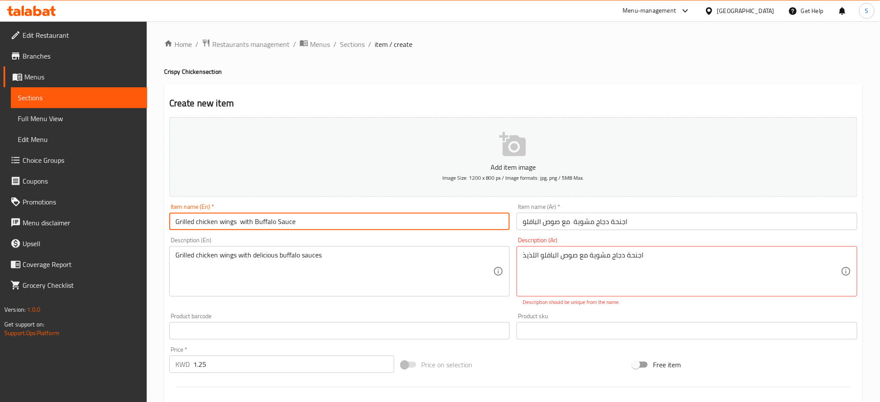
click at [197, 221] on input "Grilled chicken wings with Buffalo Sauce" at bounding box center [339, 221] width 341 height 17
click at [224, 219] on input "Grilled Chicken wings with Buffalo Sauce" at bounding box center [339, 221] width 341 height 17
type input "Grilled Chicken Wings with Buffalo Sauce"
click at [337, 172] on p "Add item image" at bounding box center [514, 167] width 662 height 10
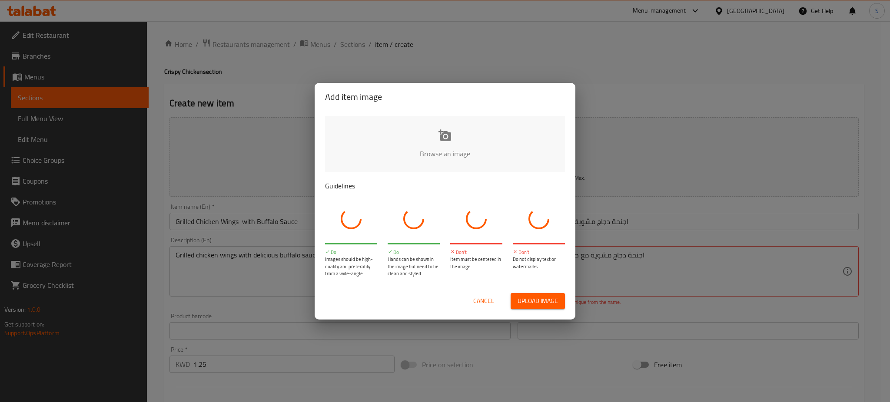
click at [488, 301] on span "Cancel" at bounding box center [483, 301] width 21 height 11
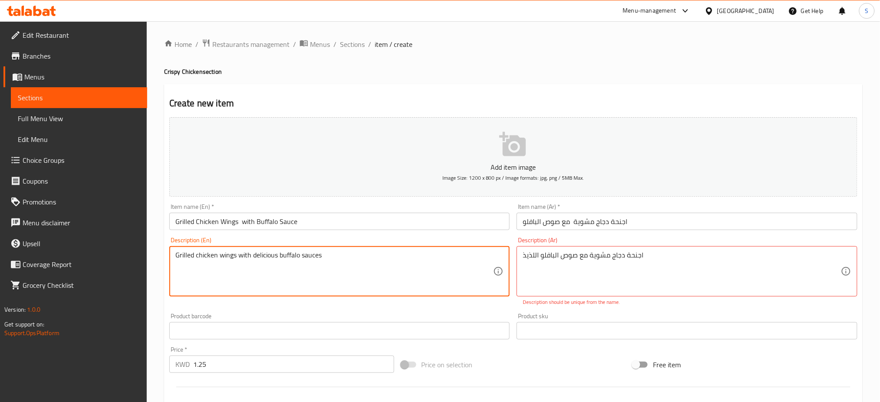
drag, startPoint x: 323, startPoint y: 254, endPoint x: 0, endPoint y: 176, distance: 332.0
click at [247, 268] on textarea at bounding box center [334, 271] width 318 height 41
type textarea "."
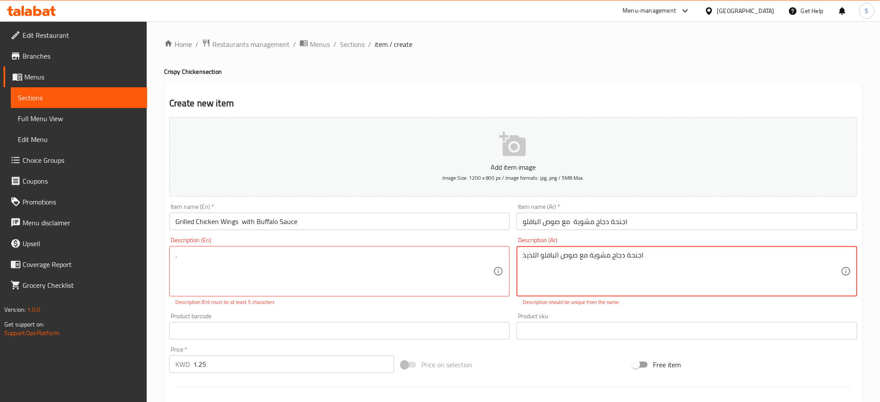
drag, startPoint x: 328, startPoint y: 240, endPoint x: 201, endPoint y: 241, distance: 127.7
click at [201, 241] on div "Add item image Image Size: 1200 x 800 px / Image formats: jpg, png / 5MB Max. I…" at bounding box center [513, 306] width 695 height 384
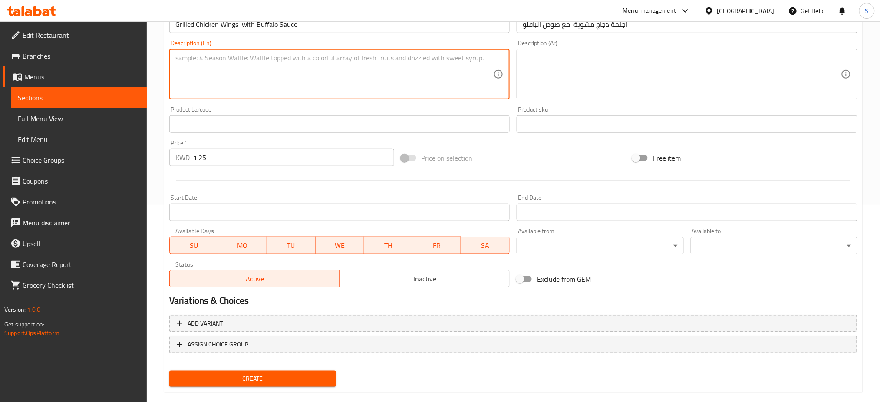
scroll to position [210, 0]
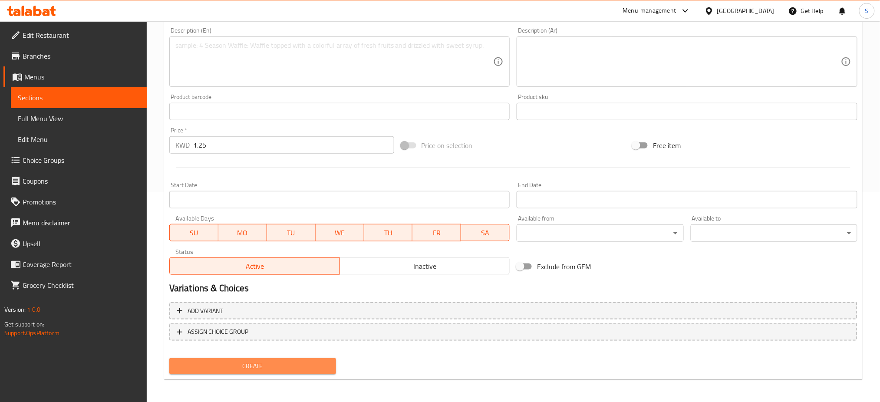
click at [314, 366] on span "Create" at bounding box center [252, 366] width 153 height 11
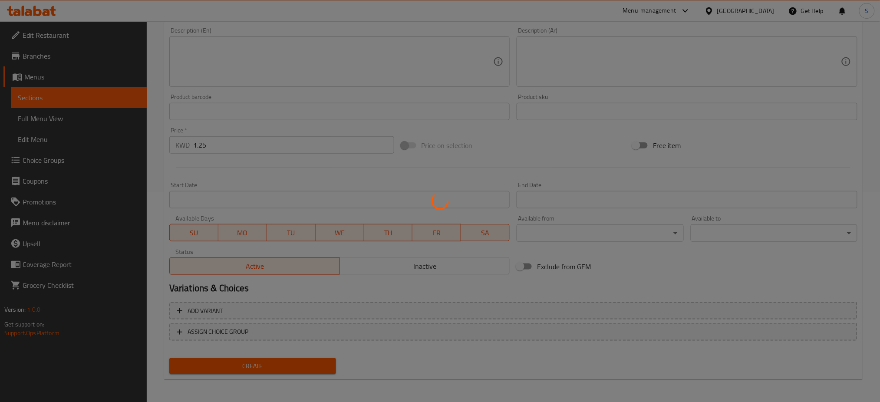
type input "0"
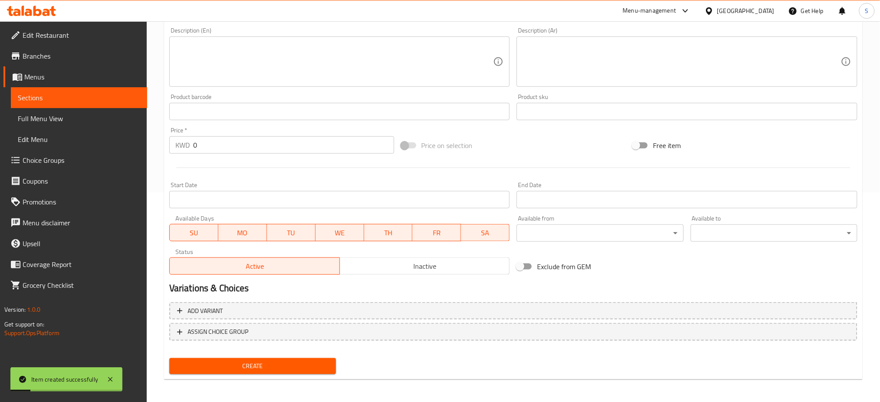
scroll to position [0, 0]
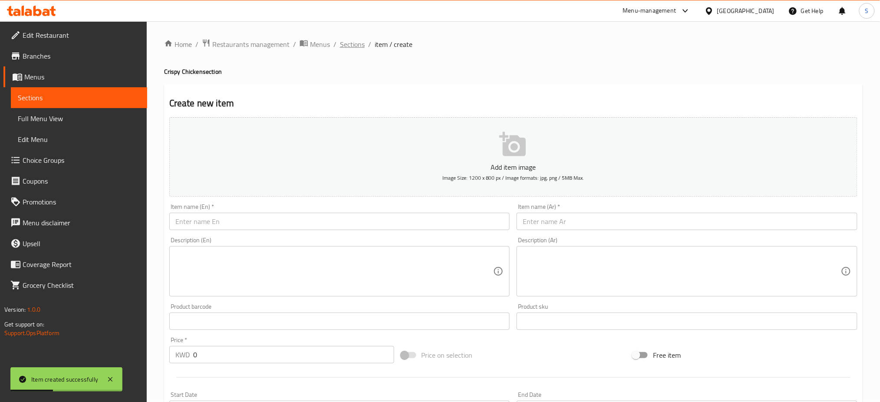
click at [349, 43] on span "Sections" at bounding box center [352, 44] width 25 height 10
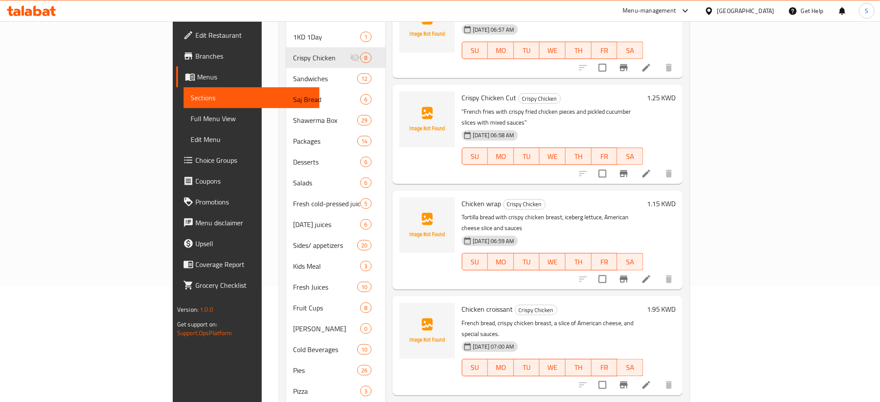
scroll to position [5, 0]
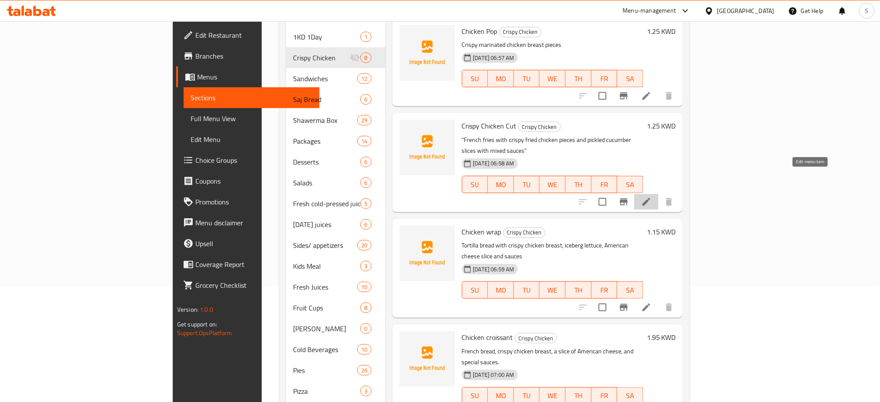
click at [652, 197] on icon at bounding box center [647, 202] width 10 height 10
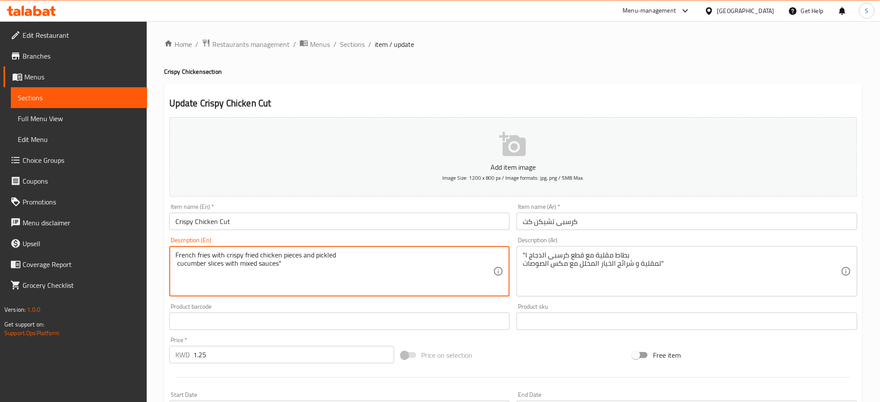
click at [303, 265] on textarea "French fries with crispy fried chicken pieces and pickled cucumber slices with …" at bounding box center [334, 271] width 318 height 41
type textarea "French fries with crispy fried chicken pieces and pickled cucumber slices with …"
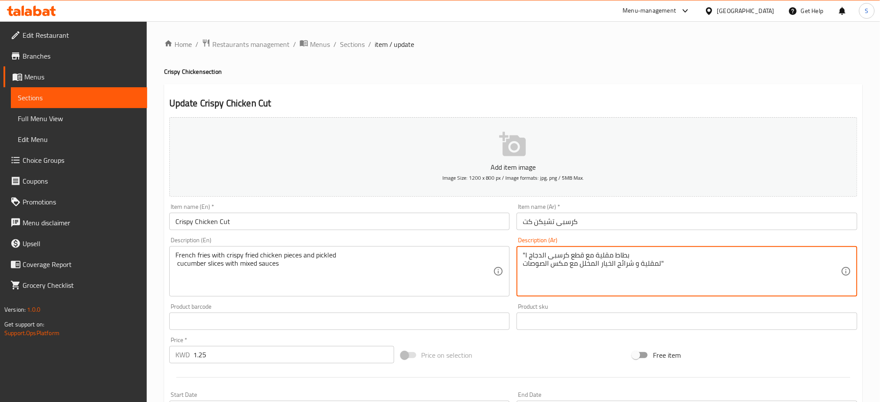
drag, startPoint x: 662, startPoint y: 261, endPoint x: 669, endPoint y: 260, distance: 7.9
click at [669, 261] on textarea ""بطاط مقلية مع قطع كرسبى الدجاج ا لمقلية و شرائح الخيار المخلل مع مكس الصوصات"" at bounding box center [682, 271] width 318 height 41
click at [524, 253] on textarea ""بطاط مقلية مع قطع كرسبى الدجاج ا لمقلية و شرائح الخيار المخلل مع مكس الصوصات" at bounding box center [682, 271] width 318 height 41
drag, startPoint x: 526, startPoint y: 252, endPoint x: 520, endPoint y: 252, distance: 6.1
click at [520, 252] on div ""بطاط مقلية مع قطع كرسبى الدجاج ا لمقلية و شرائح الخيار المخلل مع مكس الصوصات D…" at bounding box center [687, 271] width 341 height 50
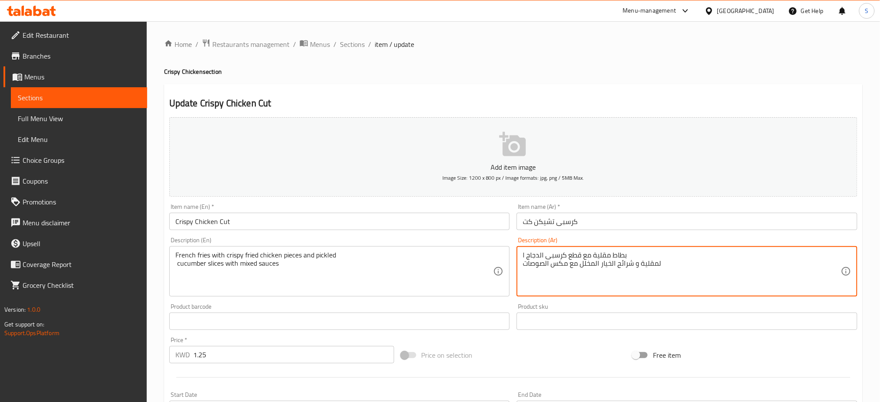
type textarea "بطاط مقلية مع قطع كرسبى الدجاج ا لمقلية و شرائح الخيار المخلل مع مكس الصوصات"
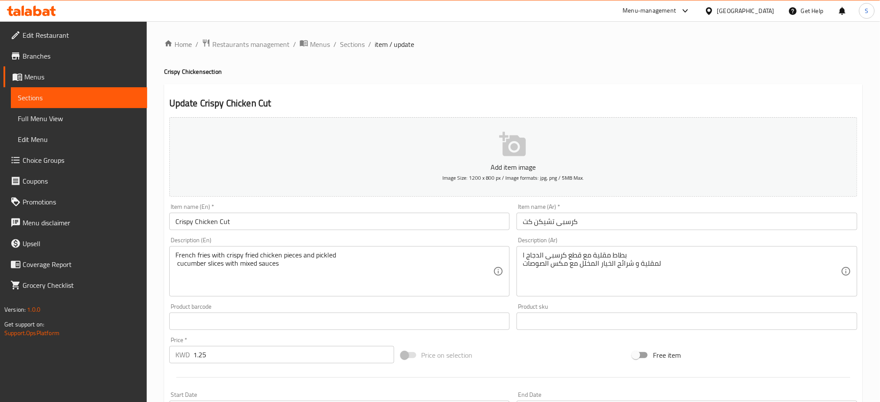
click at [796, 354] on div "Free item" at bounding box center [745, 355] width 232 height 23
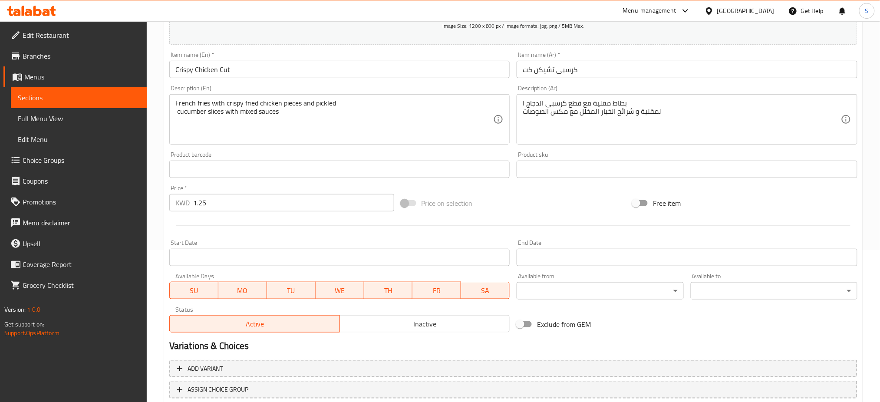
scroll to position [210, 0]
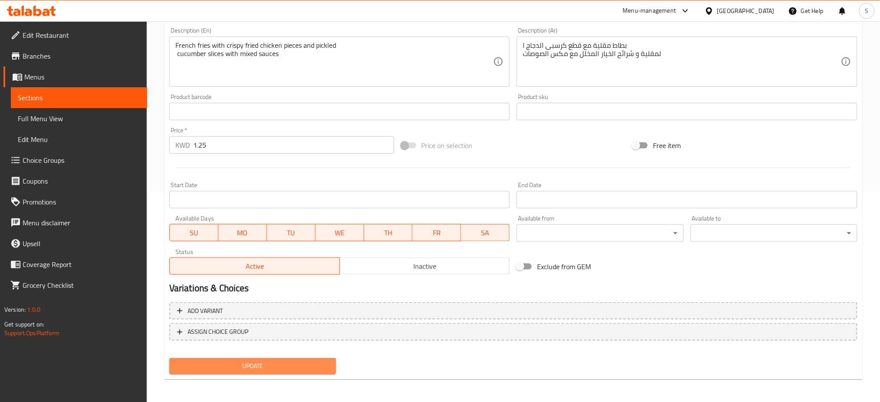
click at [324, 367] on span "Update" at bounding box center [252, 366] width 153 height 11
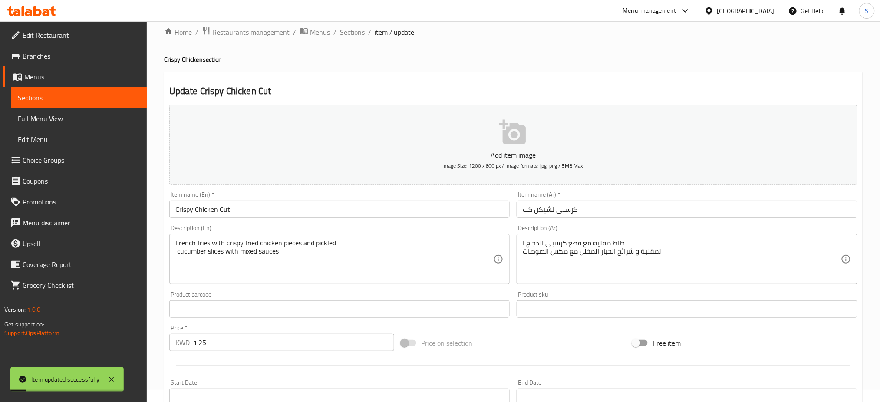
scroll to position [0, 0]
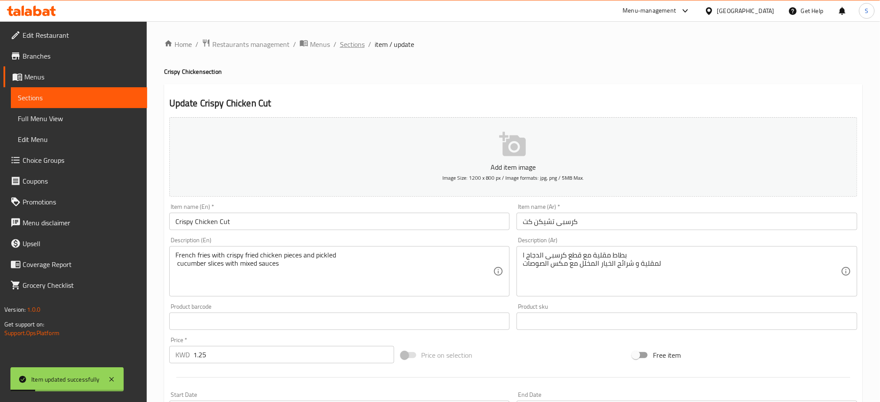
click at [354, 40] on span "Sections" at bounding box center [352, 44] width 25 height 10
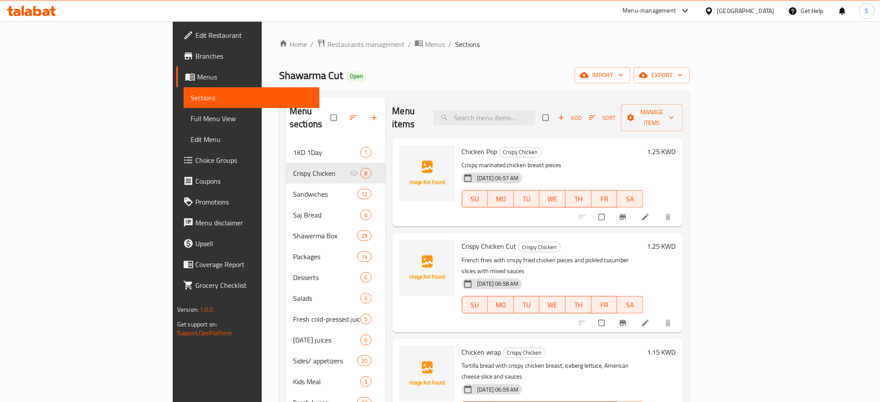
click at [690, 55] on div "Home / Restaurants management / Menus / Sections Shawarma Cut Open import expor…" at bounding box center [484, 315] width 411 height 552
click at [328, 44] on span "Restaurants management" at bounding box center [366, 44] width 77 height 10
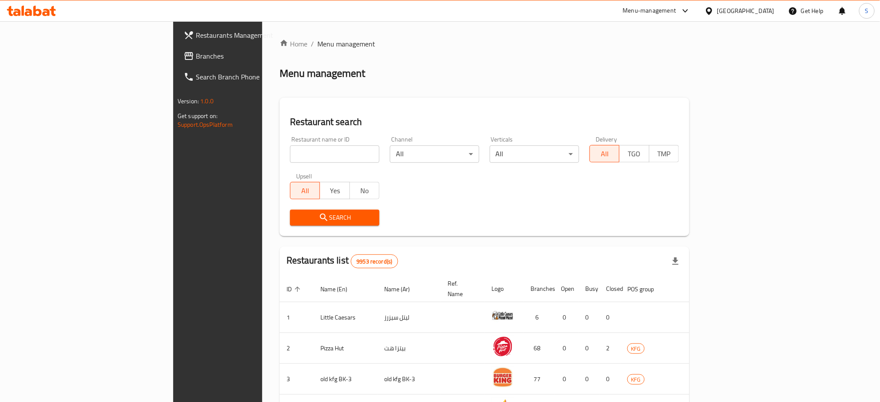
click at [399, 38] on div "Home / Menu management Menu management Restaurant search Restaurant name or ID …" at bounding box center [484, 332] width 445 height 622
click at [196, 33] on span "Restaurants Management" at bounding box center [255, 35] width 118 height 10
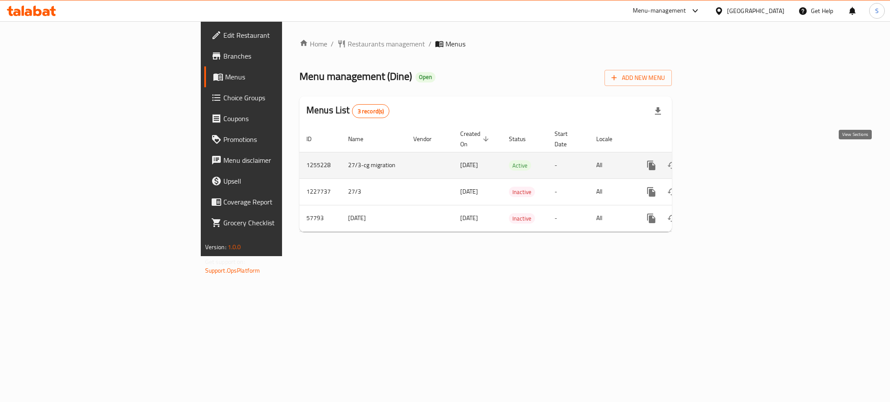
click at [718, 162] on icon "enhanced table" at bounding box center [714, 166] width 8 height 8
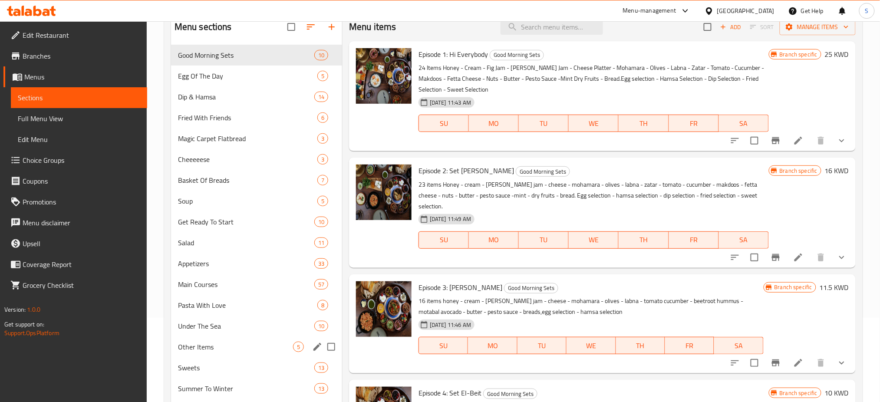
scroll to position [58, 0]
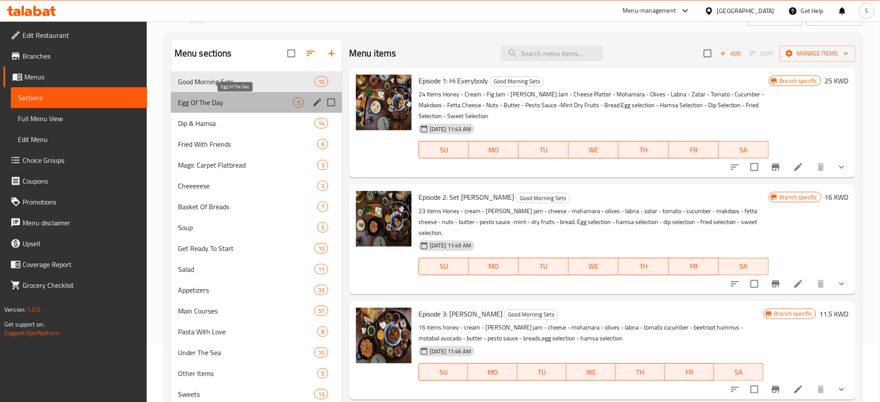
click at [245, 105] on span "Egg Of The Day" at bounding box center [235, 102] width 115 height 10
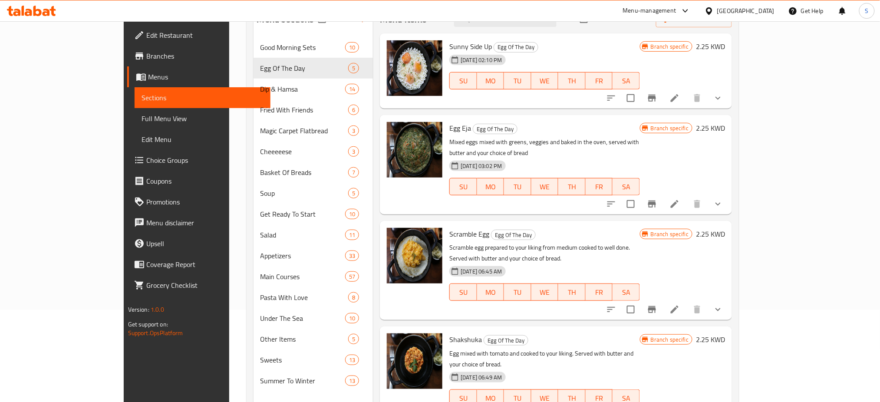
scroll to position [64, 0]
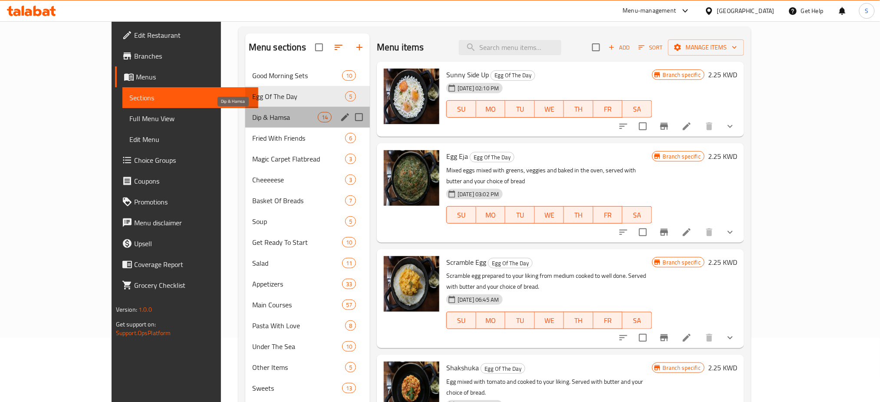
click at [252, 118] on span "Dip & Hamsa" at bounding box center [285, 117] width 66 height 10
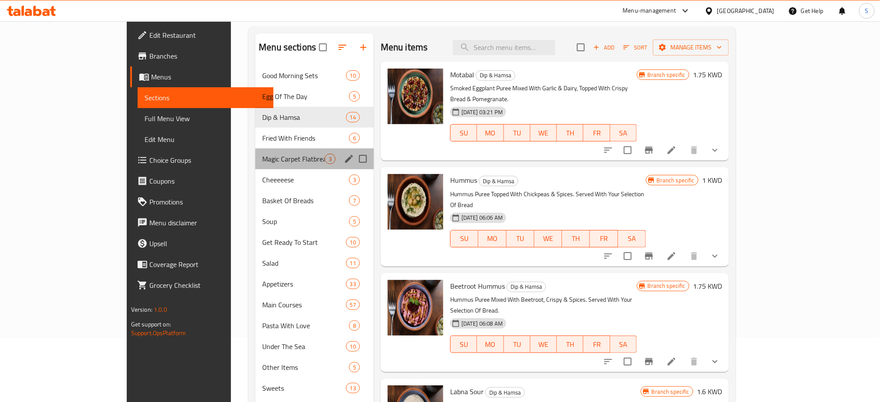
click at [255, 153] on div "Magic Carpet Flatbread 3" at bounding box center [314, 159] width 119 height 21
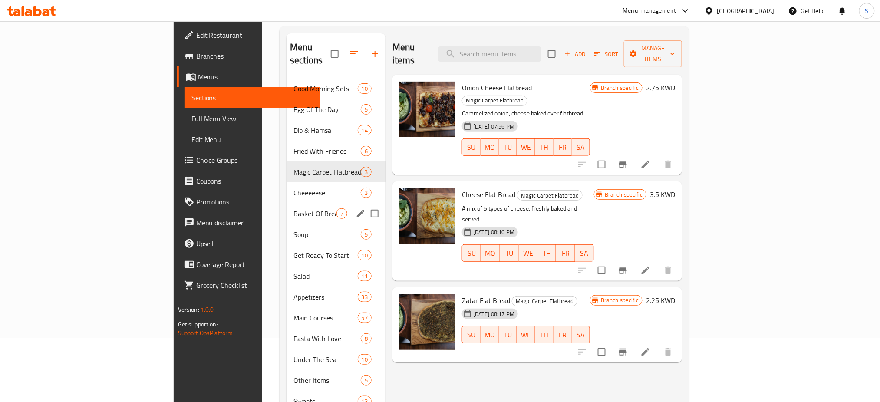
drag, startPoint x: 239, startPoint y: 204, endPoint x: 221, endPoint y: 179, distance: 30.5
click at [294, 209] on span "Basket Of Breads" at bounding box center [315, 214] width 43 height 10
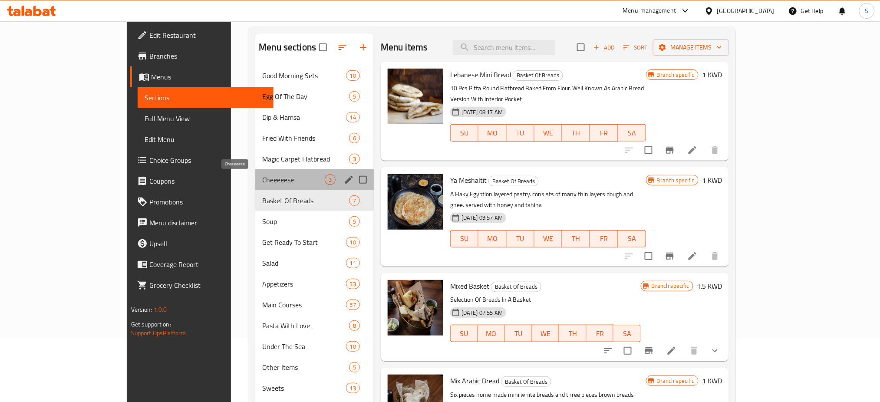
click at [262, 177] on span "Cheeeeese" at bounding box center [293, 180] width 63 height 10
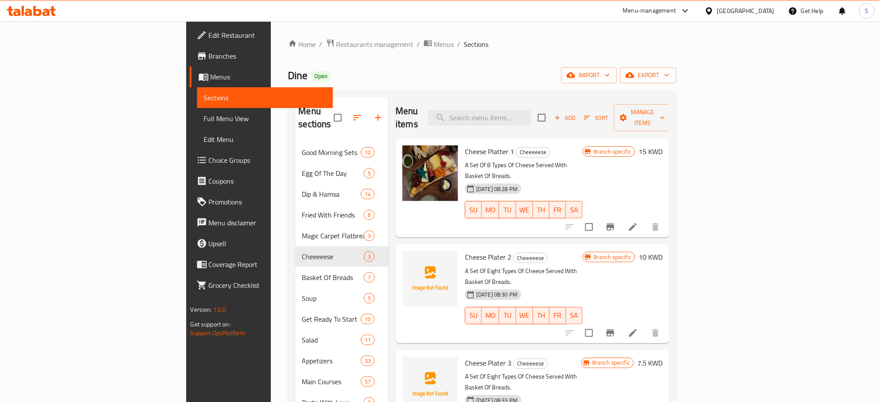
drag, startPoint x: 532, startPoint y: 43, endPoint x: 532, endPoint y: 36, distance: 6.1
click at [532, 36] on div "Home / Restaurants management / Menus / Sections Dine Open import export Menu s…" at bounding box center [483, 272] width 424 height 503
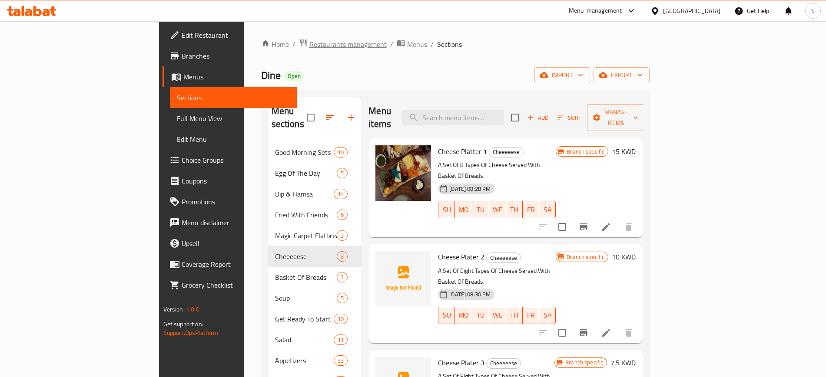
click at [309, 46] on span "Restaurants management" at bounding box center [347, 44] width 77 height 10
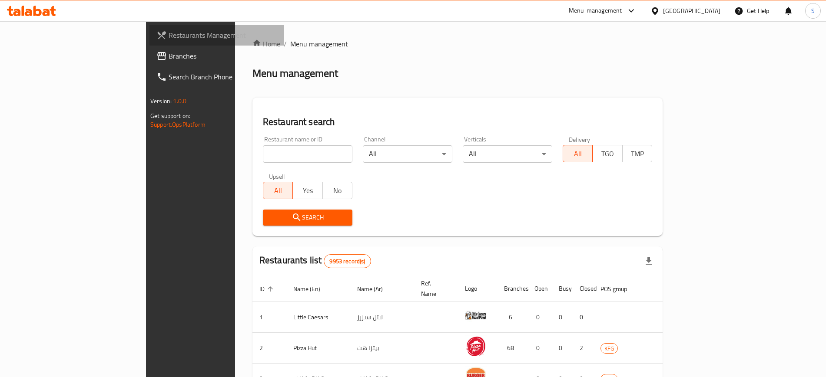
click at [169, 36] on span "Restaurants Management" at bounding box center [223, 35] width 108 height 10
